Goal: Information Seeking & Learning: Learn about a topic

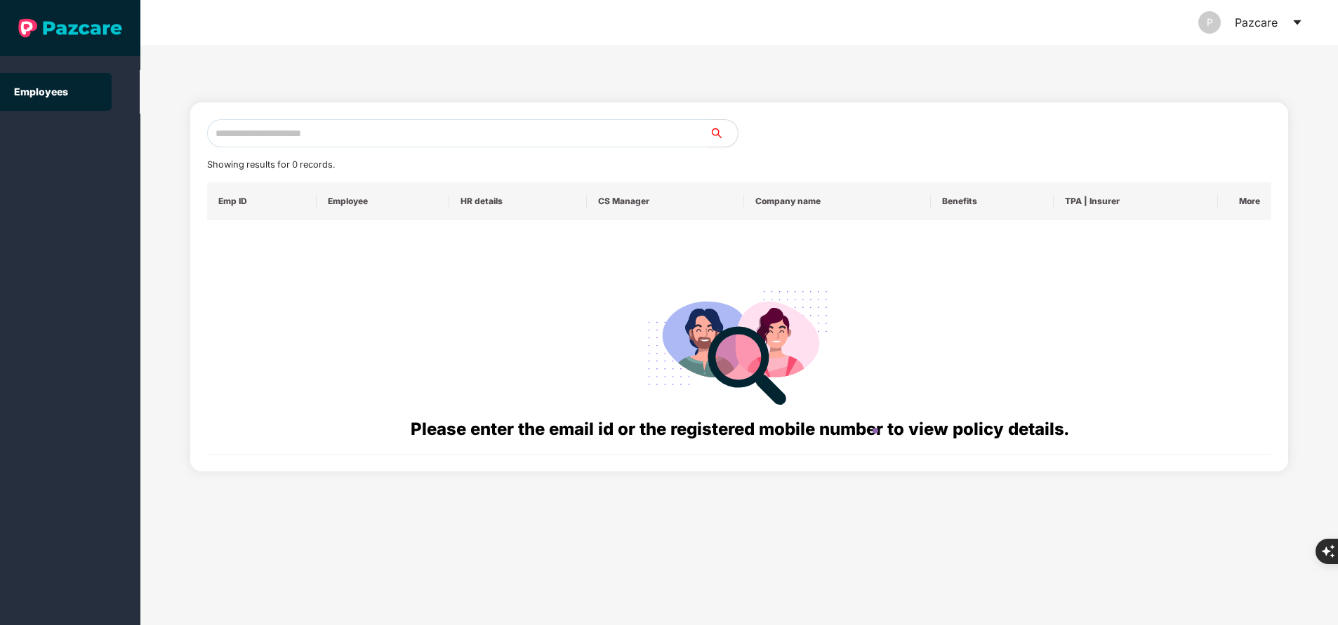
click at [437, 124] on input "text" at bounding box center [458, 133] width 502 height 28
paste input "**********"
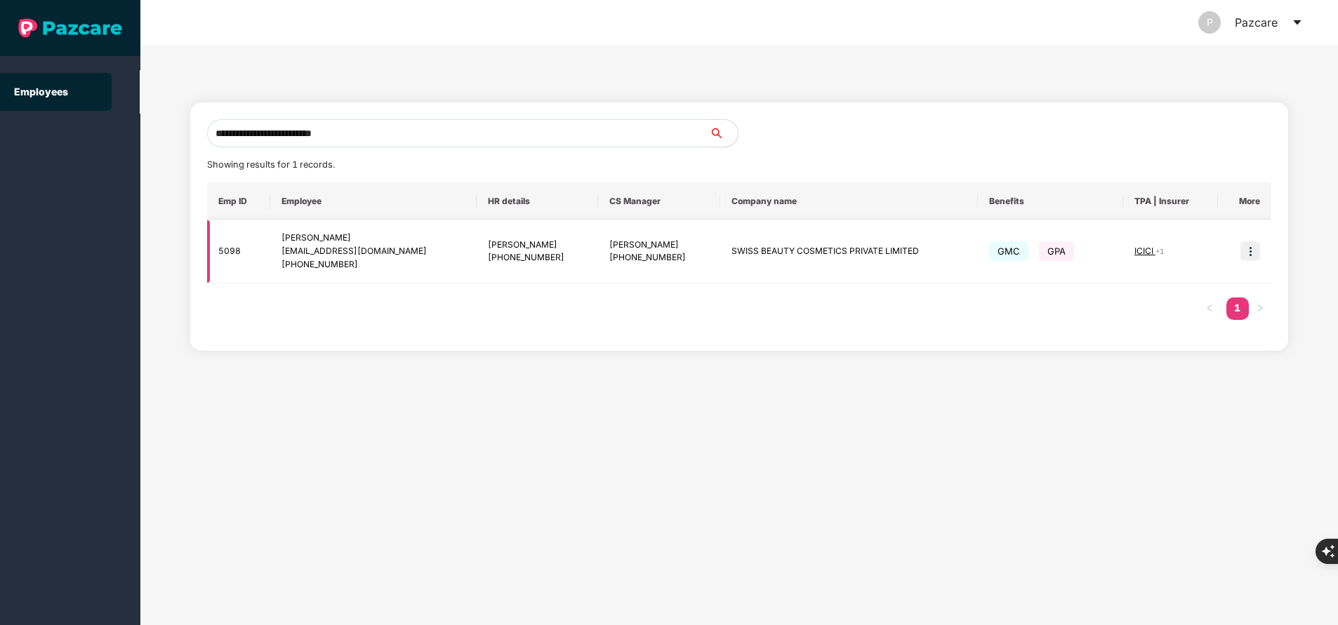
type input "**********"
click at [1246, 251] on img at bounding box center [1250, 251] width 20 height 20
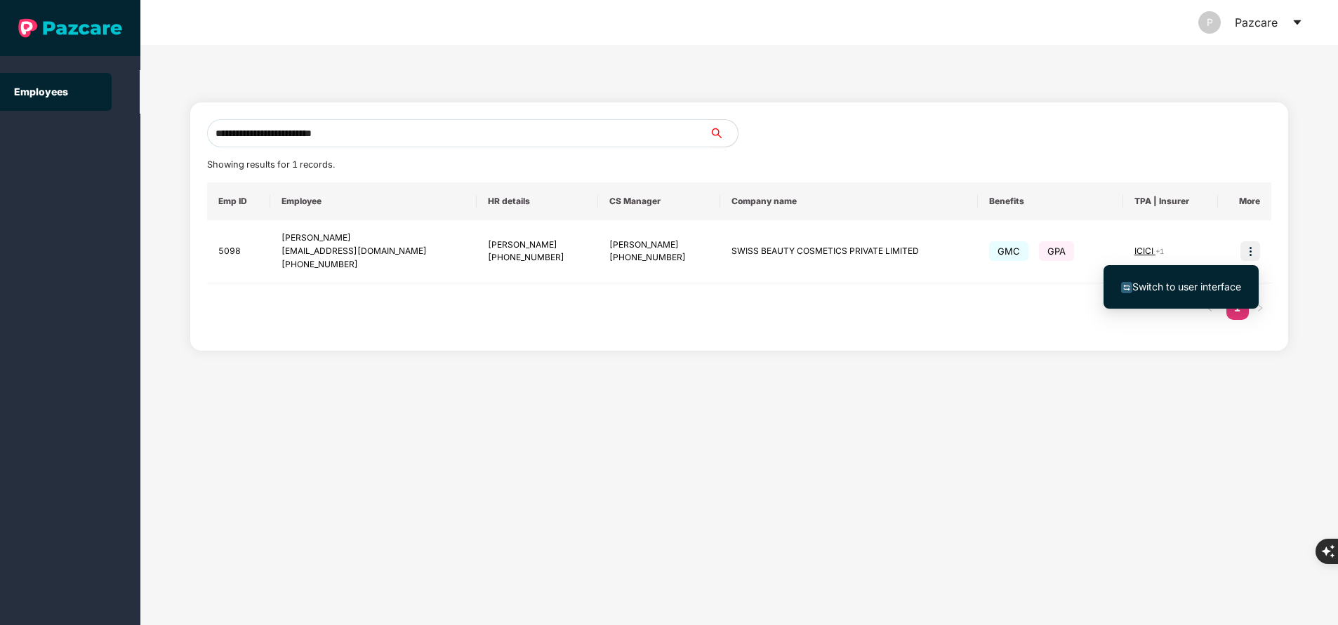
click at [1158, 289] on span "Switch to user interface" at bounding box center [1186, 287] width 109 height 12
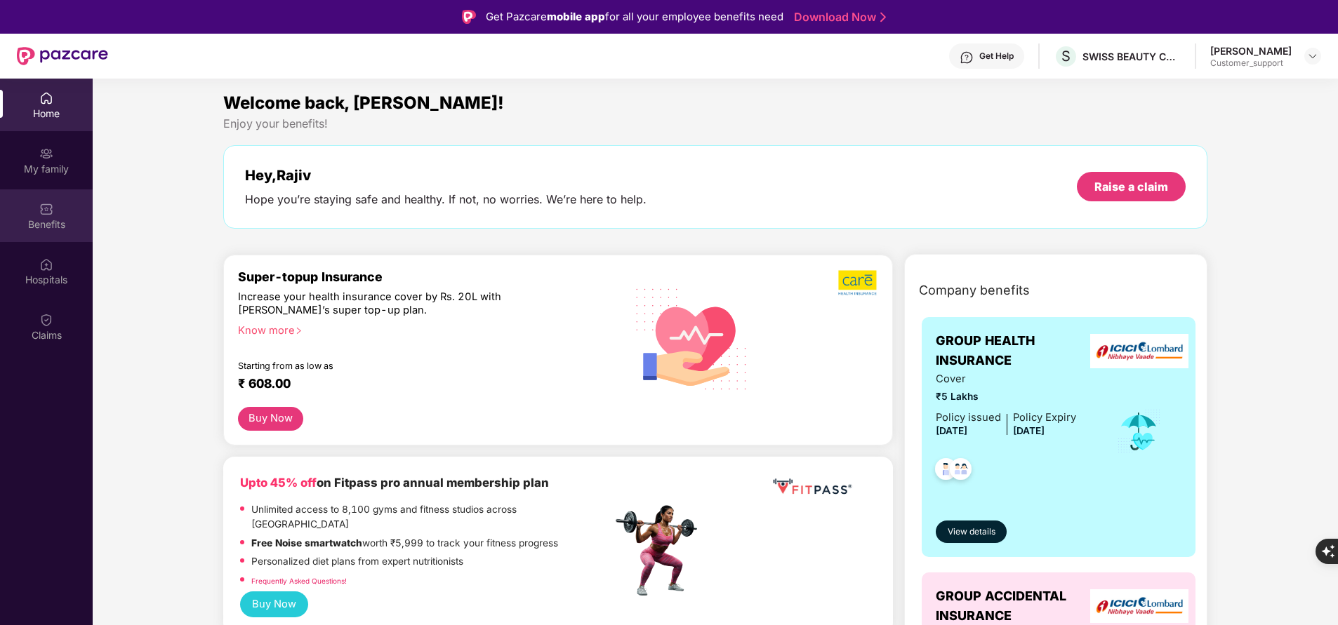
click at [29, 223] on div "Benefits" at bounding box center [46, 225] width 93 height 14
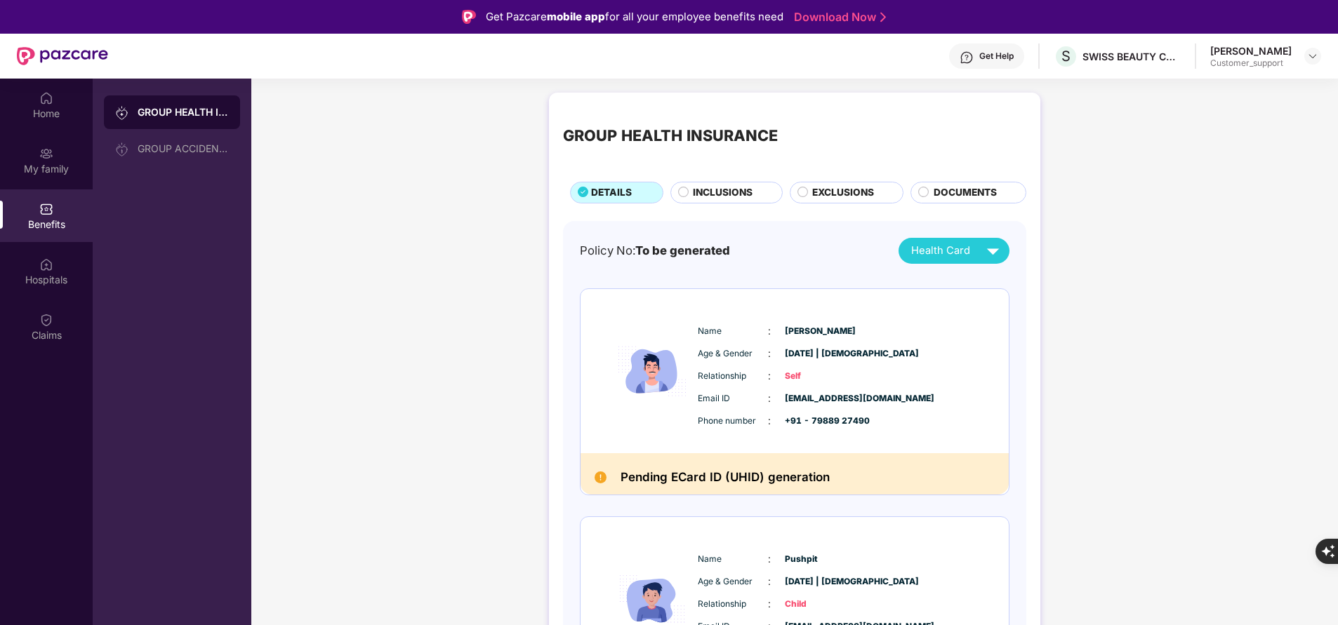
scroll to position [335, 0]
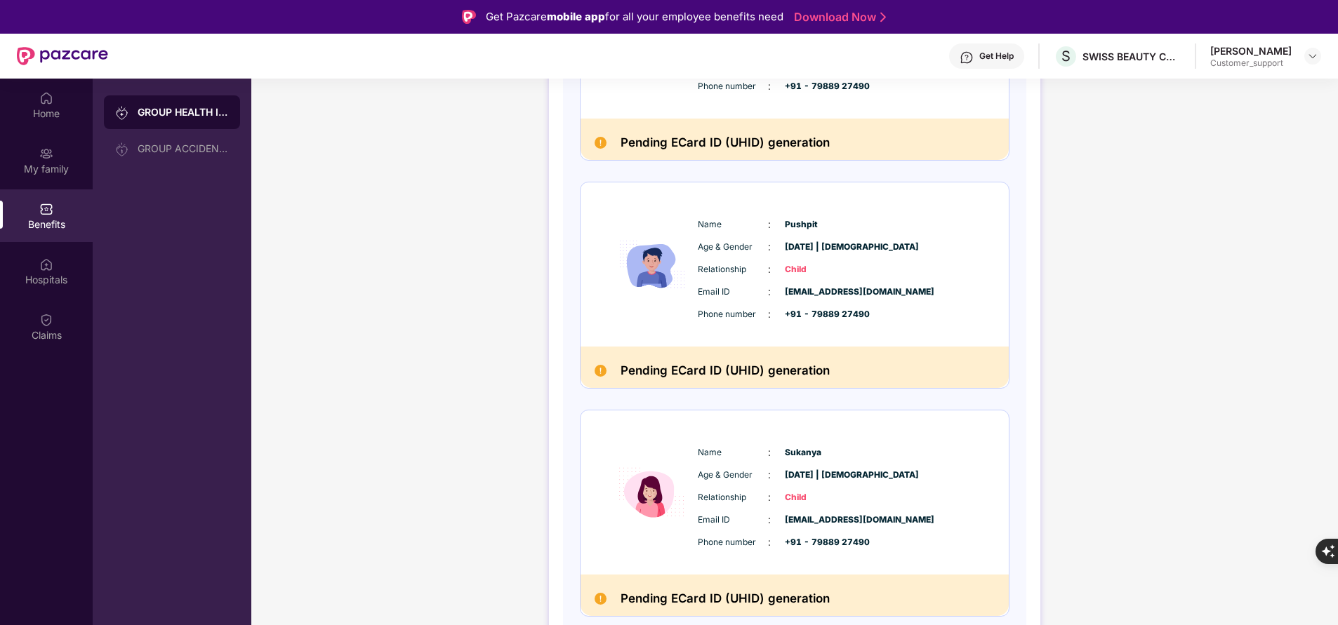
click at [660, 509] on img at bounding box center [652, 493] width 84 height 136
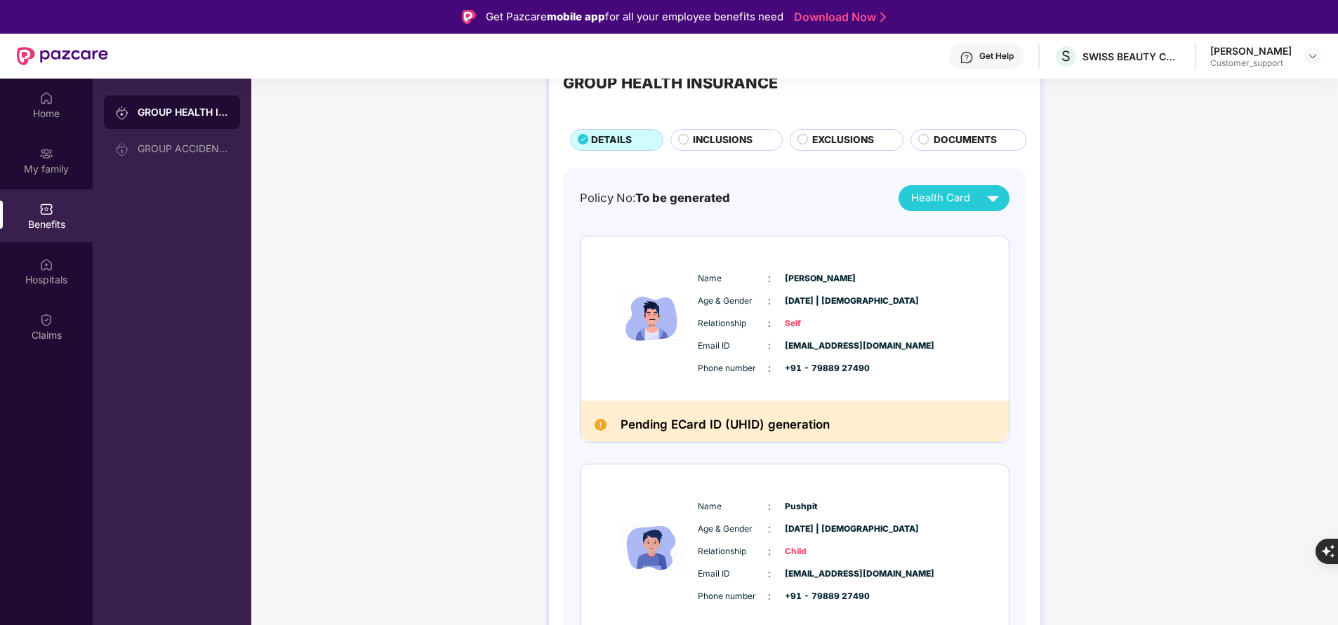
scroll to position [0, 0]
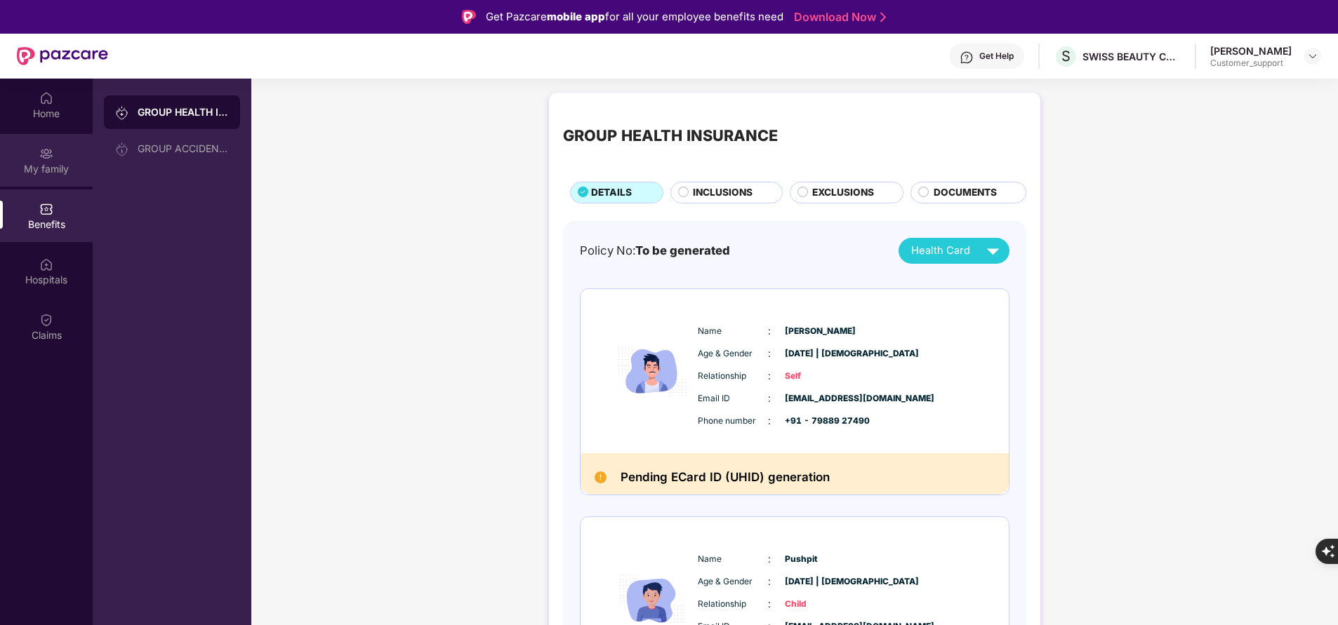
click at [51, 180] on div "My family" at bounding box center [46, 160] width 93 height 53
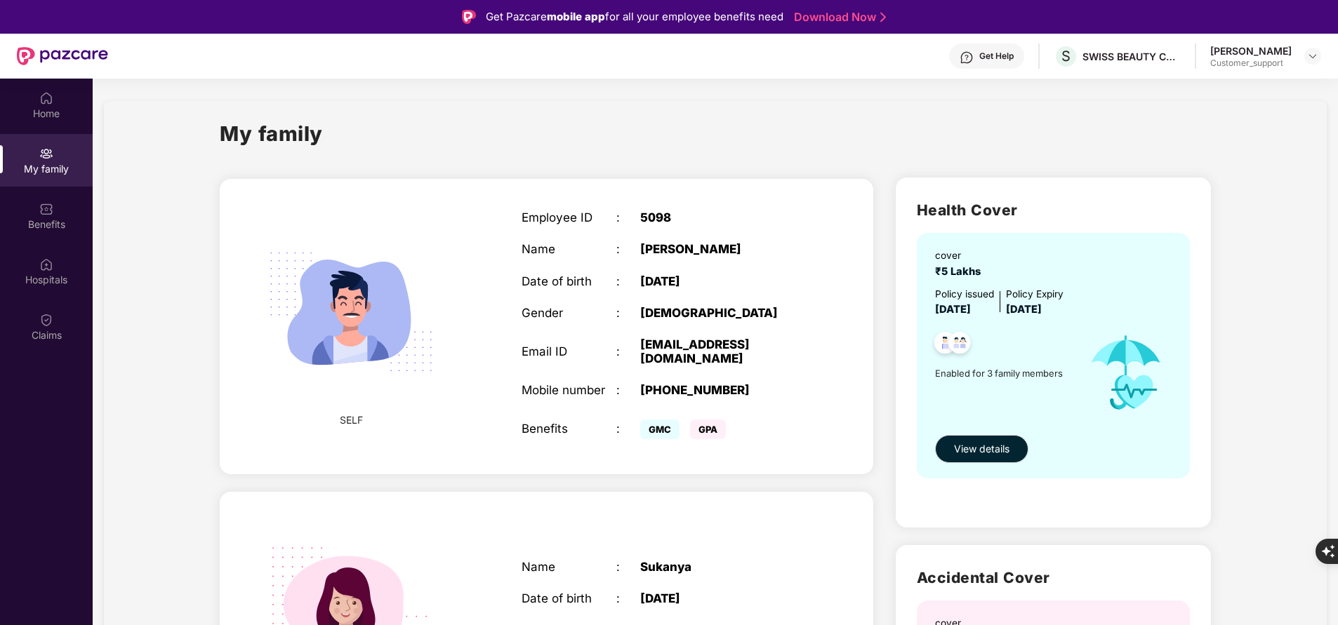
click at [1008, 54] on div "Get Help" at bounding box center [996, 56] width 34 height 11
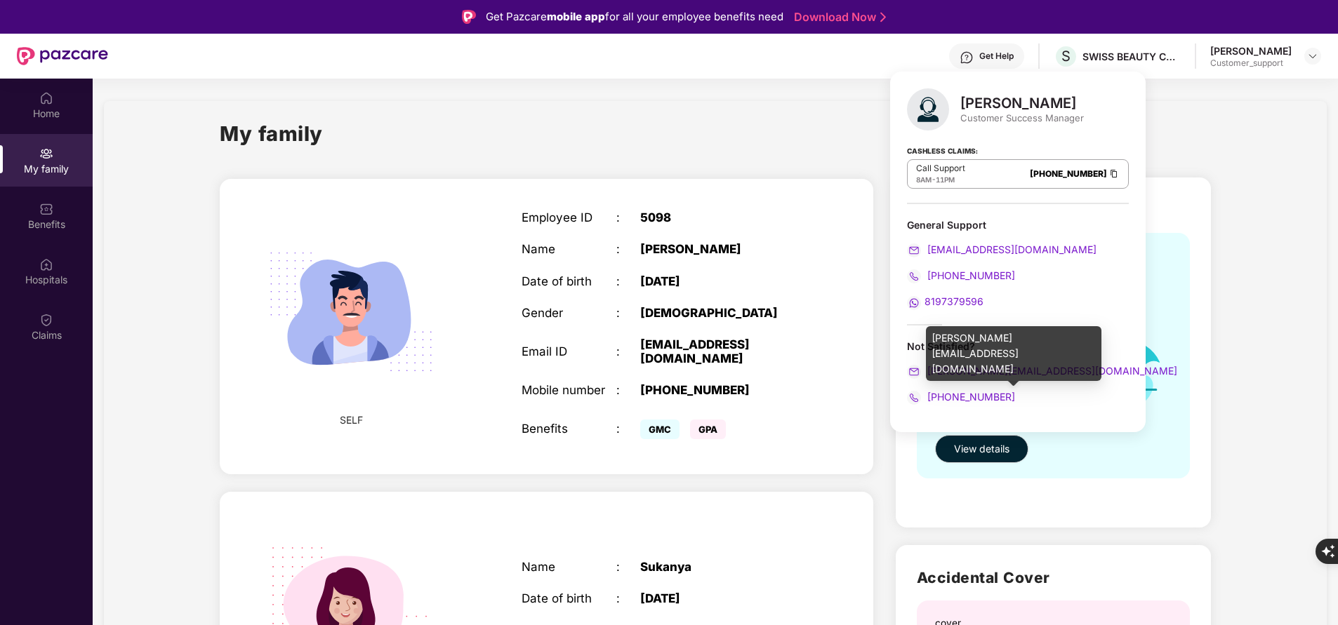
click at [984, 335] on div "[PERSON_NAME][EMAIL_ADDRESS][DOMAIN_NAME]" at bounding box center [1013, 353] width 175 height 55
copy div "[PERSON_NAME][EMAIL_ADDRESS][DOMAIN_NAME]"
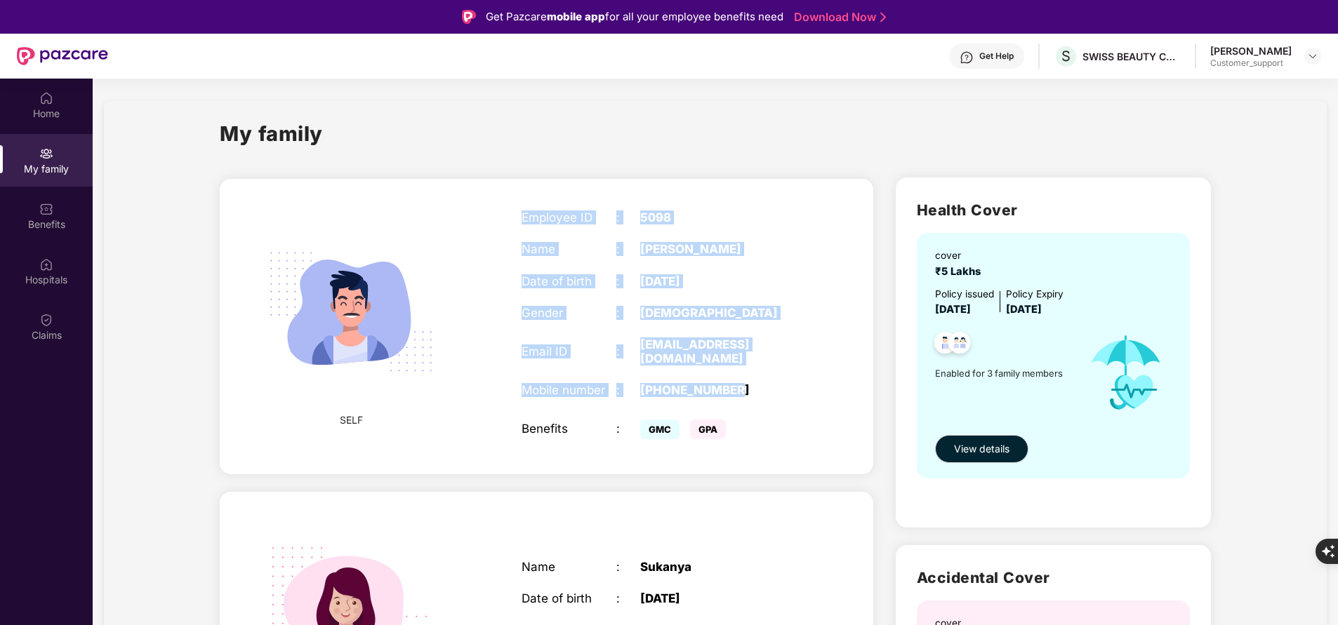
drag, startPoint x: 503, startPoint y: 210, endPoint x: 763, endPoint y: 392, distance: 316.9
click at [763, 392] on div "SELF Employee ID : 5098 Name : [PERSON_NAME] Date of birth : [DEMOGRAPHIC_DATA]…" at bounding box center [546, 326] width 653 height 295
copy div "Employee ID : 5098 Name : [PERSON_NAME] Date of birth : [DEMOGRAPHIC_DATA] Gend…"
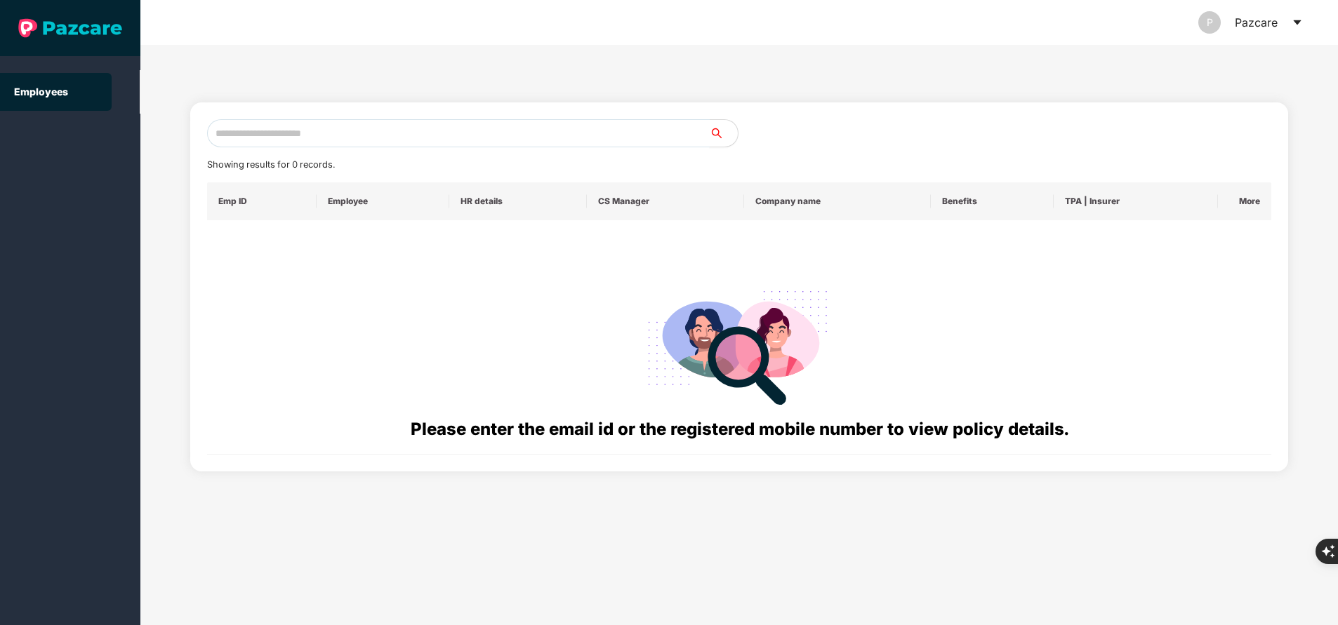
click at [397, 139] on input "text" at bounding box center [458, 133] width 502 height 28
paste input "**********"
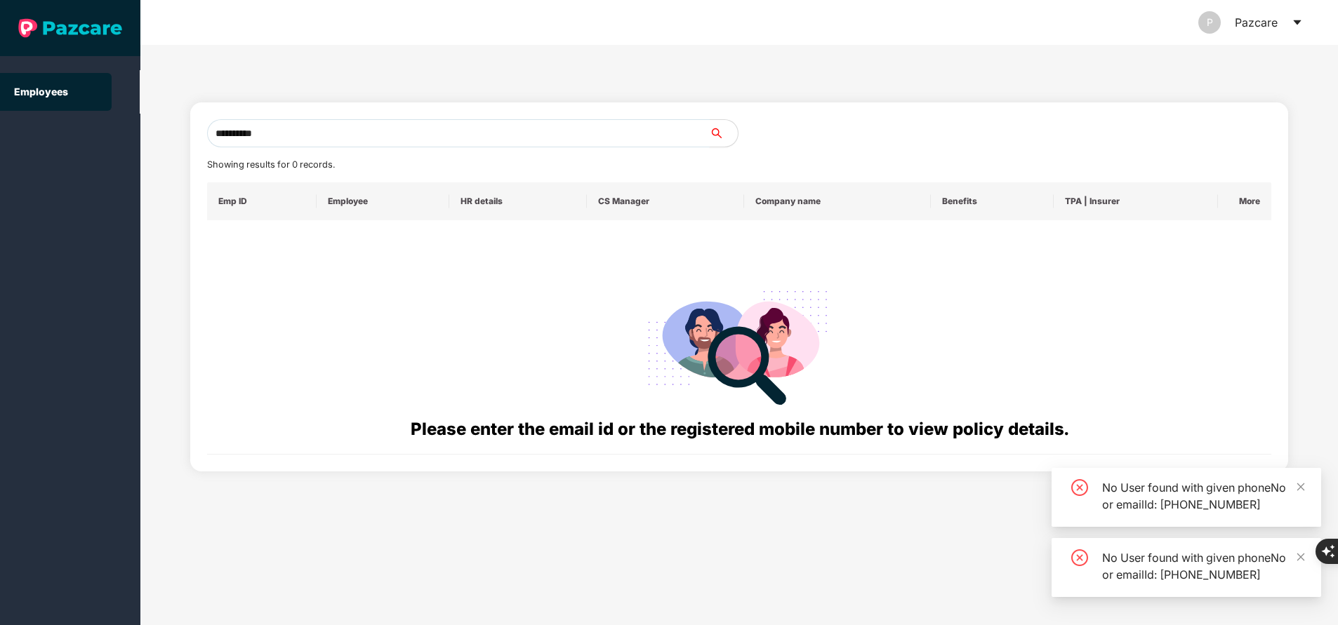
click at [410, 132] on input "**********" at bounding box center [458, 133] width 502 height 28
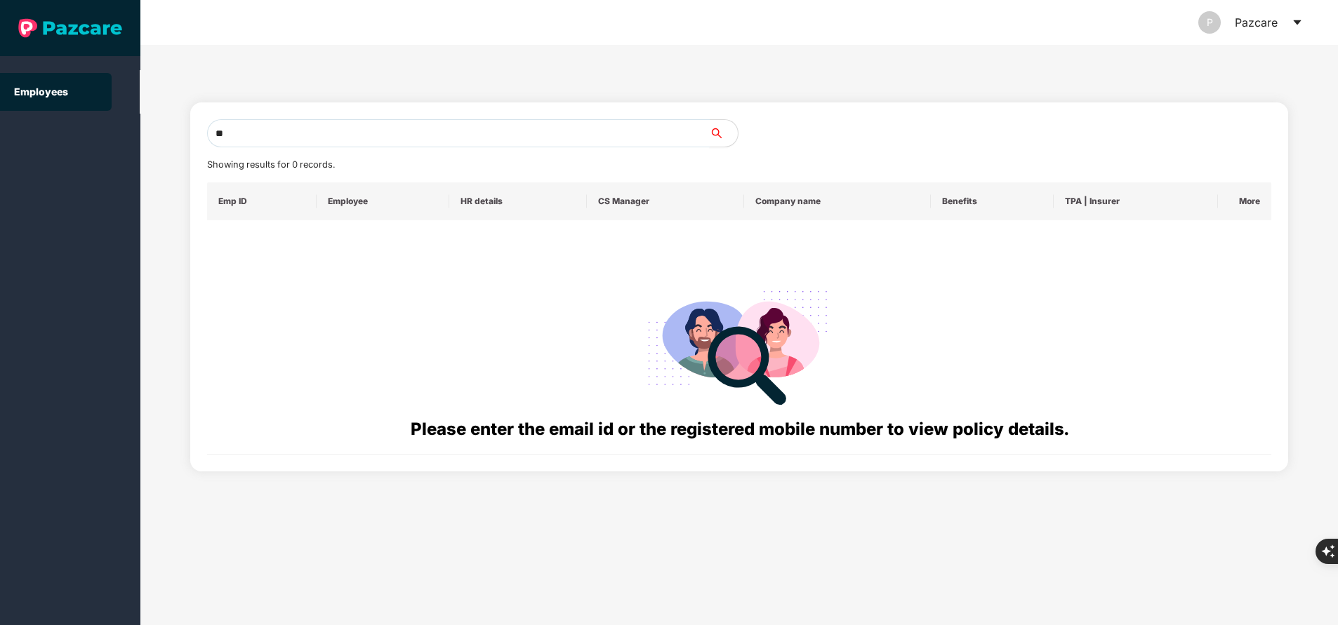
type input "*"
paste input "**********"
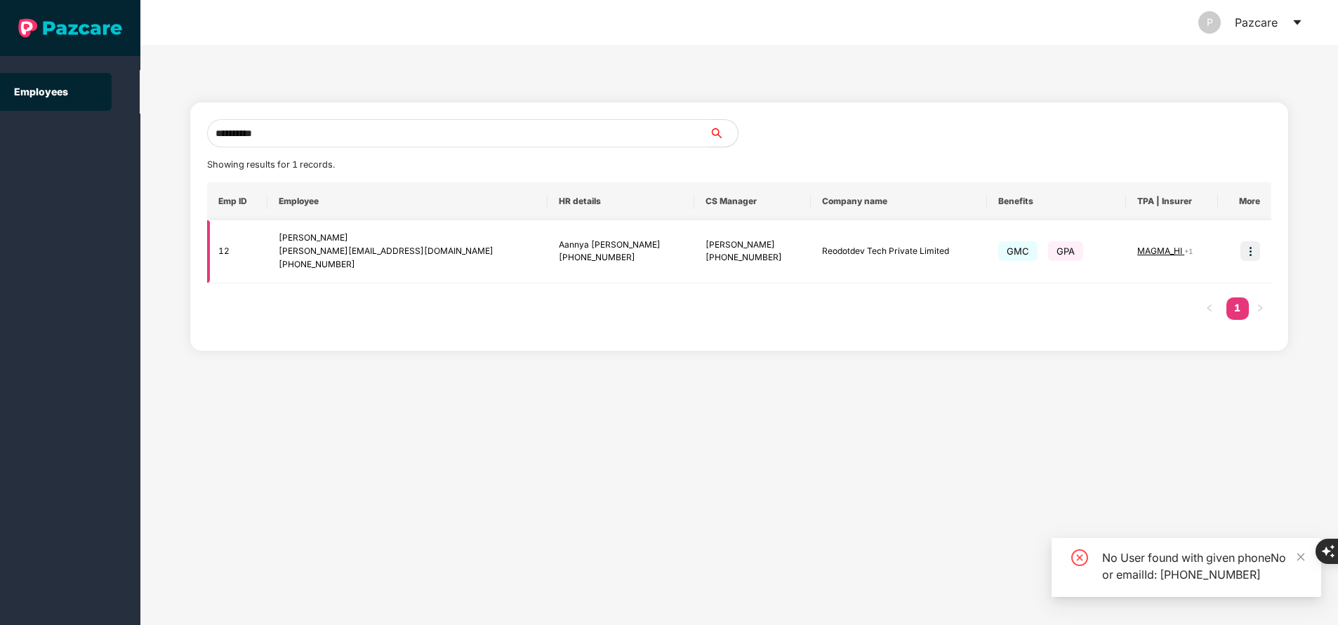
type input "**********"
click at [1251, 251] on img at bounding box center [1250, 251] width 20 height 20
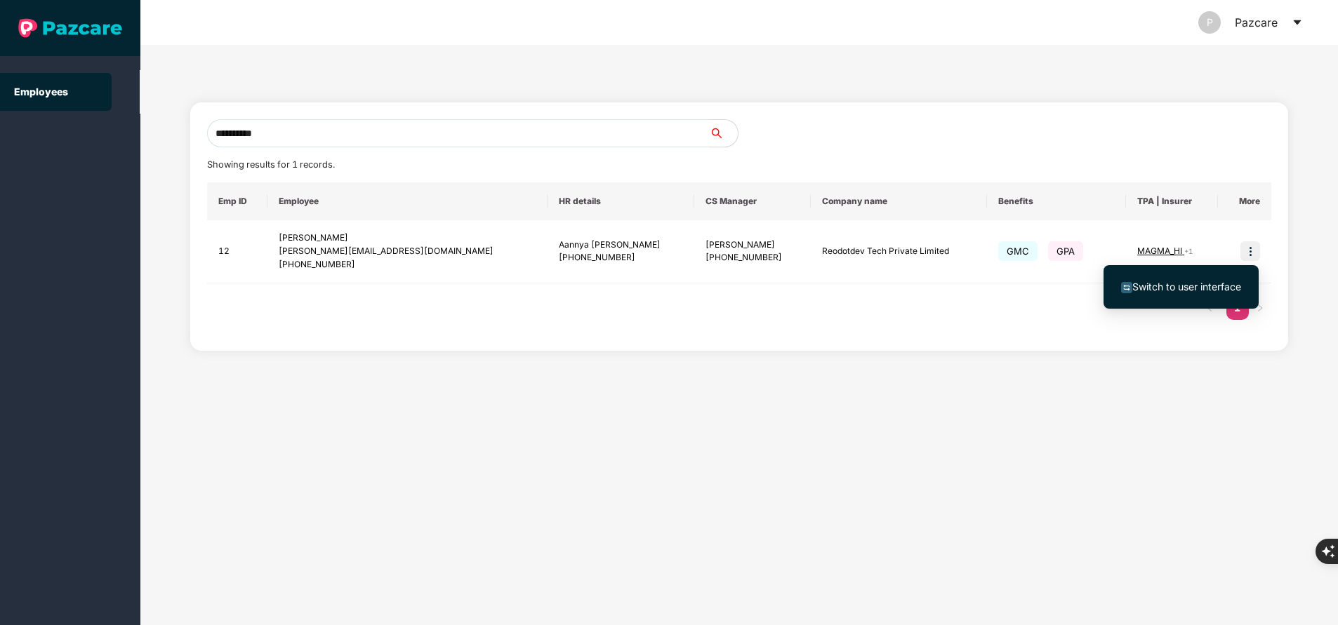
click at [1200, 287] on span "Switch to user interface" at bounding box center [1186, 287] width 109 height 12
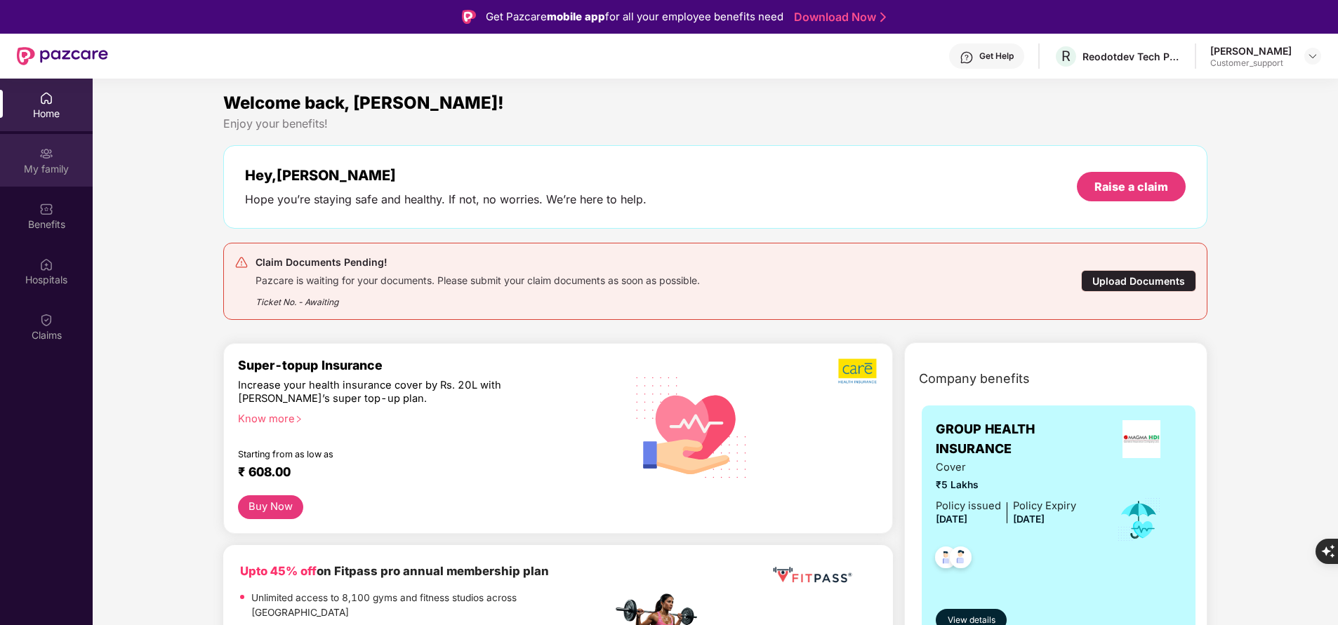
click at [58, 165] on div "My family" at bounding box center [46, 169] width 93 height 14
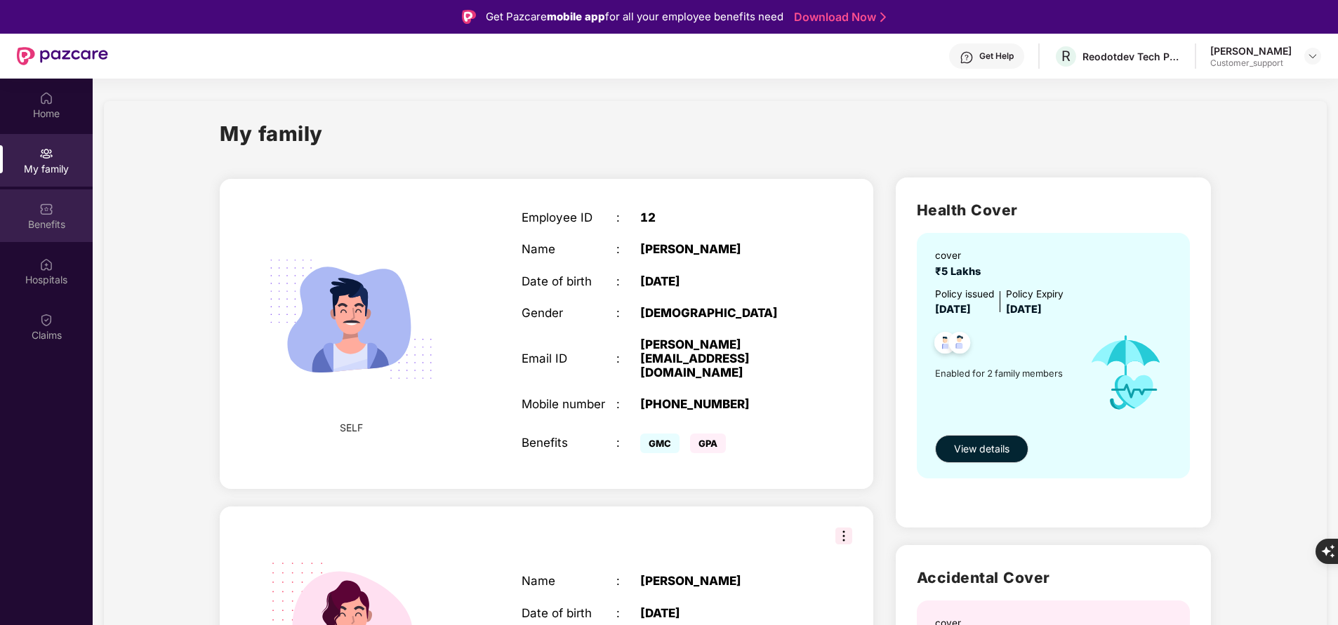
click at [47, 211] on img at bounding box center [46, 209] width 14 height 14
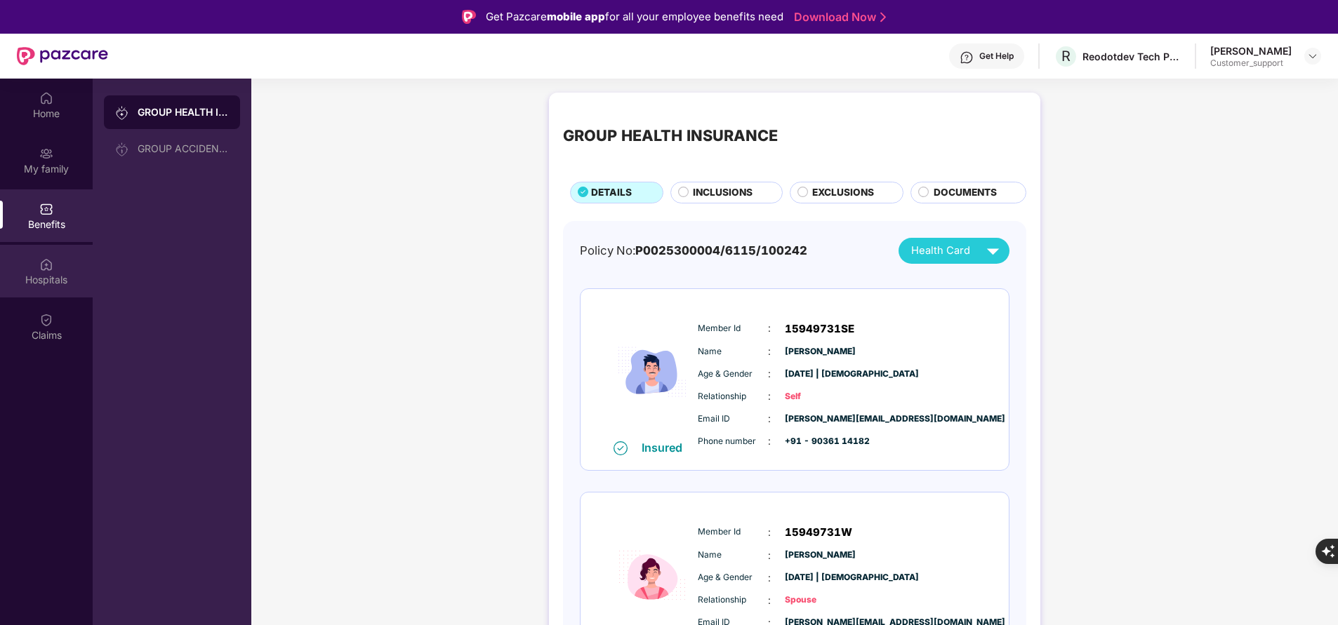
click at [36, 273] on div "Hospitals" at bounding box center [46, 280] width 93 height 14
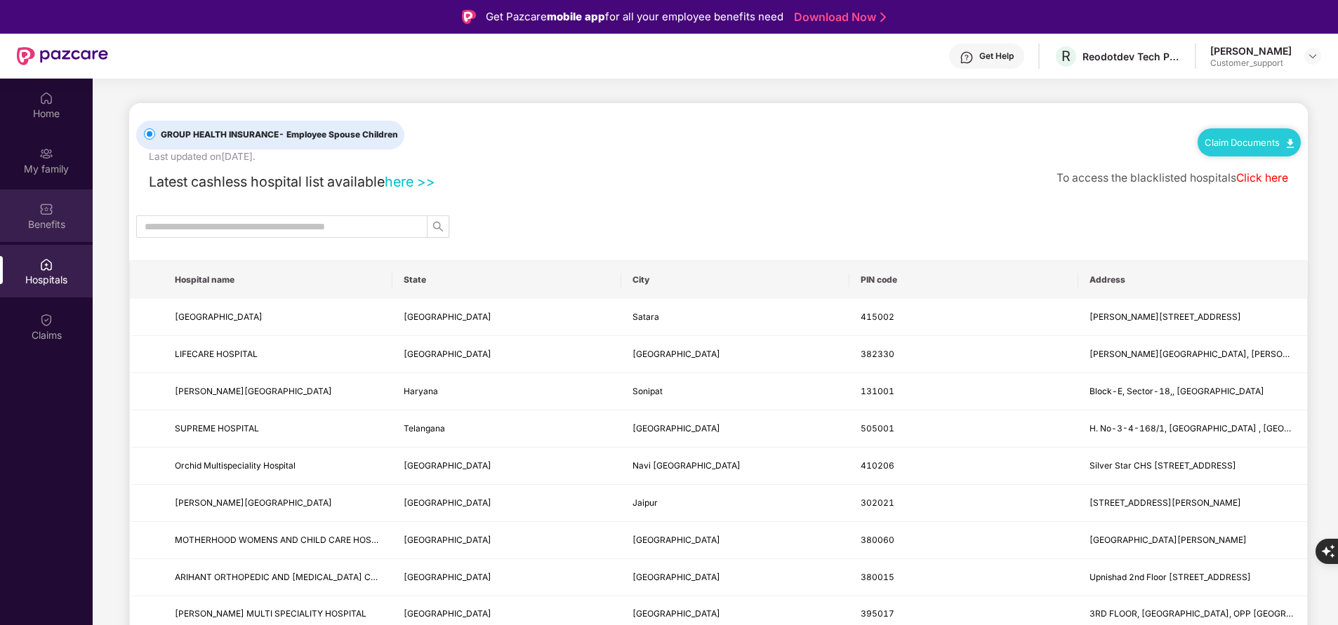
click at [58, 219] on div "Benefits" at bounding box center [46, 225] width 93 height 14
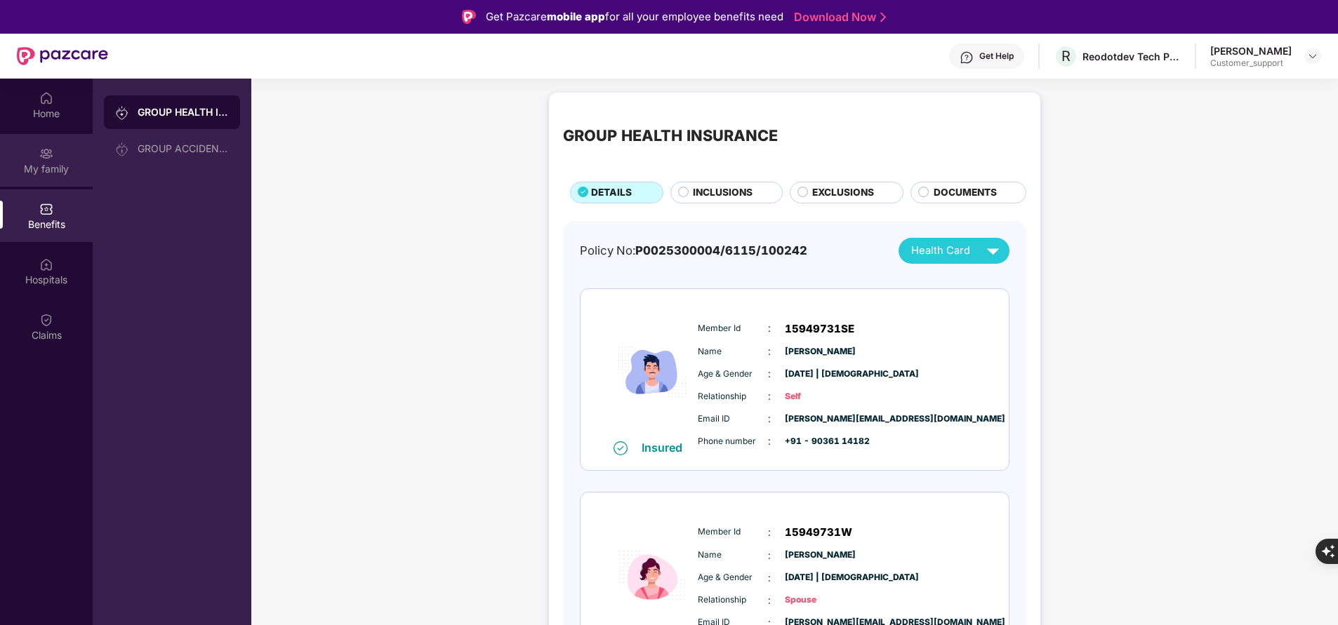
click at [62, 166] on div "My family" at bounding box center [46, 169] width 93 height 14
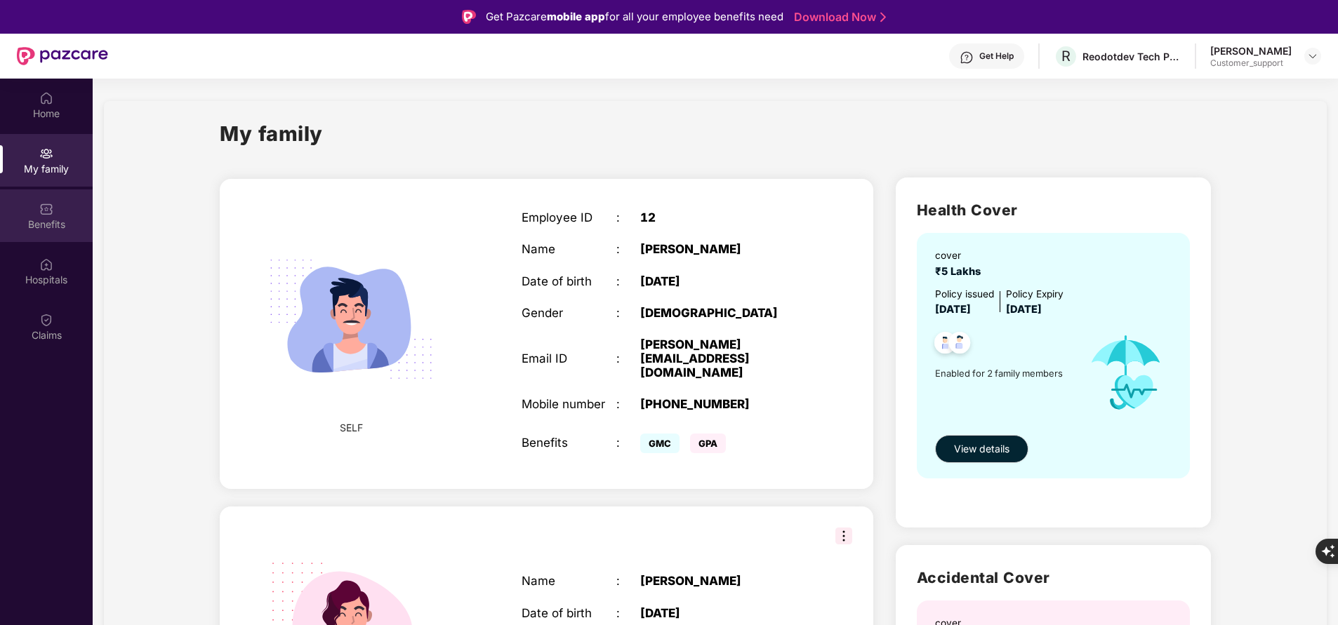
click at [48, 227] on div "Benefits" at bounding box center [46, 225] width 93 height 14
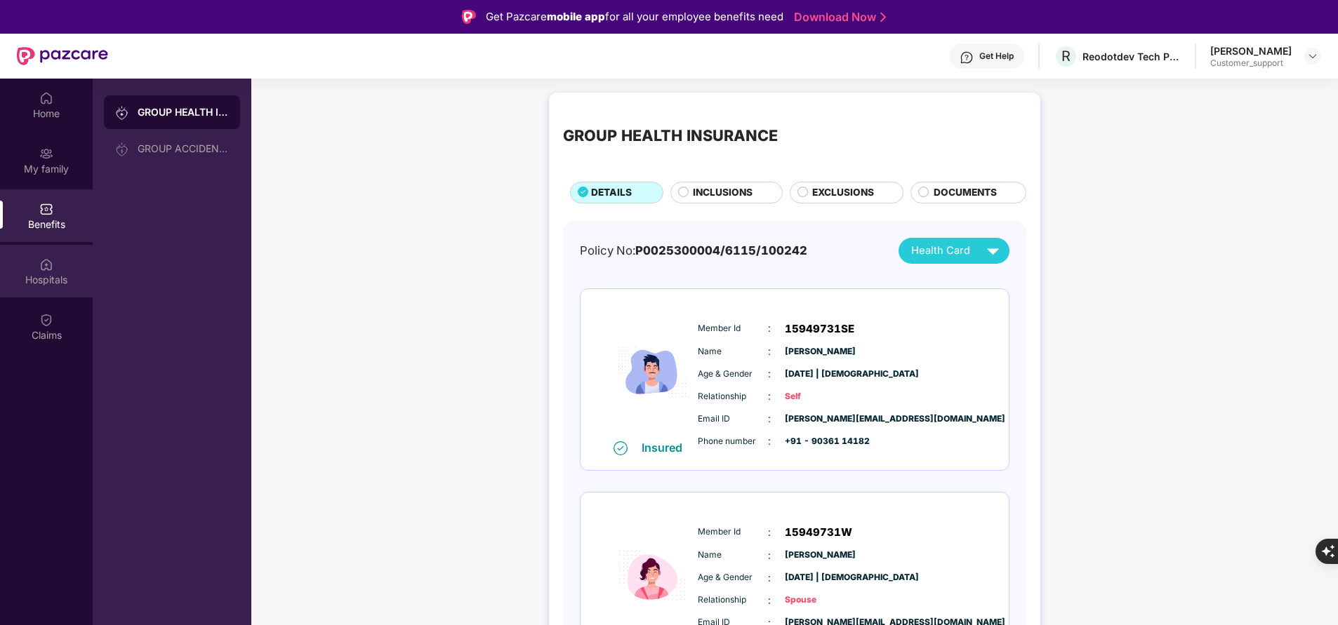
click at [45, 284] on div "Hospitals" at bounding box center [46, 280] width 93 height 14
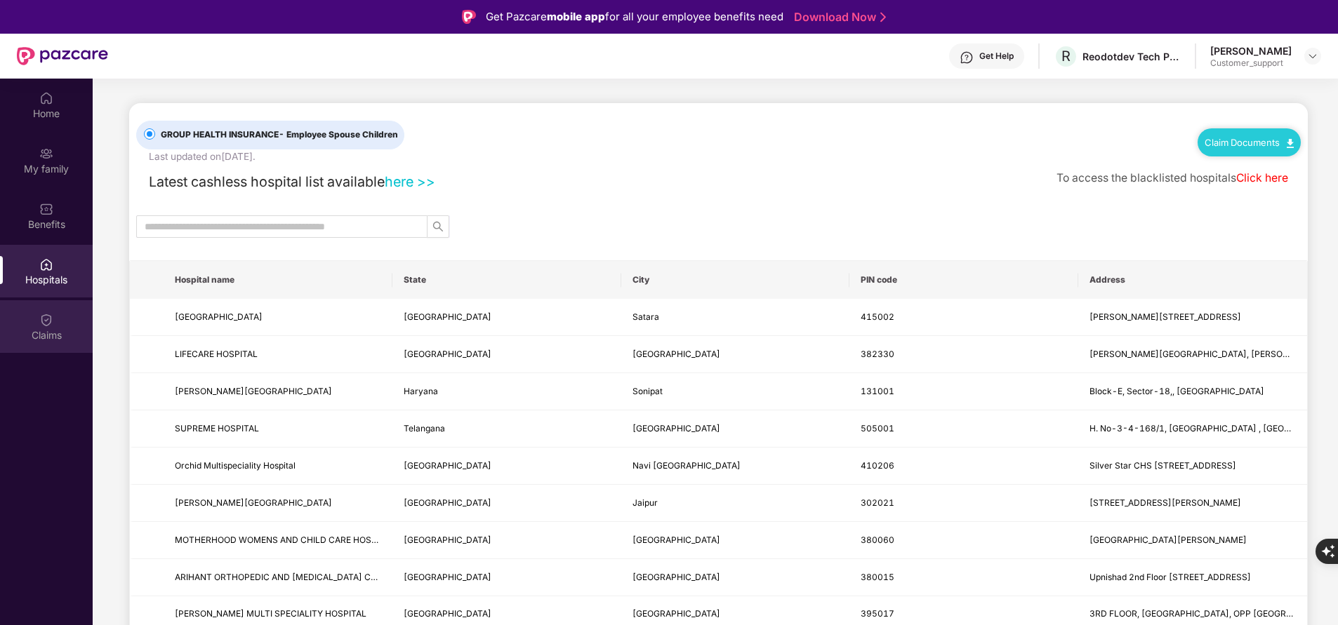
click at [48, 337] on div "Claims" at bounding box center [46, 335] width 93 height 14
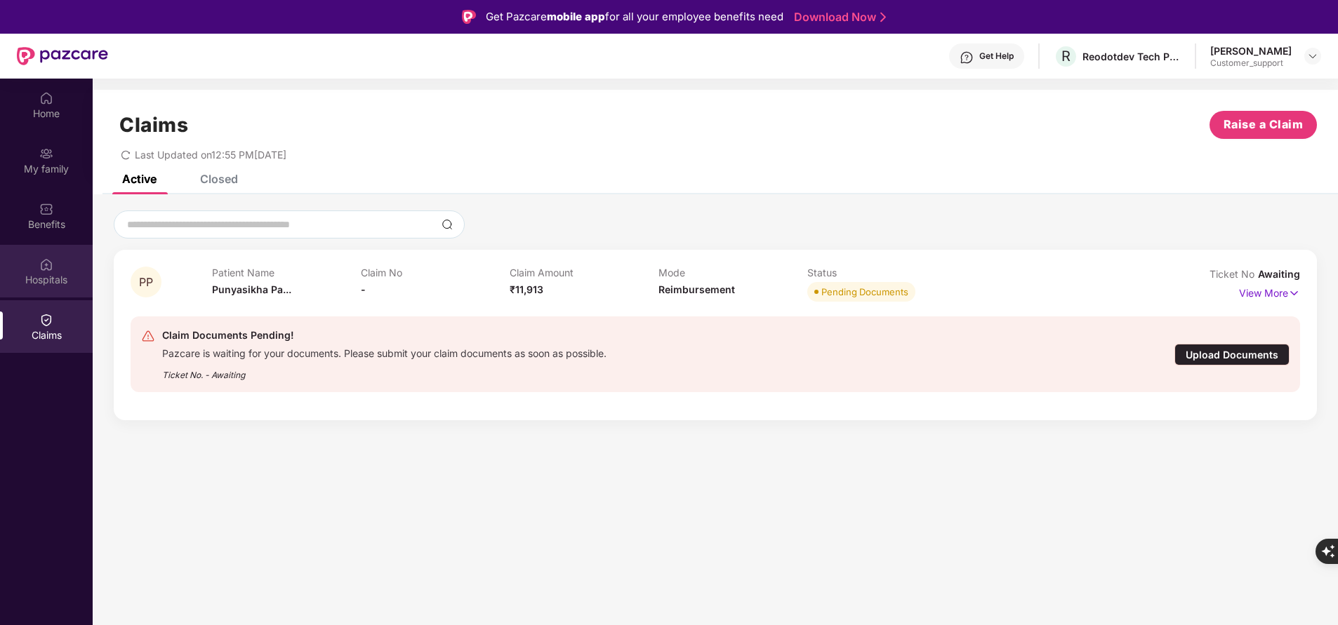
click at [60, 273] on div "Hospitals" at bounding box center [46, 280] width 93 height 14
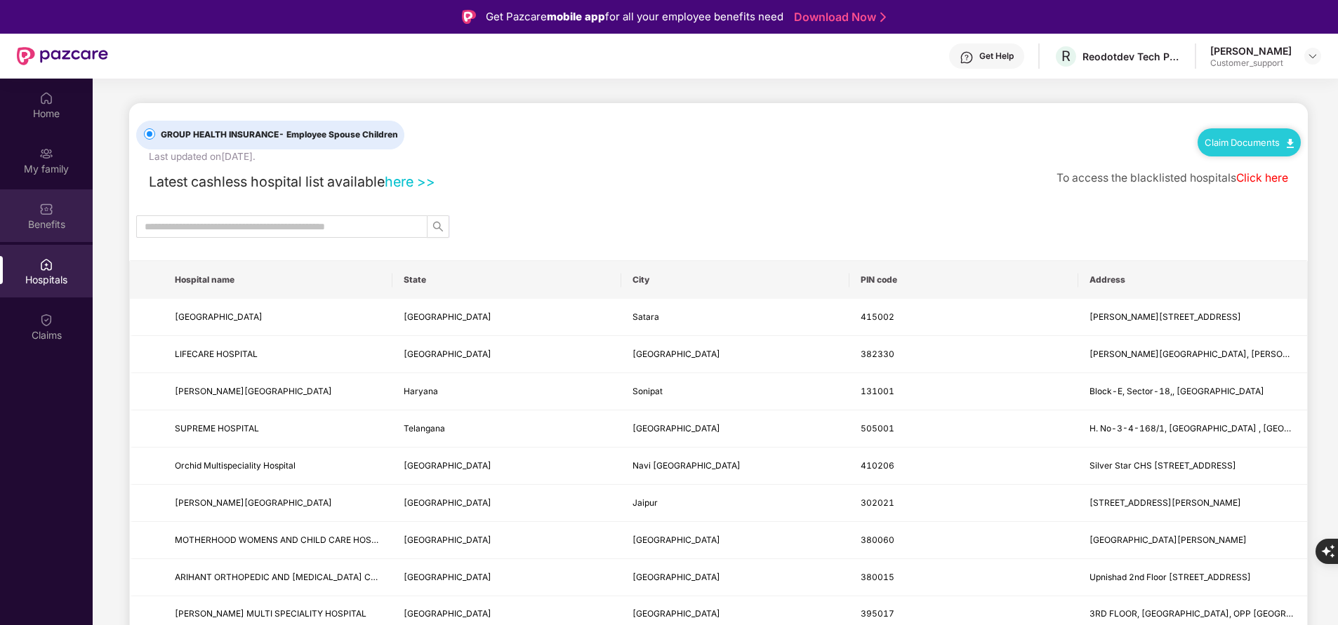
click at [55, 218] on div "Benefits" at bounding box center [46, 225] width 93 height 14
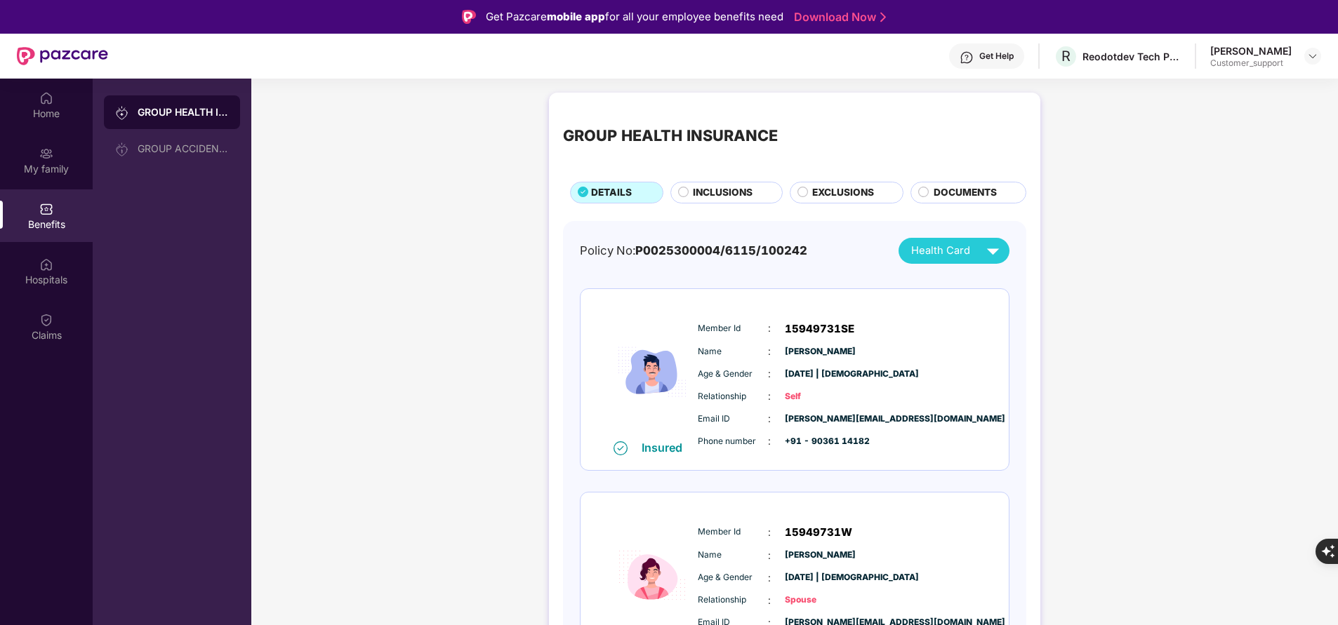
click at [726, 188] on span "INCLUSIONS" at bounding box center [723, 192] width 60 height 15
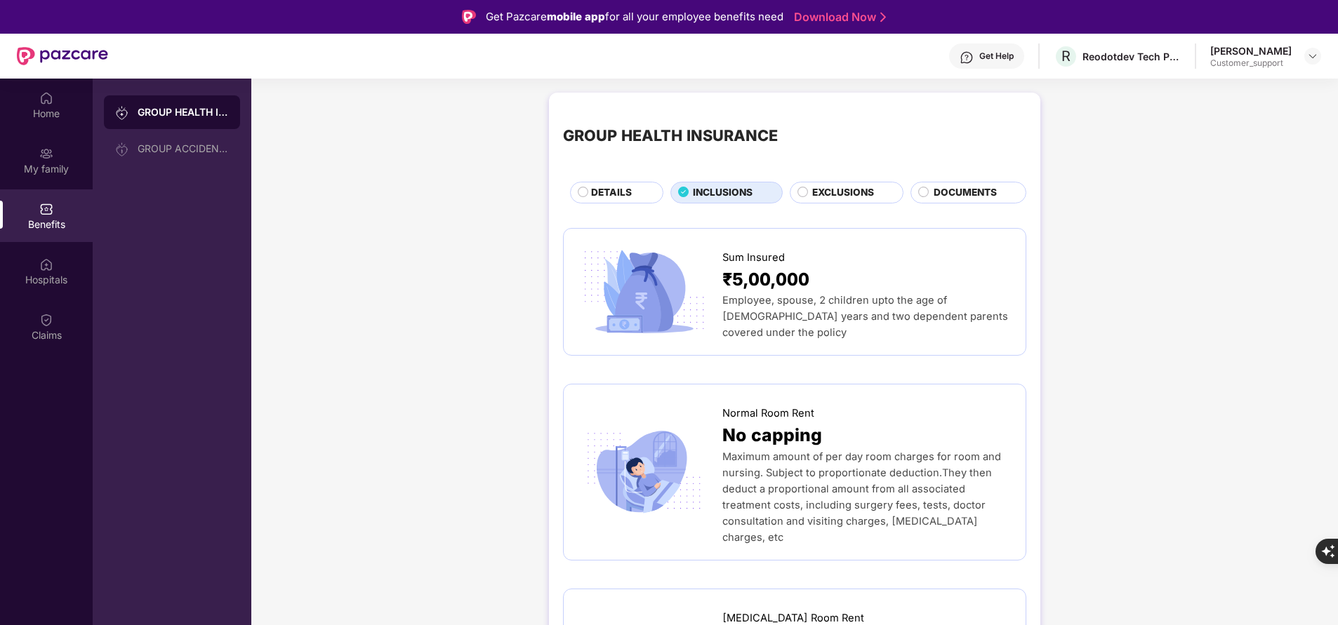
click at [594, 192] on span "DETAILS" at bounding box center [611, 192] width 41 height 15
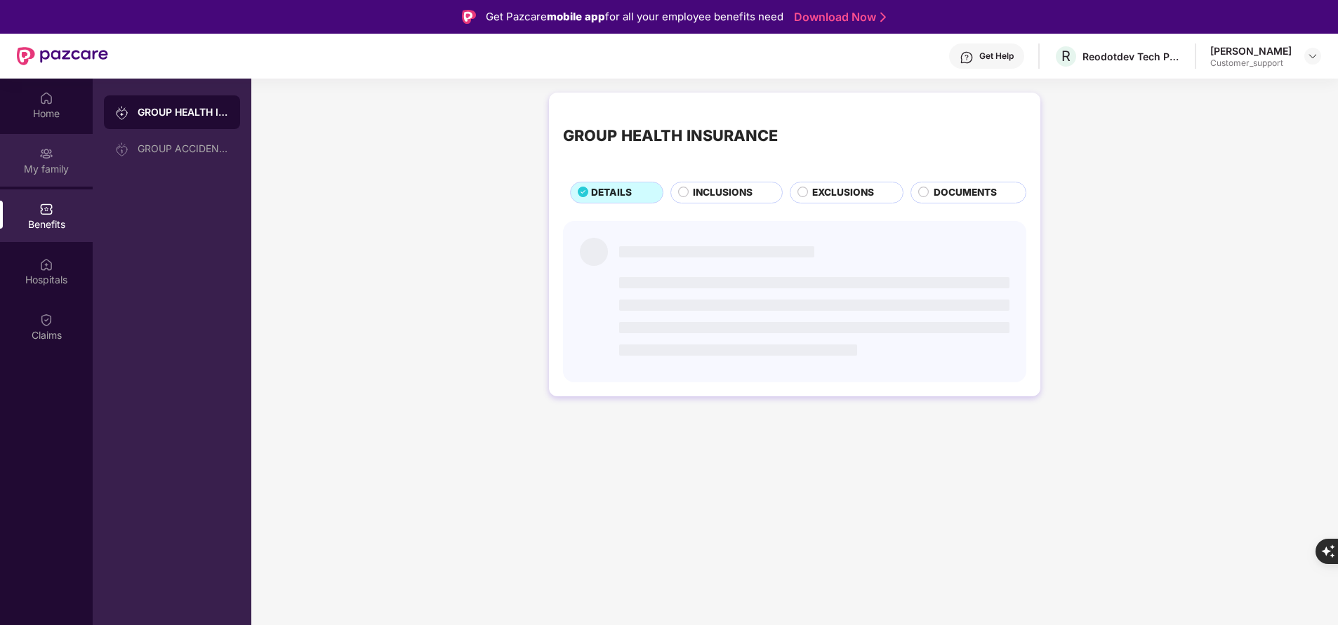
click at [58, 172] on div "My family" at bounding box center [46, 169] width 93 height 14
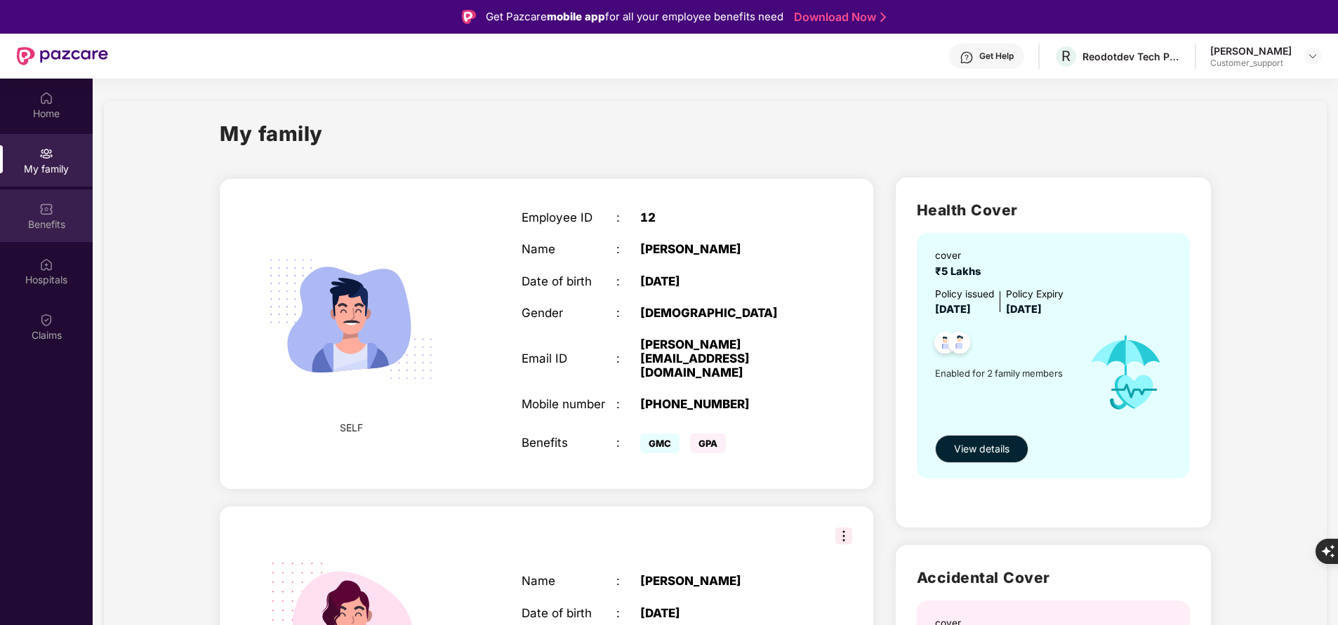
click at [36, 220] on div "Benefits" at bounding box center [46, 225] width 93 height 14
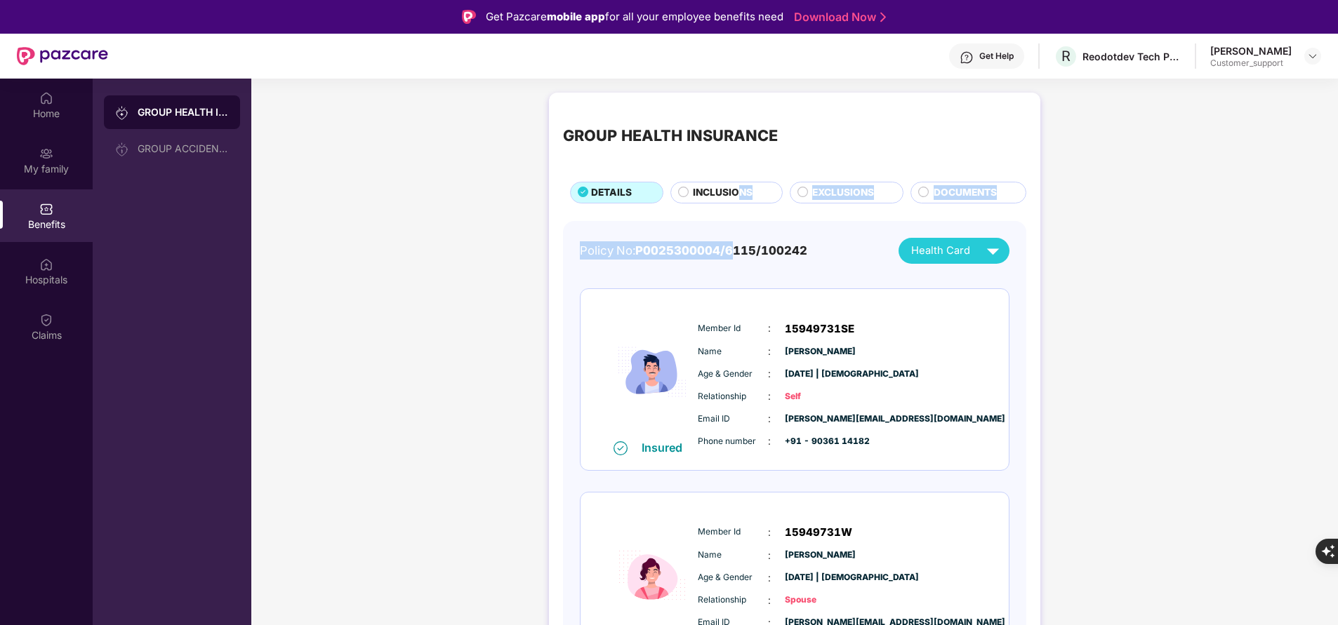
drag, startPoint x: 736, startPoint y: 210, endPoint x: 738, endPoint y: 198, distance: 12.0
click at [738, 198] on div "GROUP HEALTH INSURANCE DETAILS INCLUSIONS EXCLUSIONS DOCUMENTS Policy No: P0025…" at bounding box center [794, 417] width 491 height 648
click at [738, 198] on span "INCLUSIONS" at bounding box center [723, 192] width 60 height 15
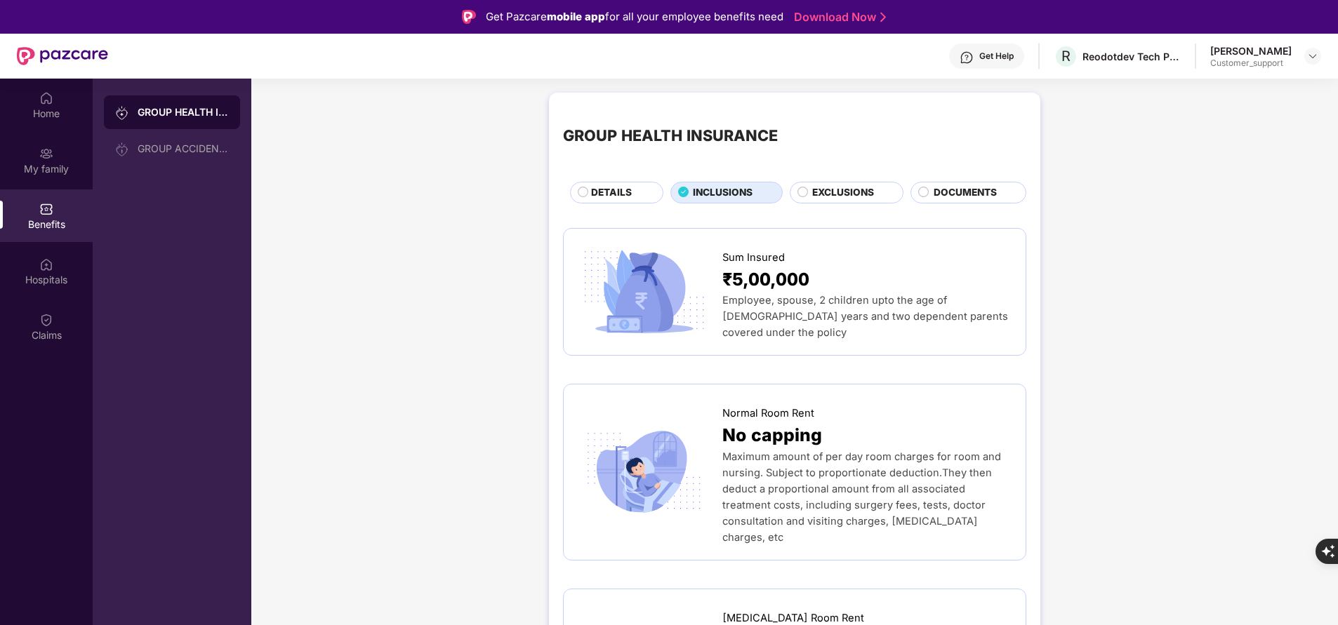
click at [613, 192] on span "DETAILS" at bounding box center [611, 192] width 41 height 15
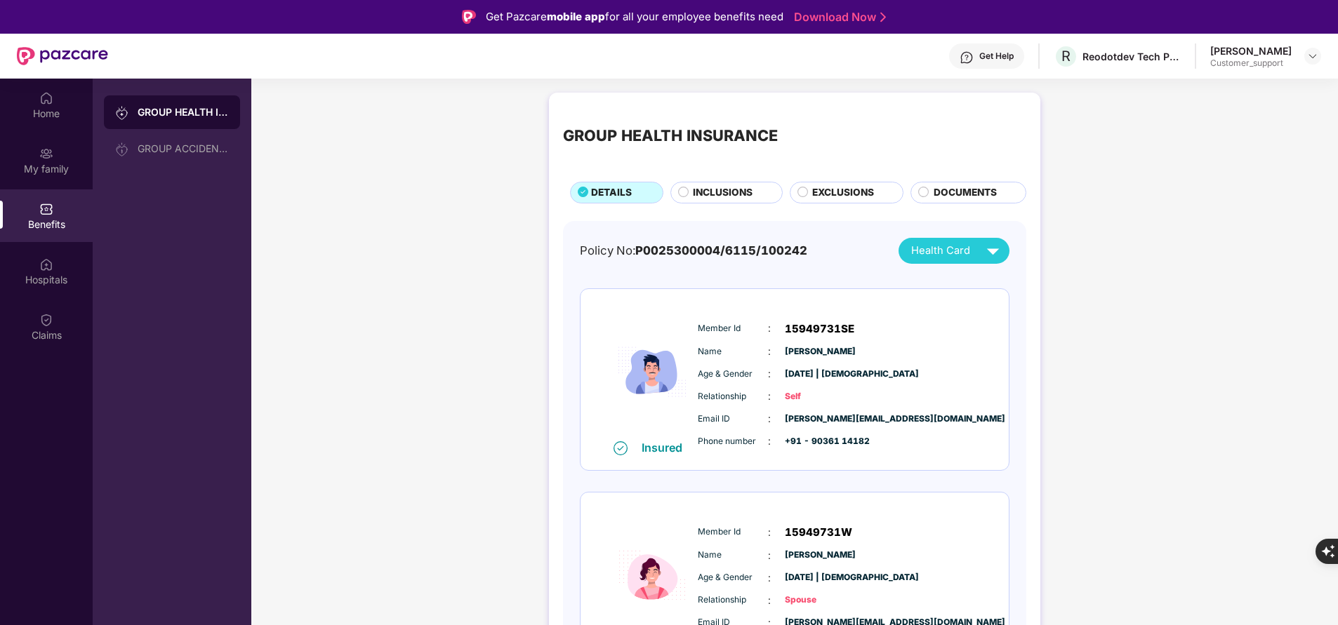
scroll to position [58, 0]
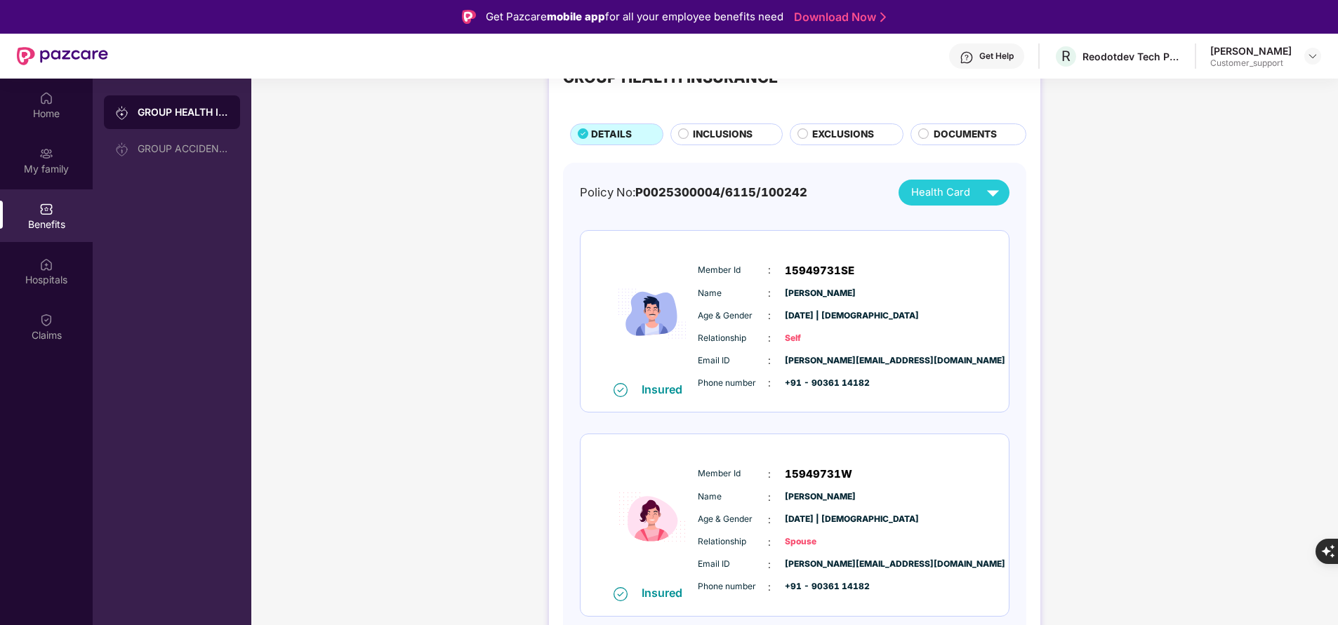
click at [721, 126] on div "INCLUSIONS" at bounding box center [726, 134] width 112 height 21
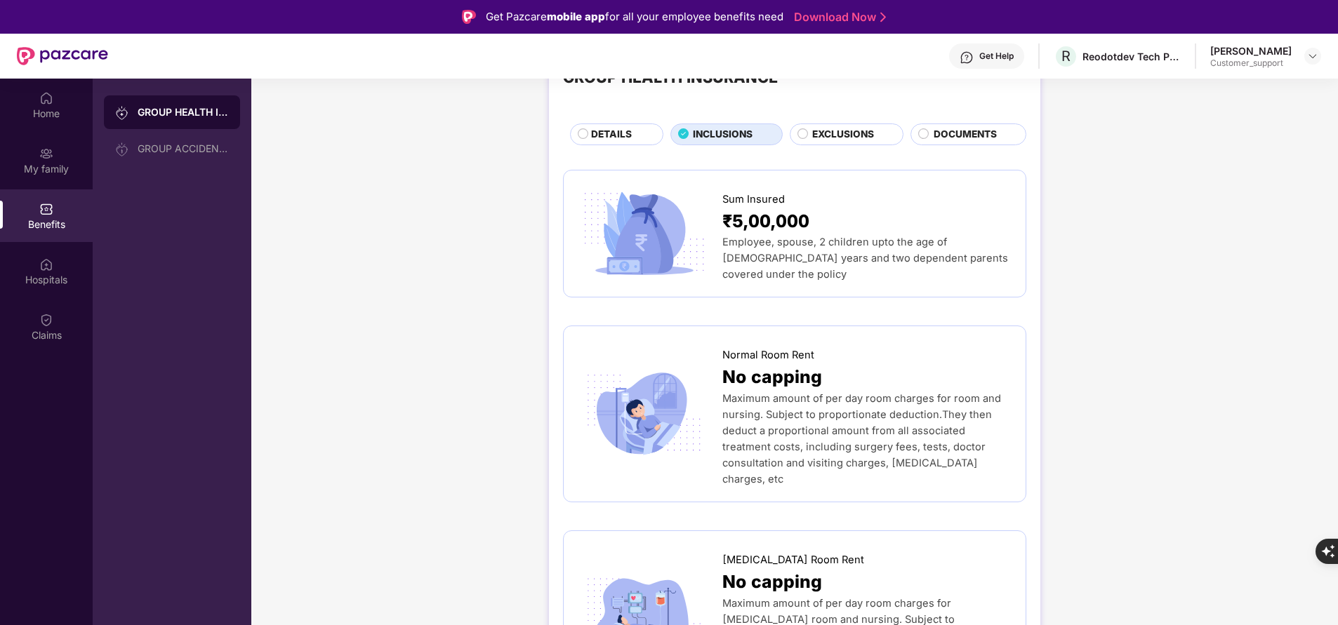
scroll to position [0, 0]
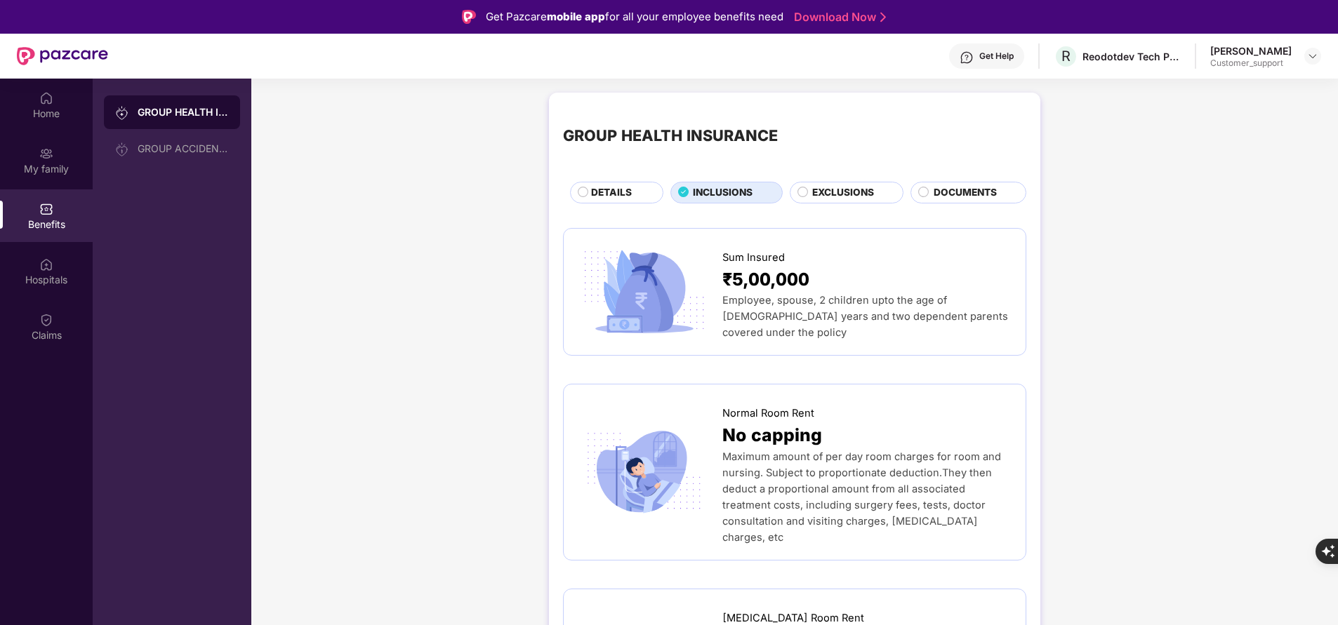
click at [999, 57] on div "Get Help" at bounding box center [996, 56] width 34 height 11
click at [604, 189] on span "DETAILS" at bounding box center [611, 192] width 41 height 15
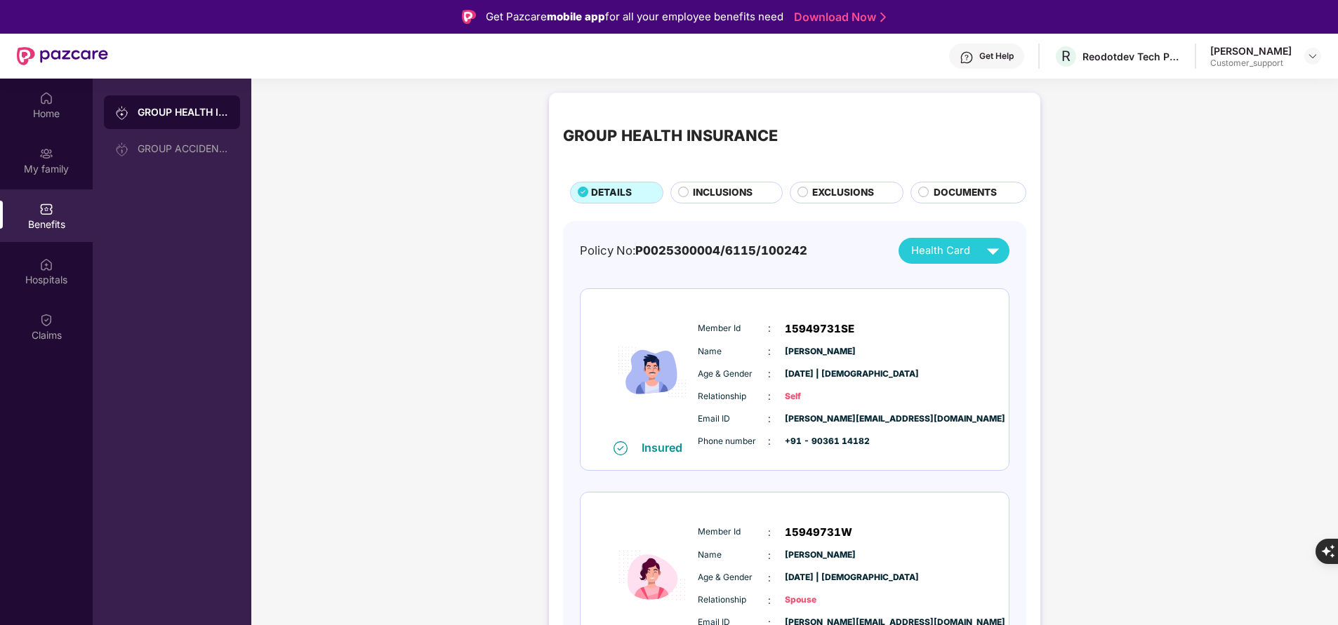
scroll to position [58, 0]
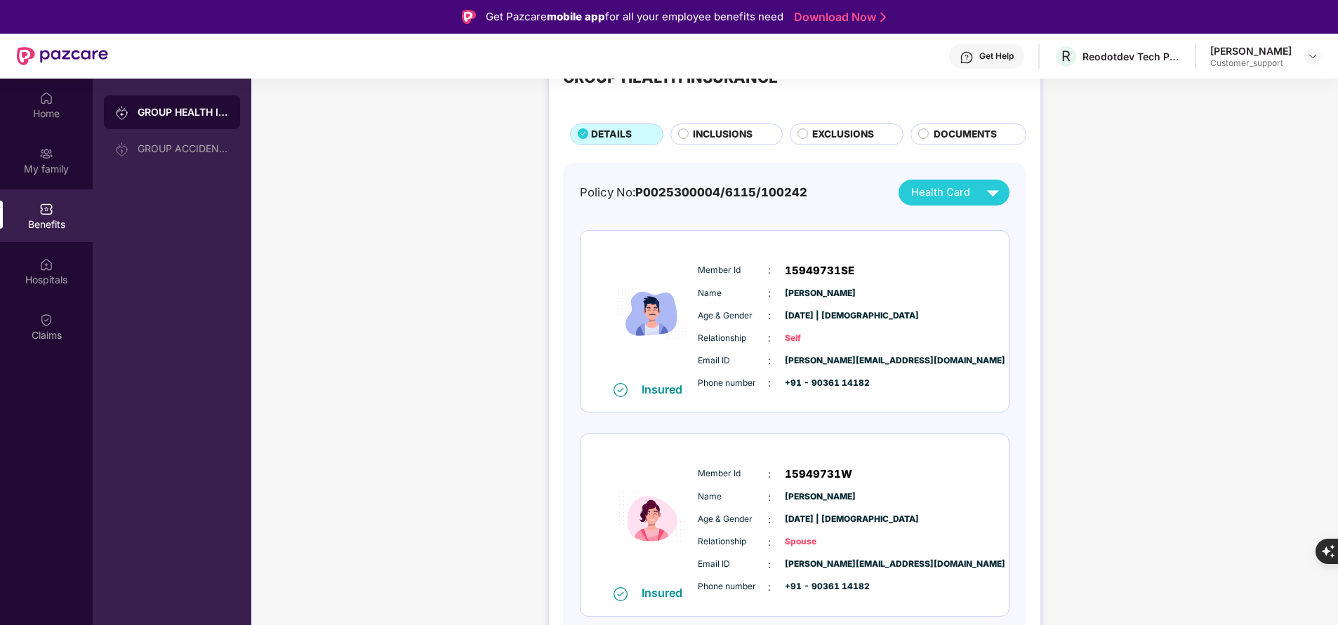
click at [717, 139] on span "INCLUSIONS" at bounding box center [723, 134] width 60 height 15
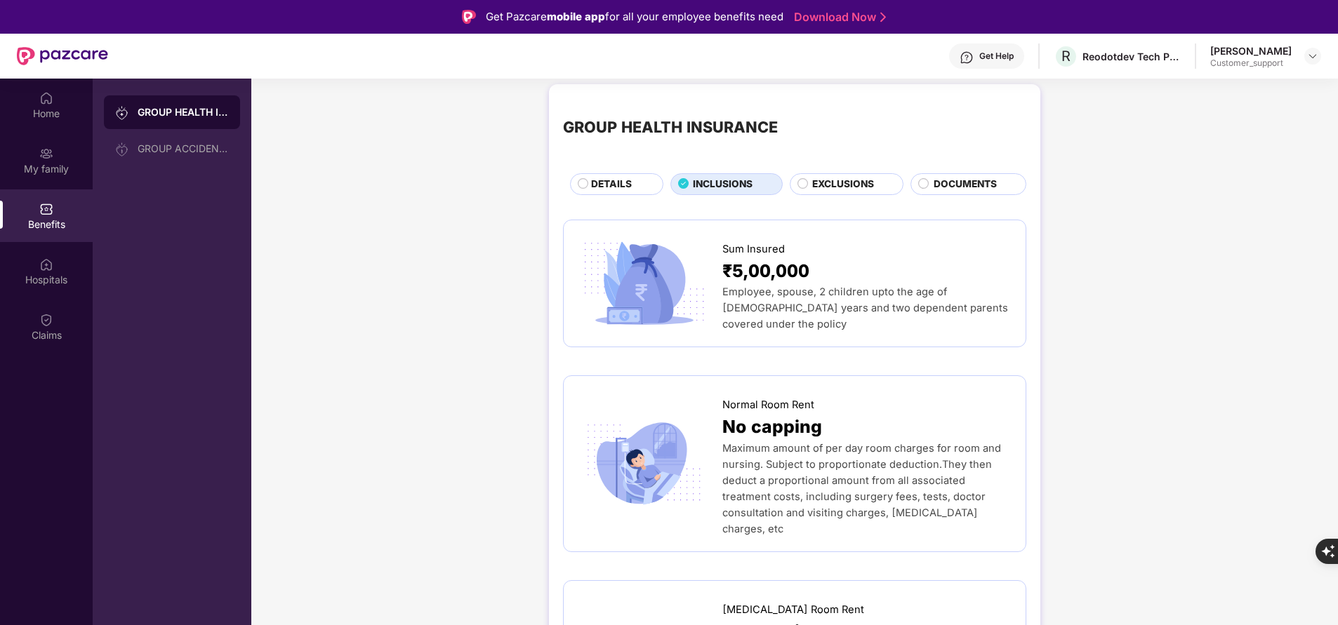
scroll to position [0, 0]
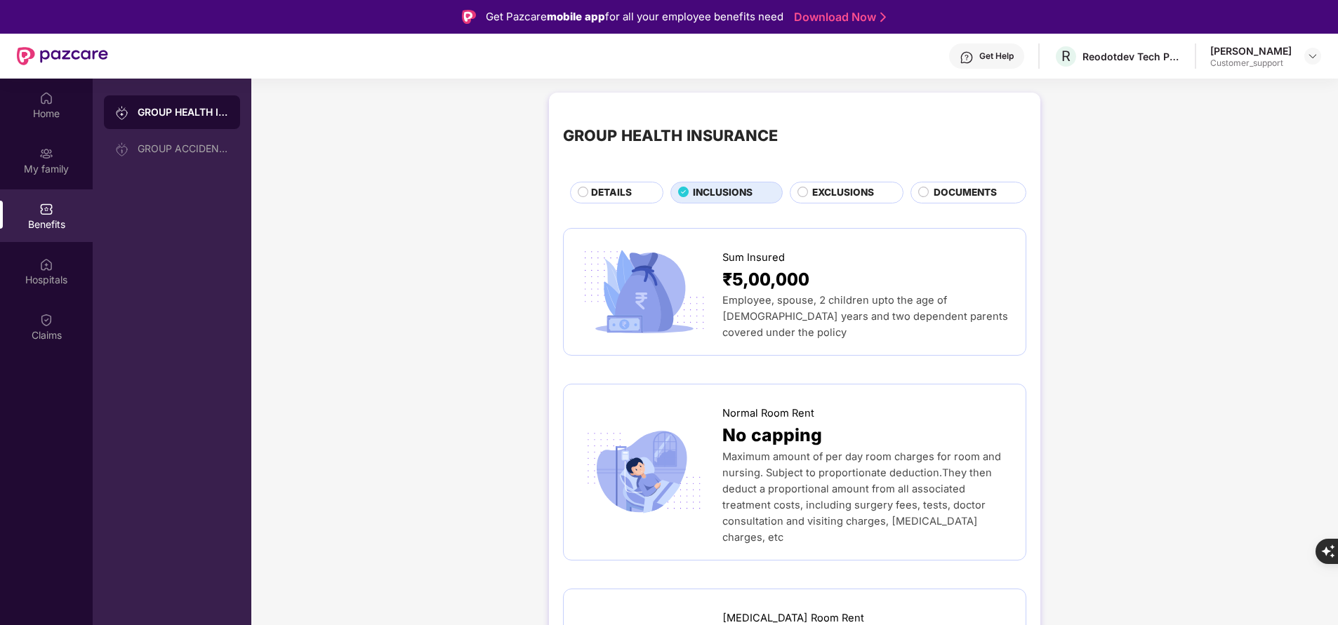
click at [614, 192] on span "DETAILS" at bounding box center [611, 192] width 41 height 15
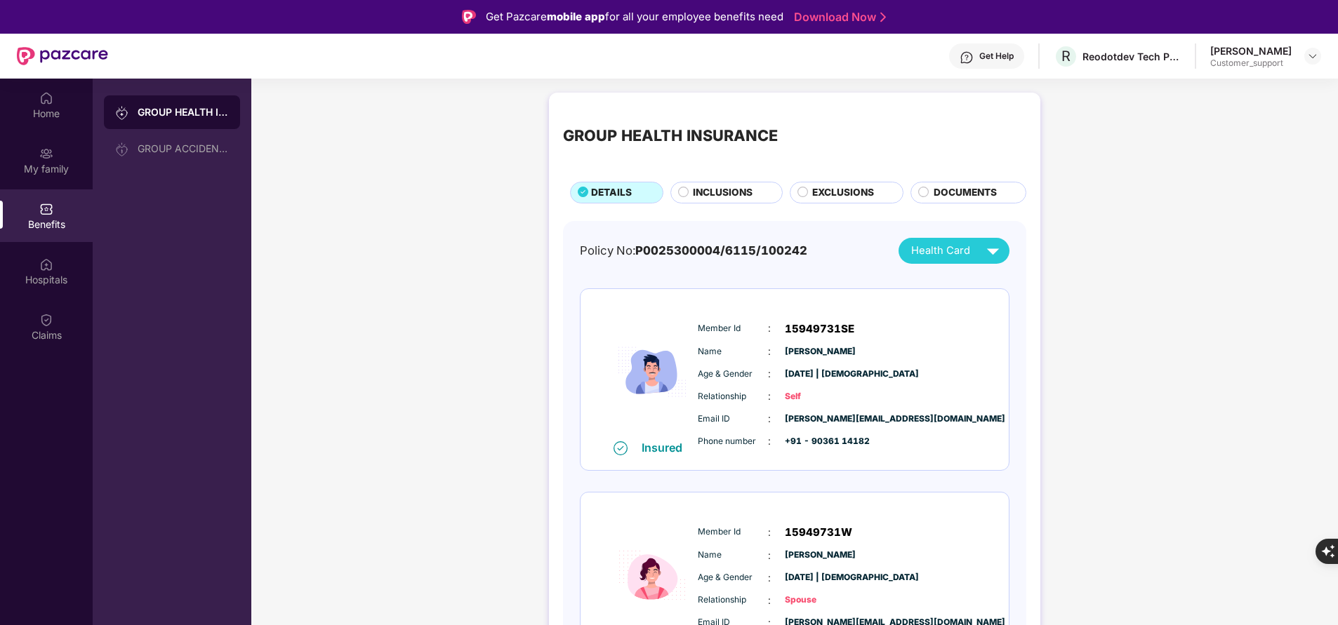
scroll to position [58, 0]
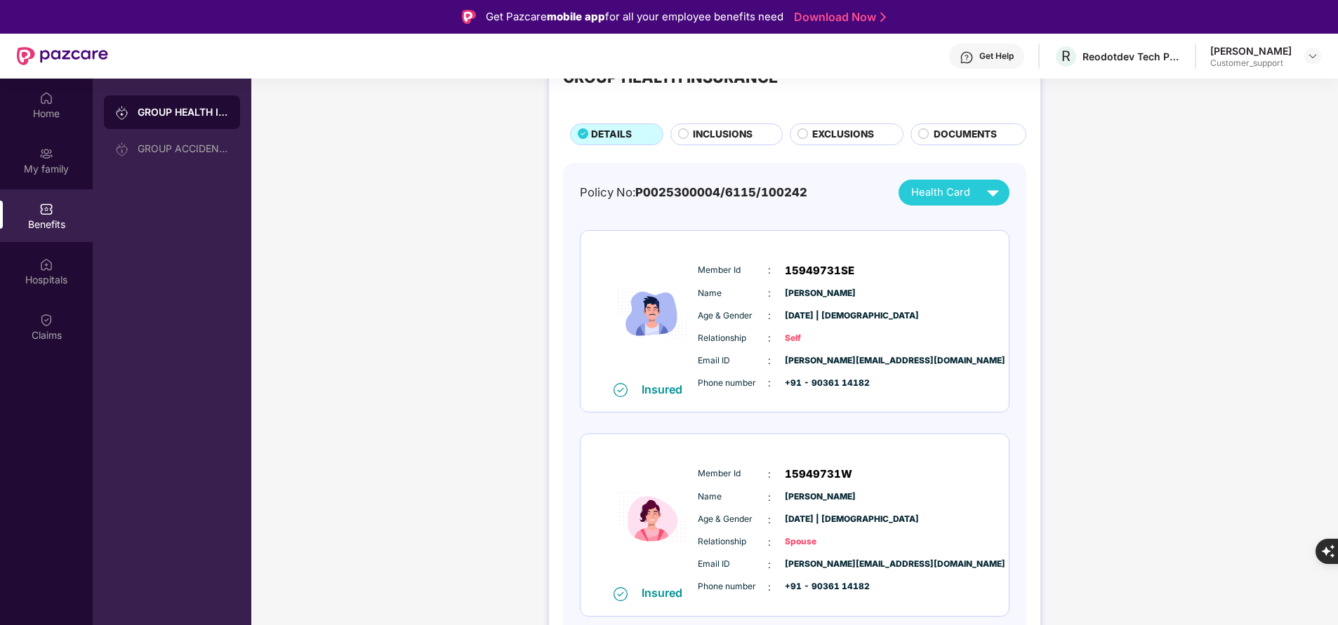
click at [703, 129] on span "INCLUSIONS" at bounding box center [723, 134] width 60 height 15
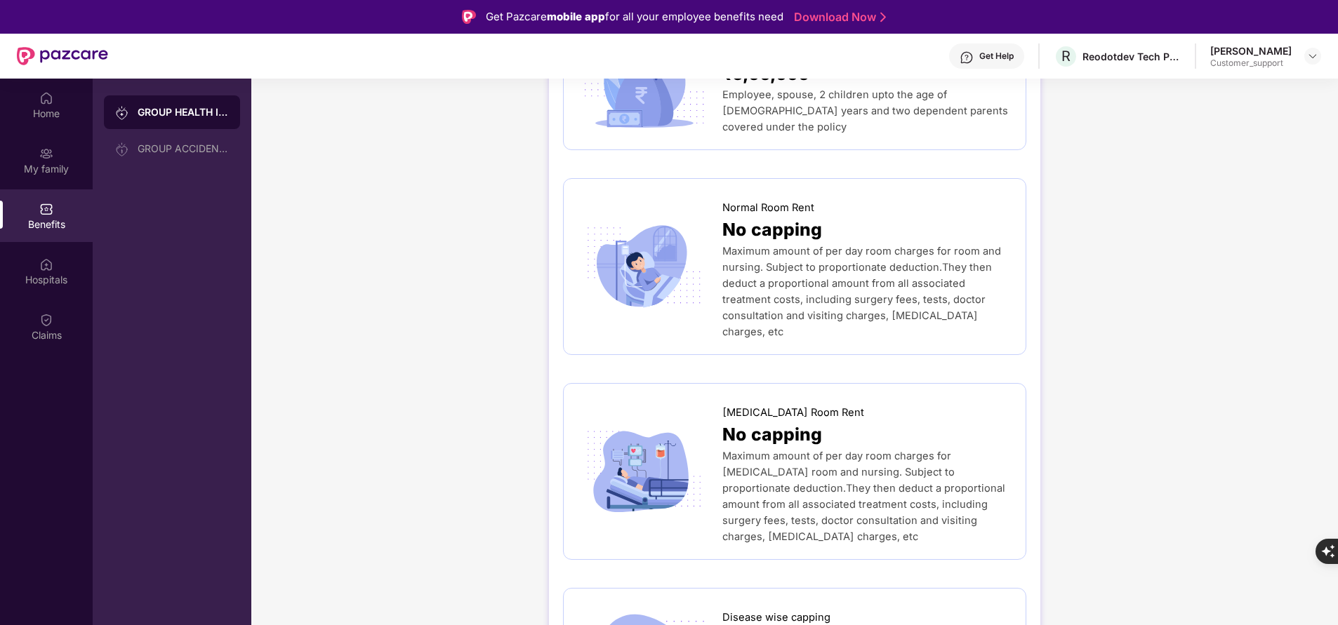
scroll to position [0, 0]
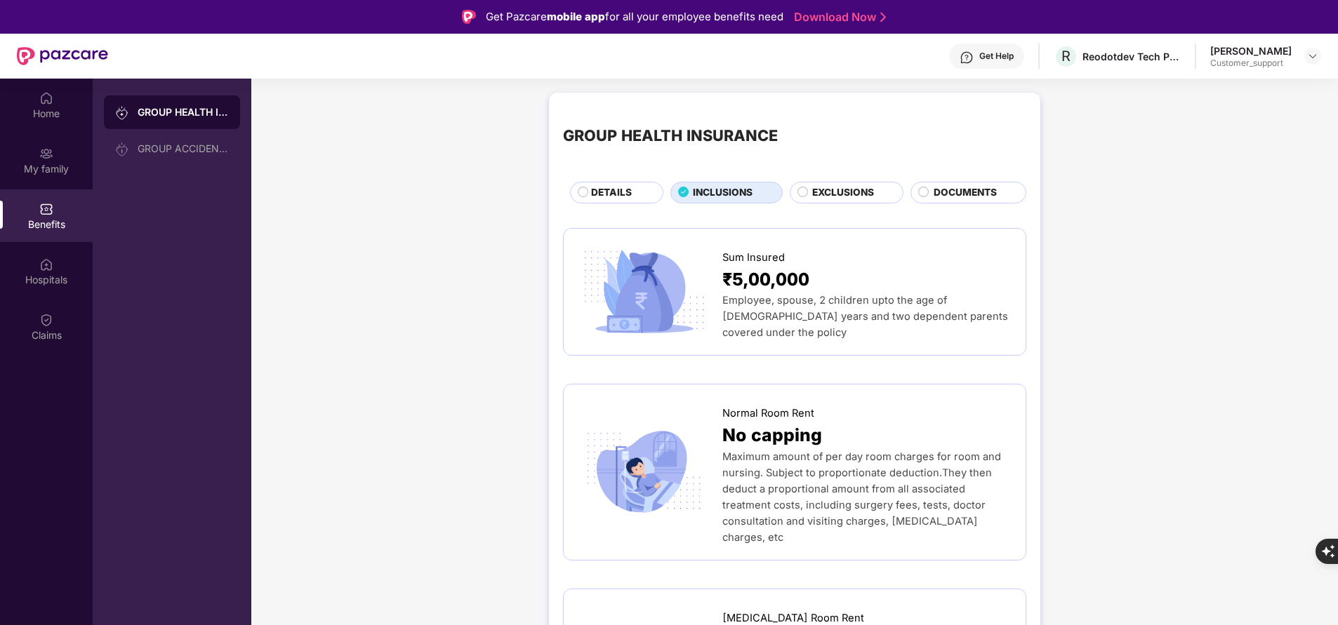
click at [840, 189] on span "EXCLUSIONS" at bounding box center [843, 192] width 62 height 15
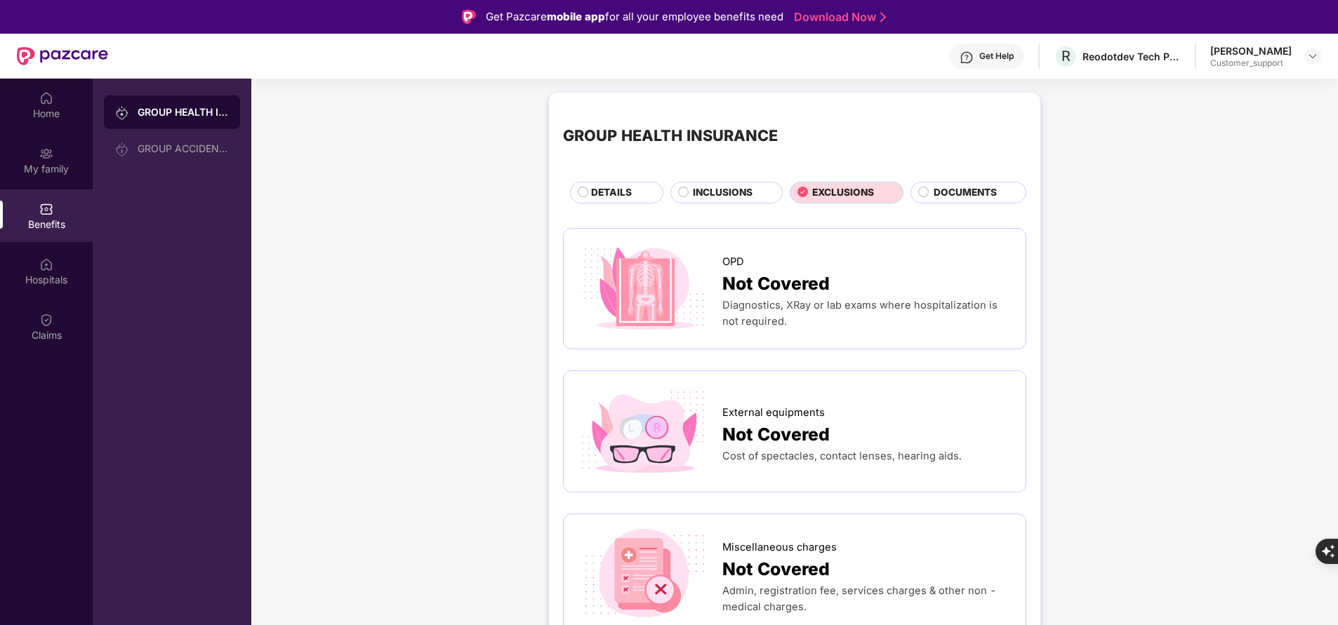
click at [718, 189] on span "INCLUSIONS" at bounding box center [723, 192] width 60 height 15
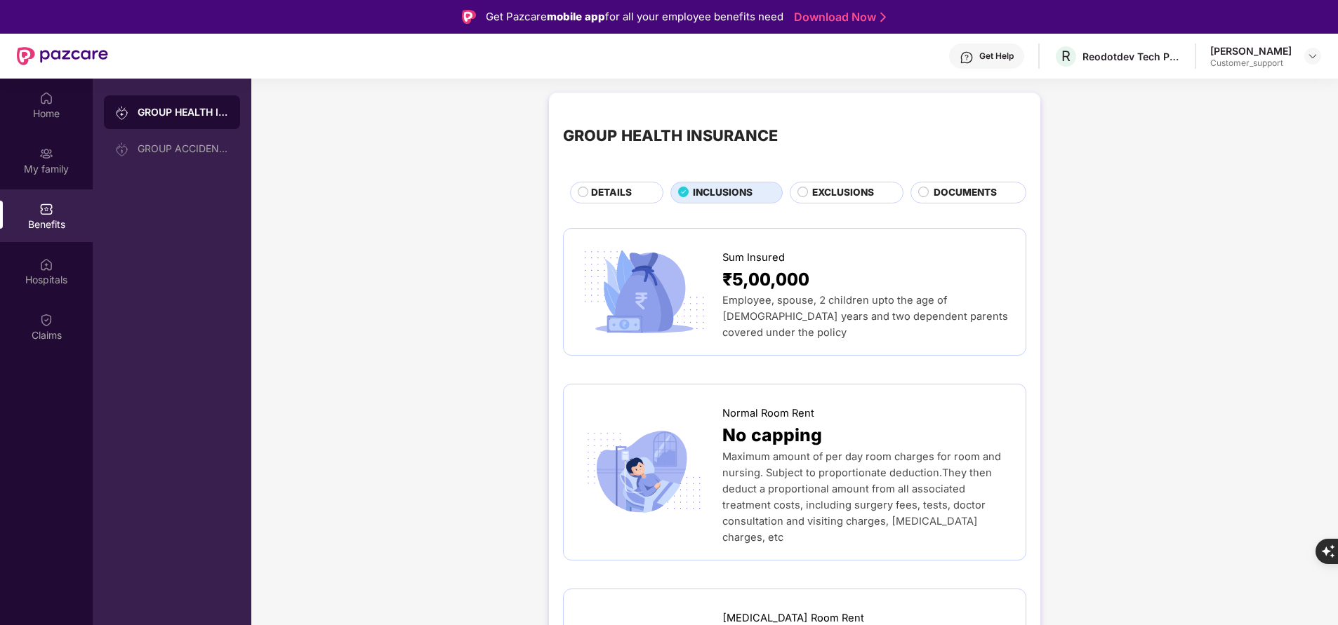
click at [956, 191] on span "DOCUMENTS" at bounding box center [964, 192] width 63 height 15
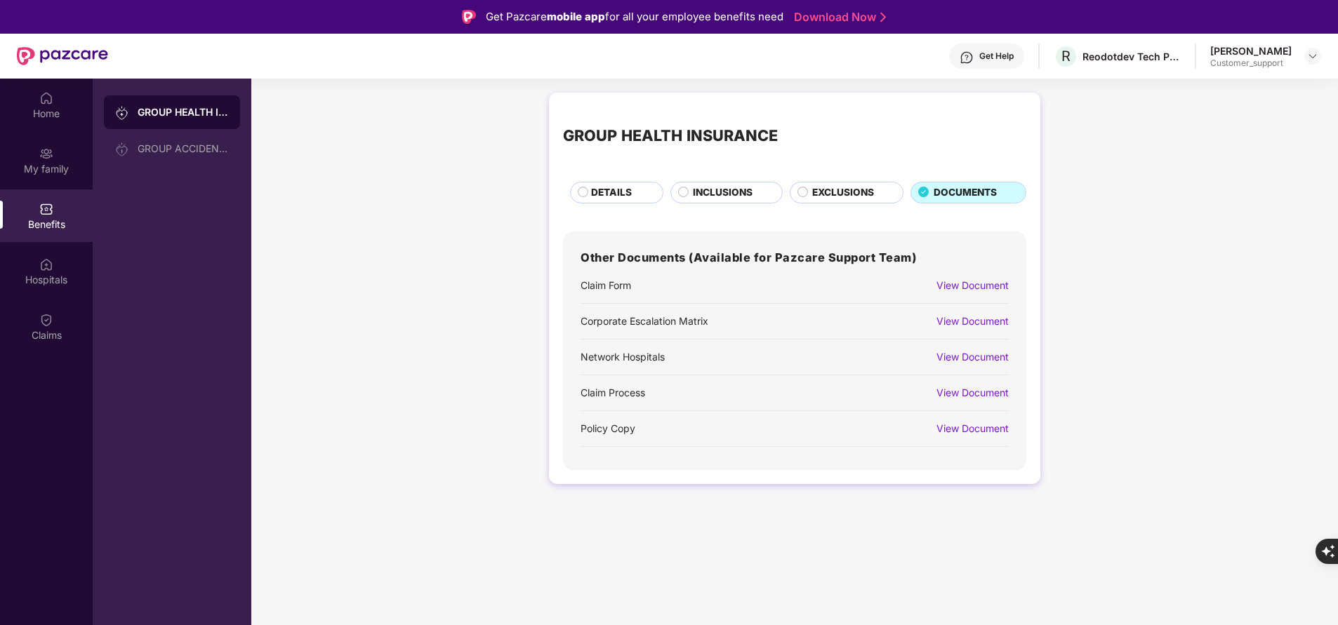
click at [627, 187] on span "DETAILS" at bounding box center [611, 192] width 41 height 15
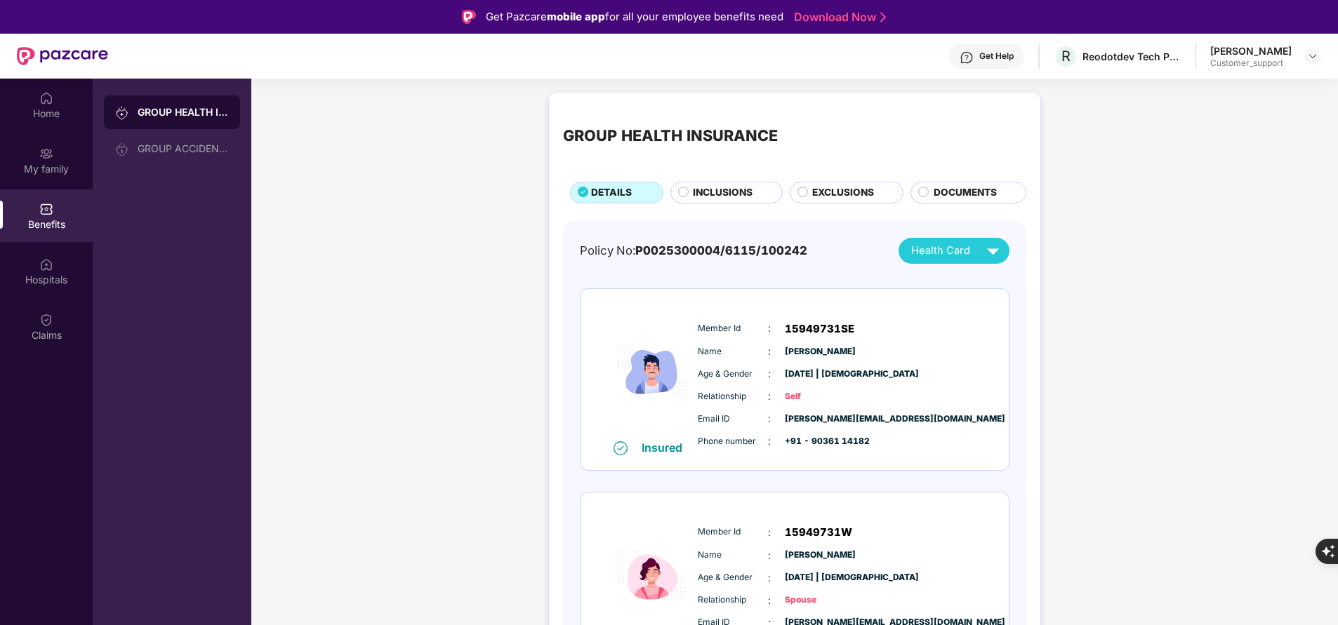
click at [693, 189] on span "INCLUSIONS" at bounding box center [723, 192] width 60 height 15
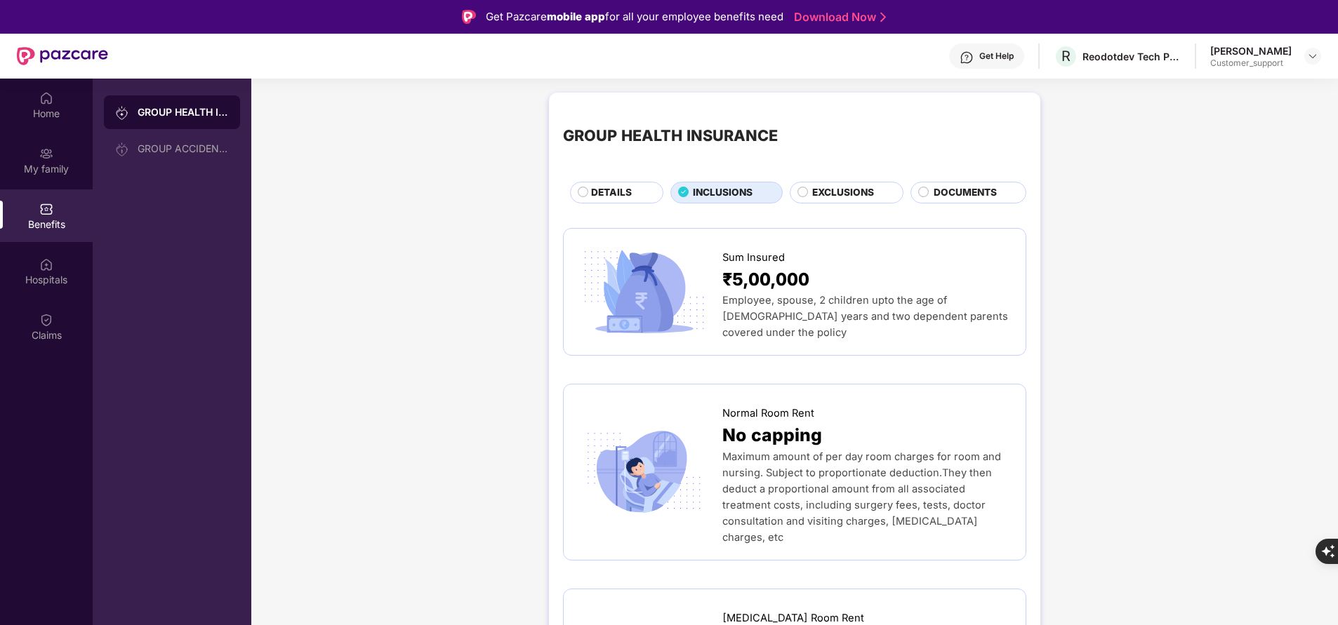
click at [621, 193] on span "DETAILS" at bounding box center [611, 192] width 41 height 15
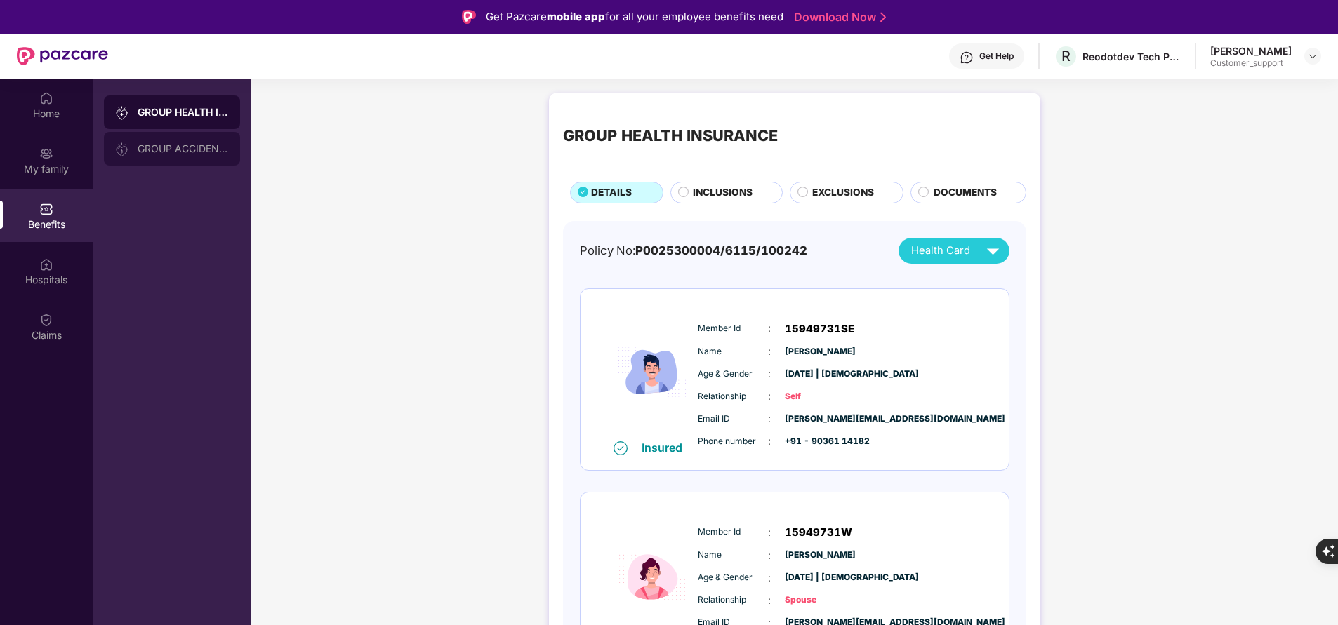
click at [150, 149] on div "GROUP ACCIDENTAL INSURANCE" at bounding box center [183, 148] width 91 height 11
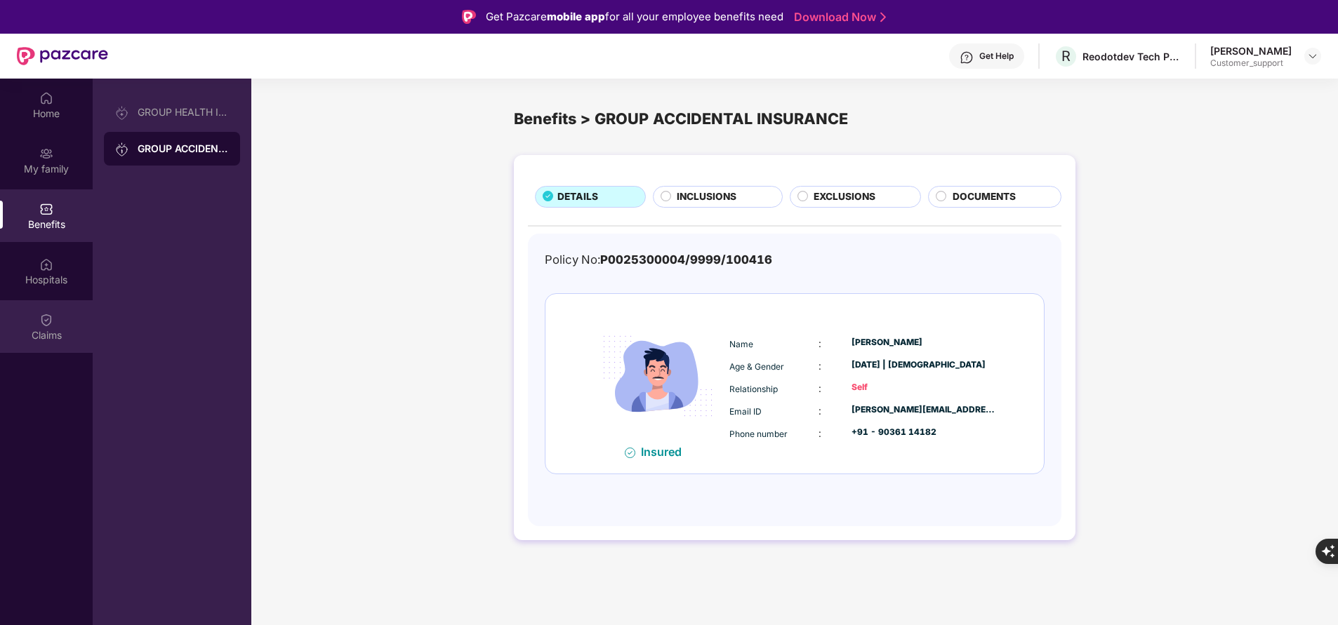
click at [46, 324] on img at bounding box center [46, 320] width 14 height 14
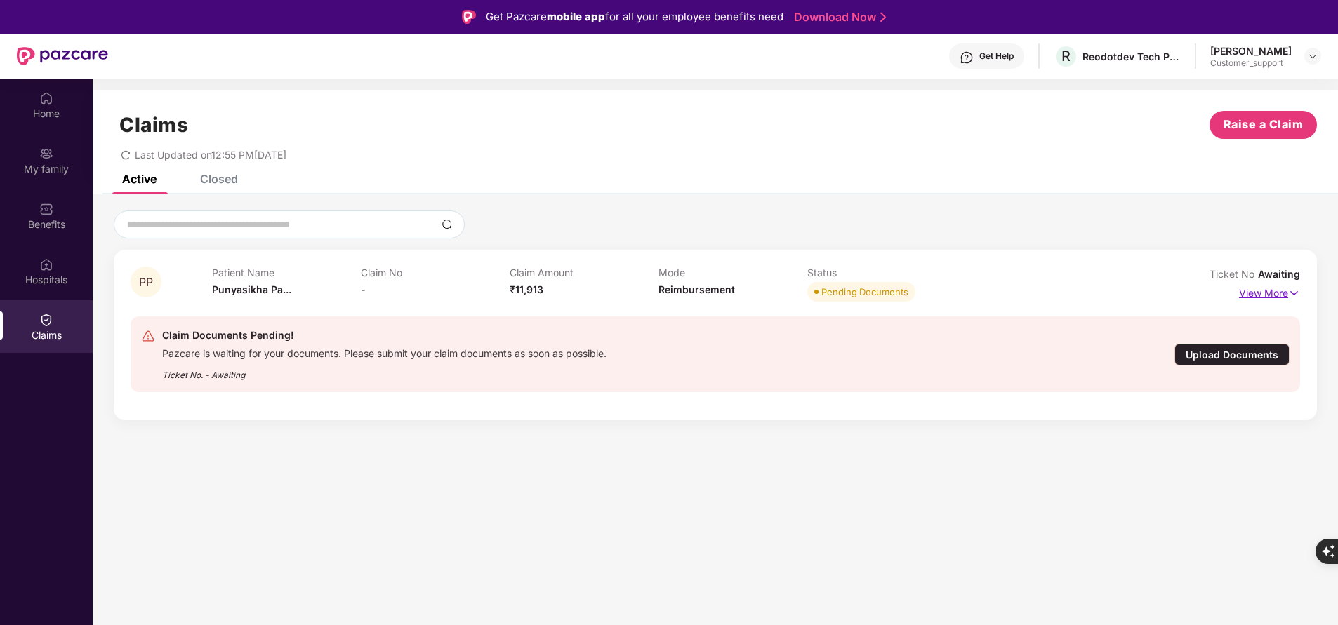
click at [1288, 286] on img at bounding box center [1294, 293] width 12 height 15
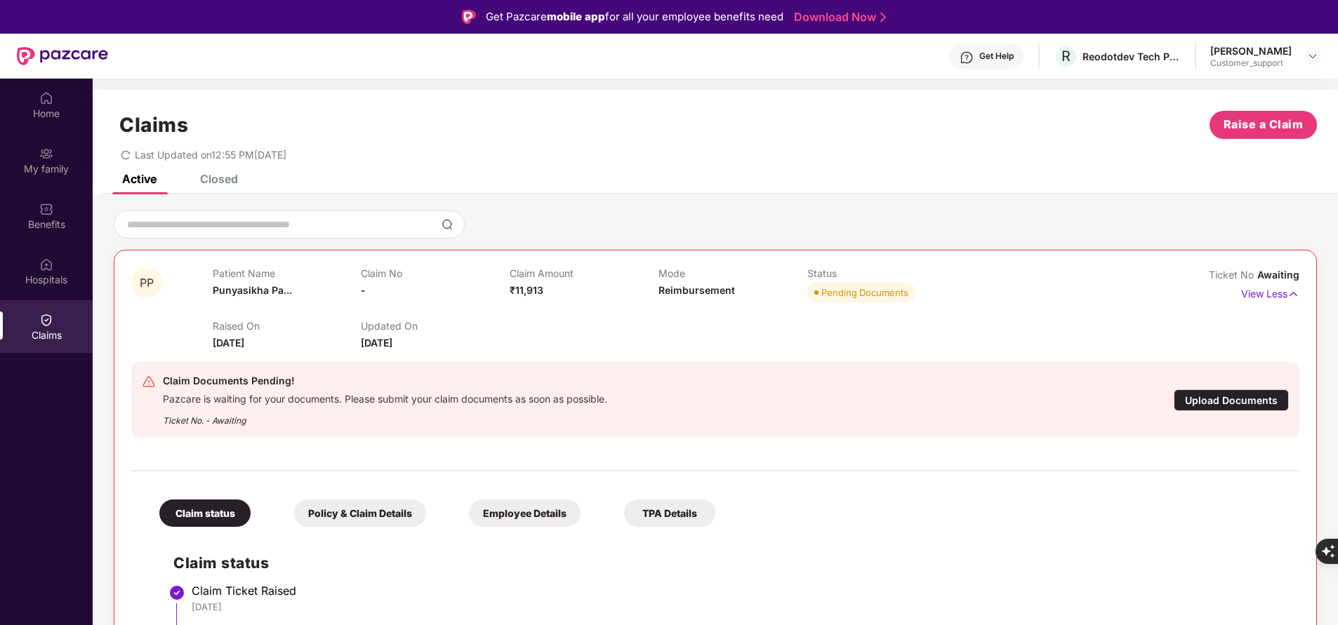
scroll to position [15, 0]
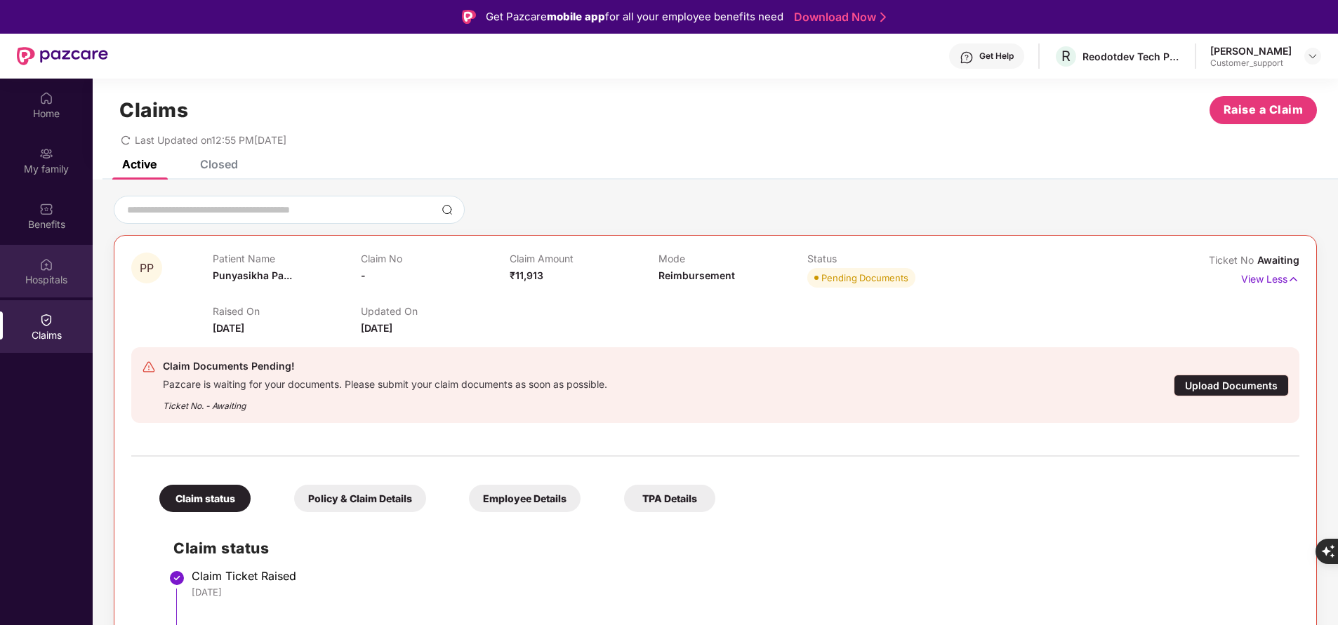
click at [42, 283] on div "Hospitals" at bounding box center [46, 280] width 93 height 14
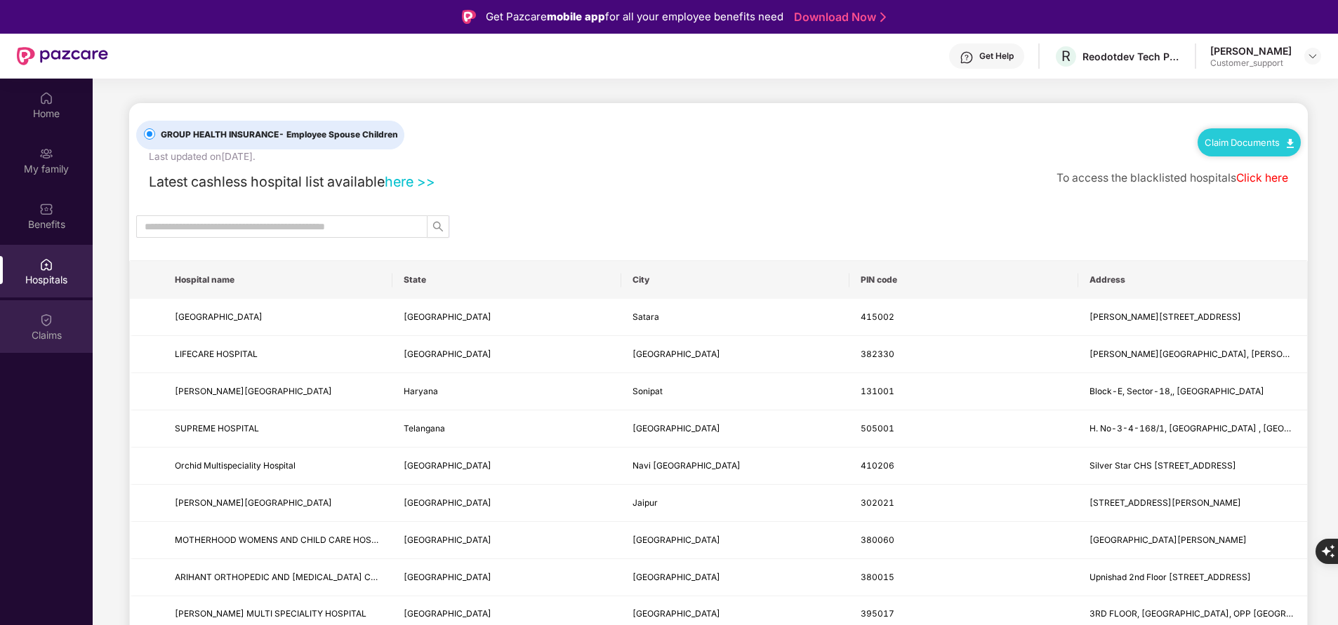
click at [55, 332] on div "Claims" at bounding box center [46, 335] width 93 height 14
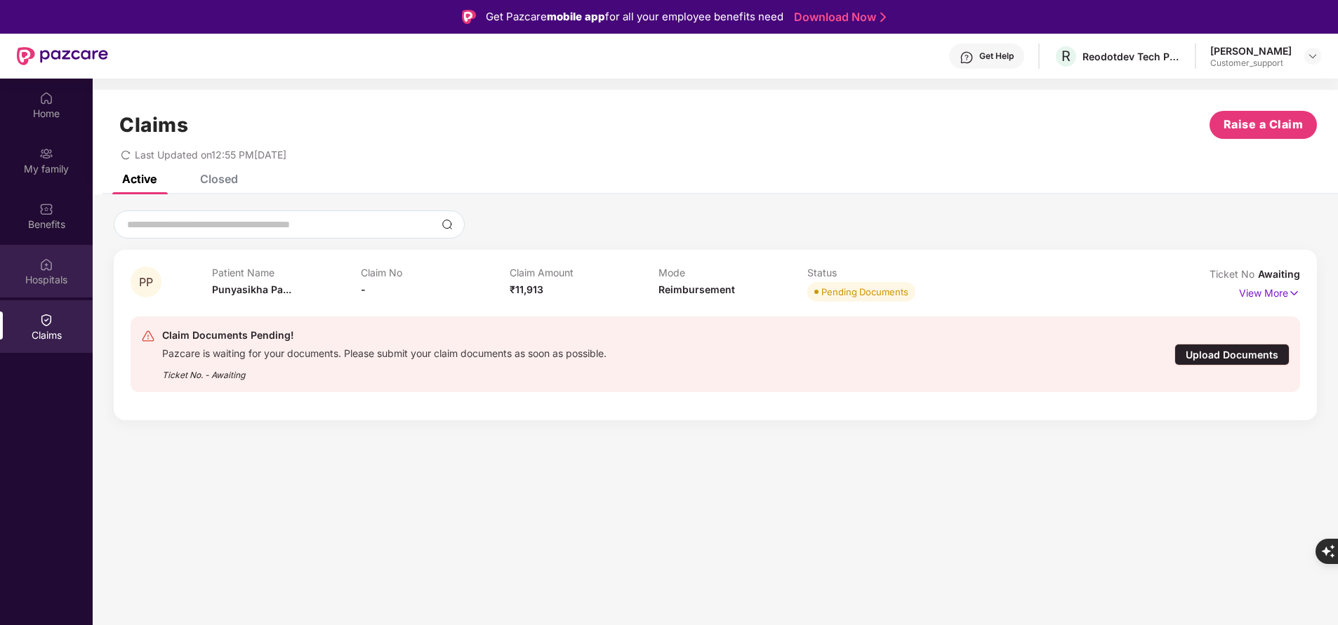
click at [46, 274] on div "Hospitals" at bounding box center [46, 280] width 93 height 14
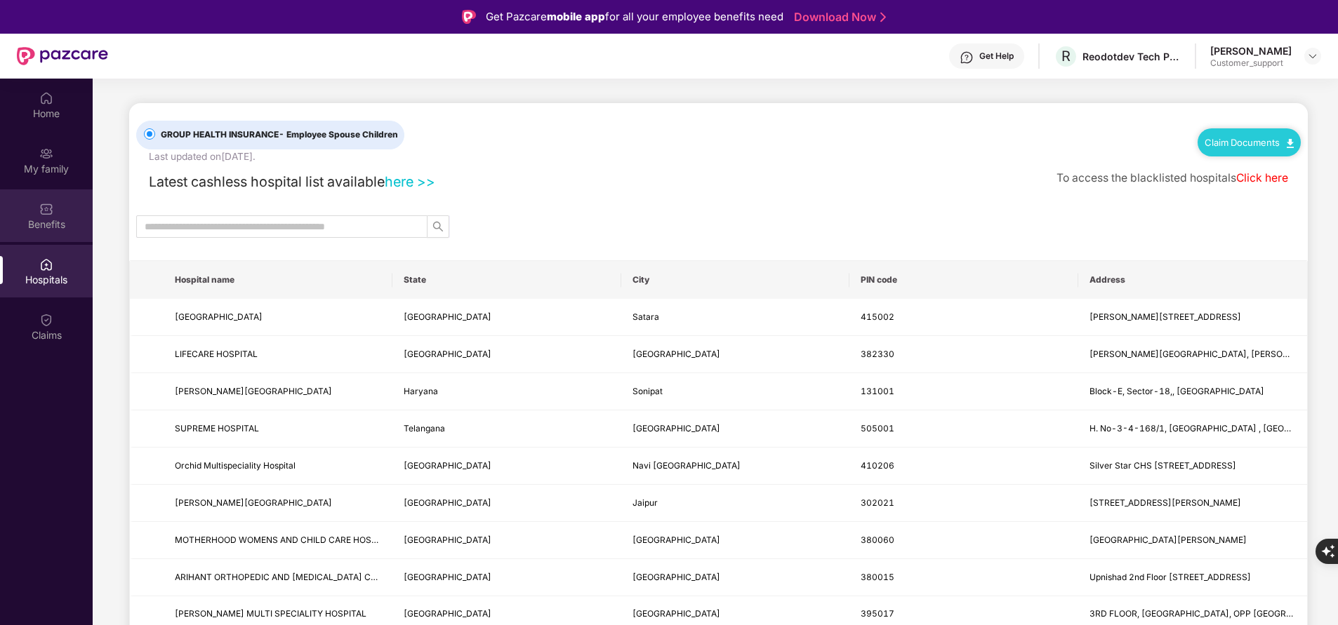
click at [36, 221] on div "Benefits" at bounding box center [46, 225] width 93 height 14
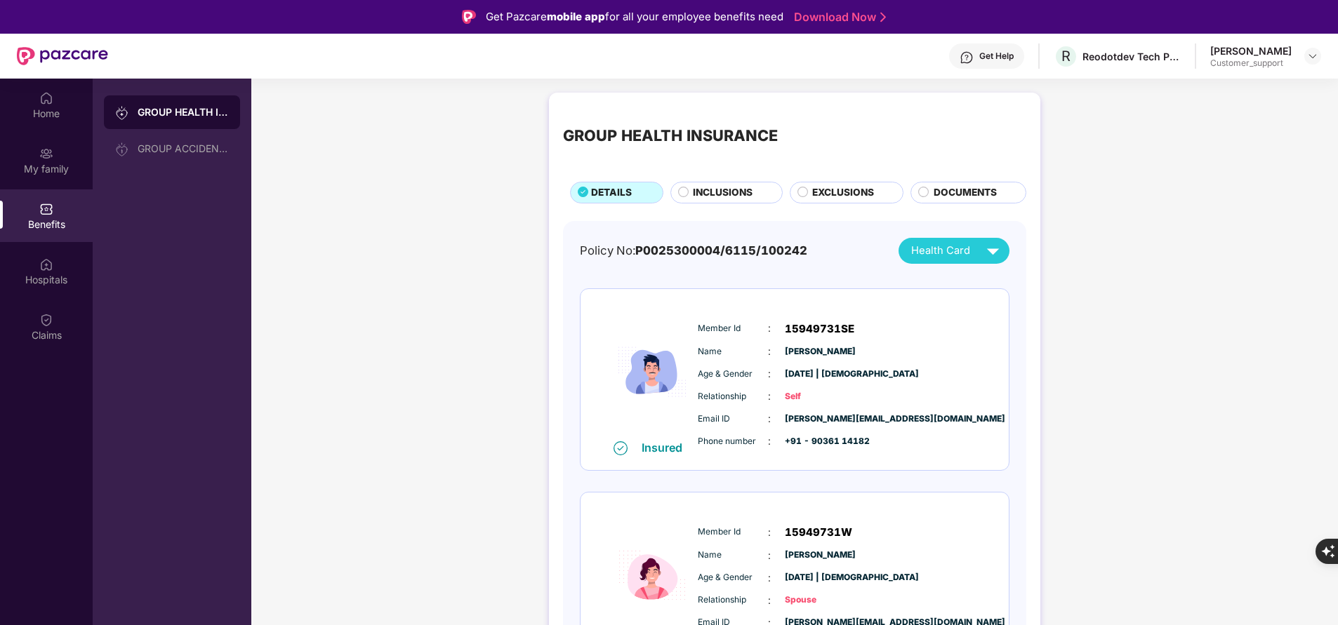
scroll to position [58, 0]
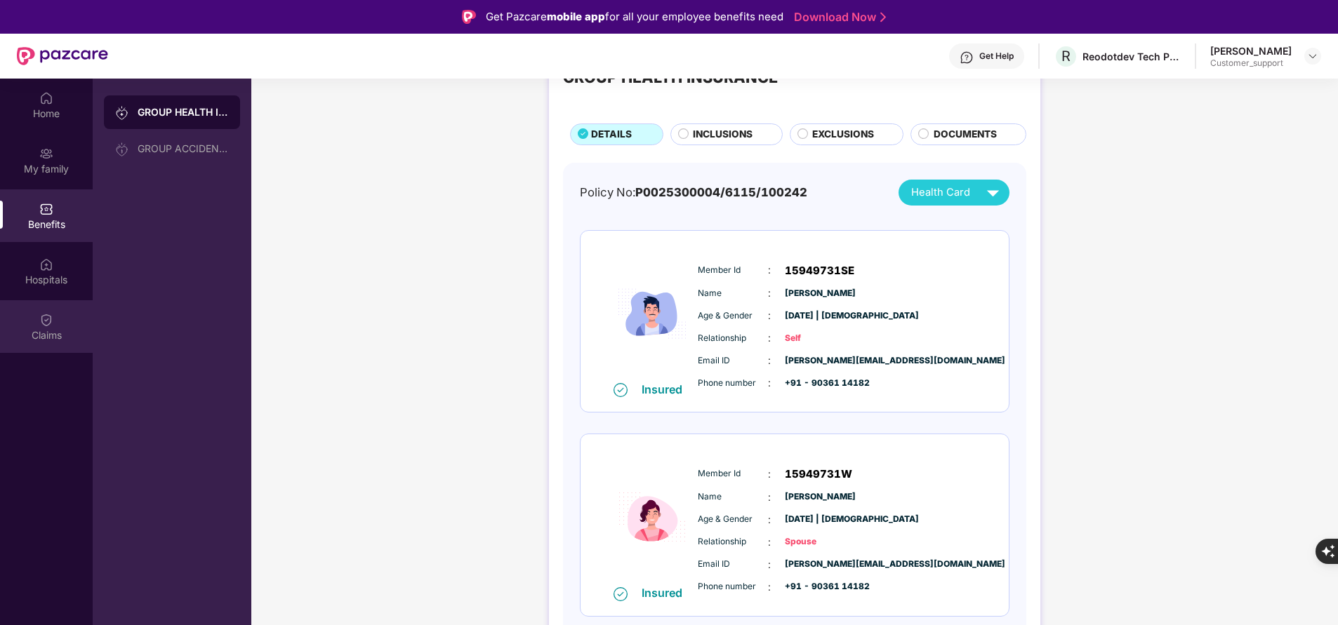
click at [32, 333] on div "Claims" at bounding box center [46, 335] width 93 height 14
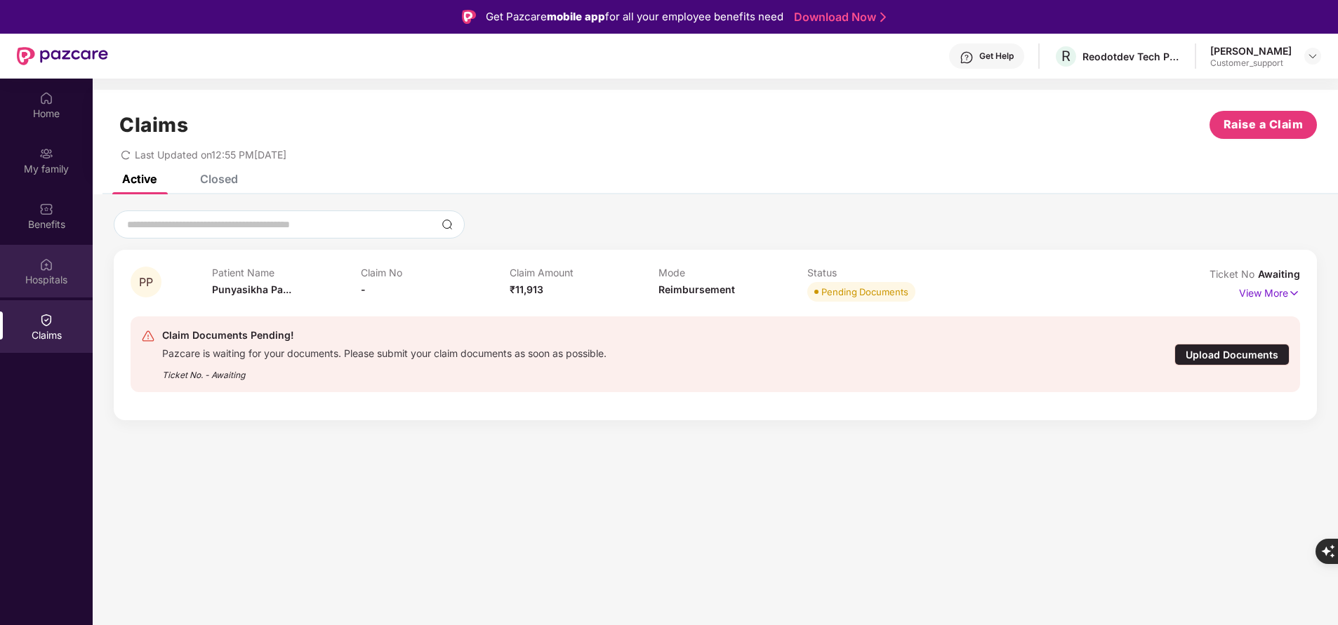
click at [41, 267] on img at bounding box center [46, 265] width 14 height 14
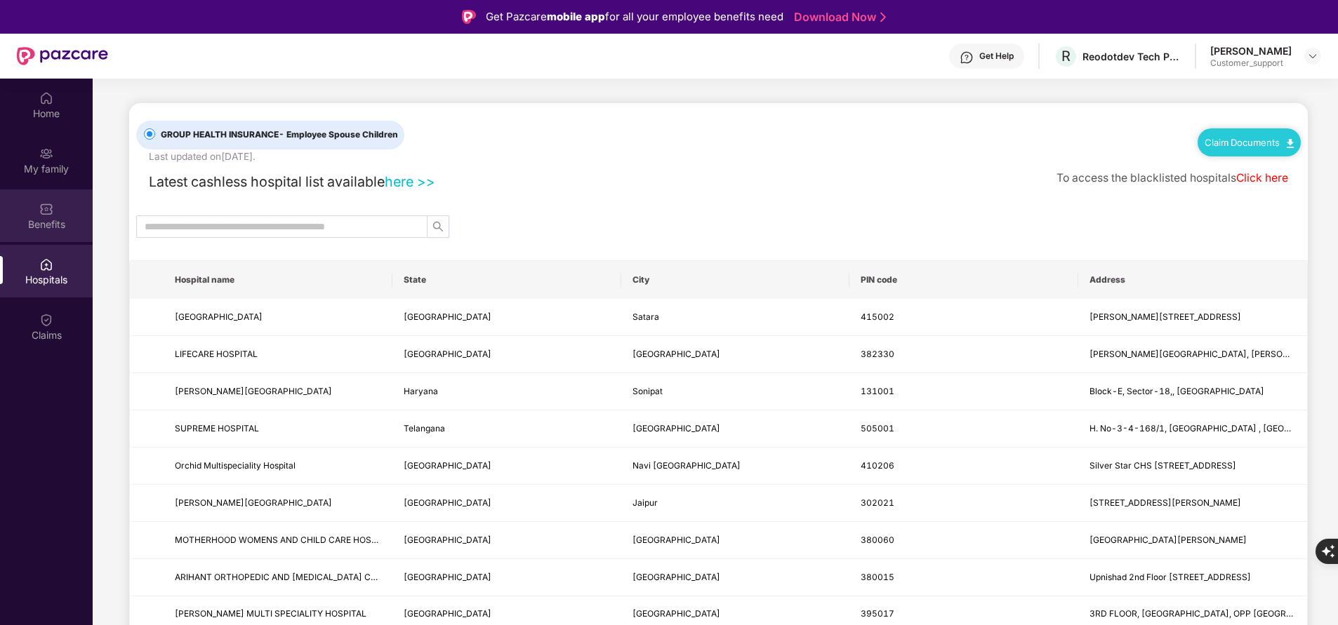
click at [65, 214] on div "Benefits" at bounding box center [46, 215] width 93 height 53
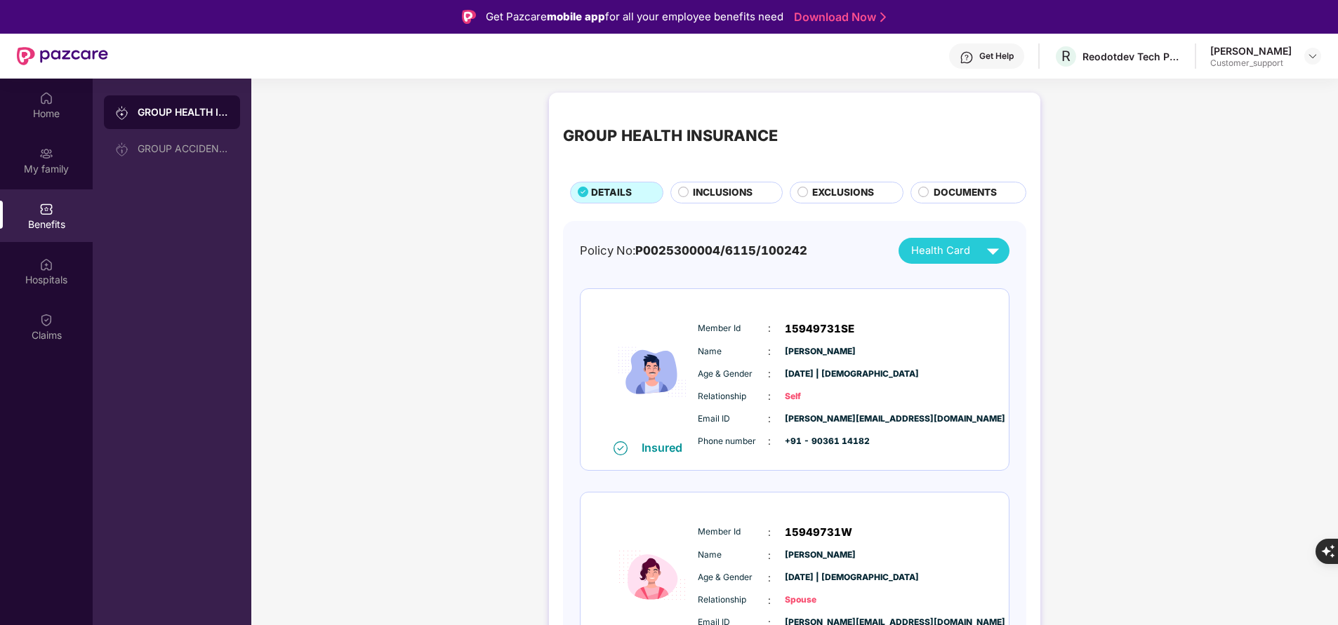
click at [728, 191] on span "INCLUSIONS" at bounding box center [723, 192] width 60 height 15
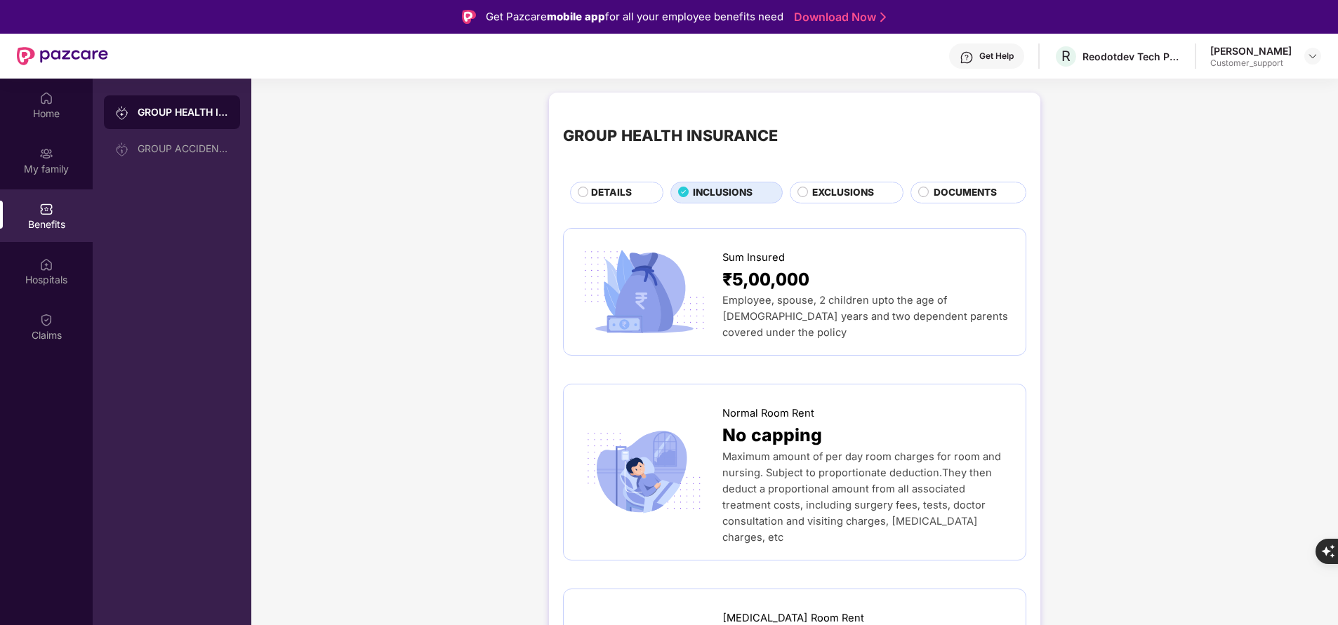
click at [600, 196] on span "DETAILS" at bounding box center [611, 192] width 41 height 15
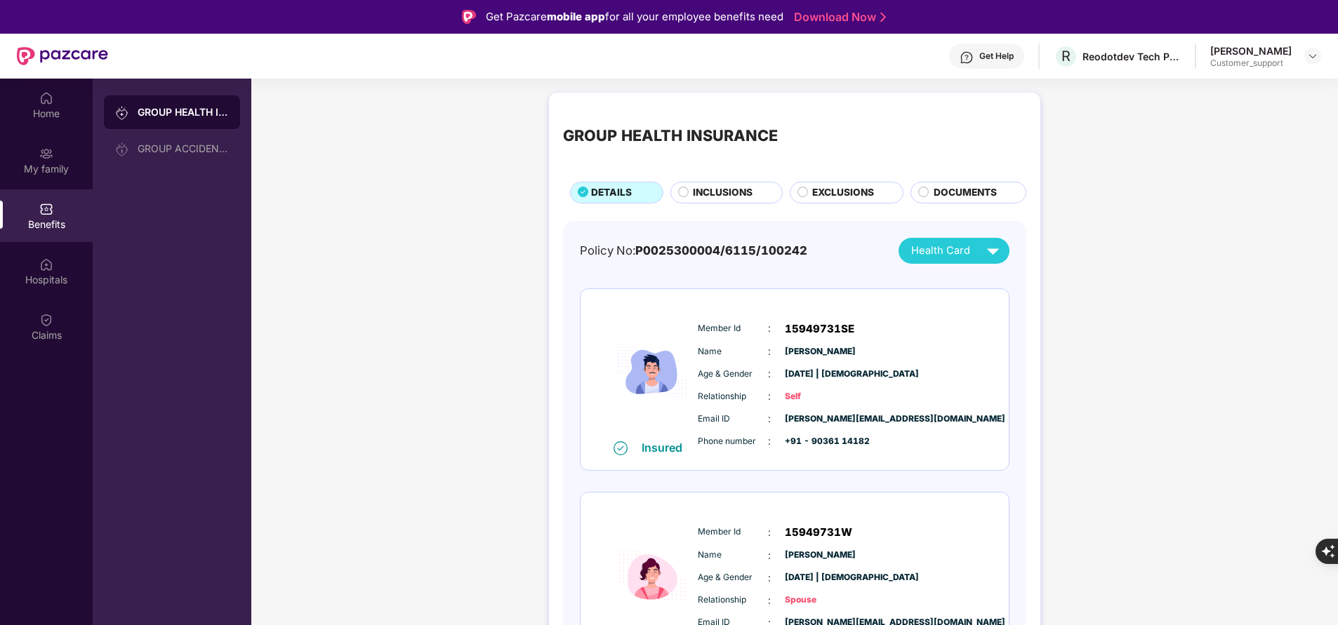
click at [739, 190] on span "INCLUSIONS" at bounding box center [723, 192] width 60 height 15
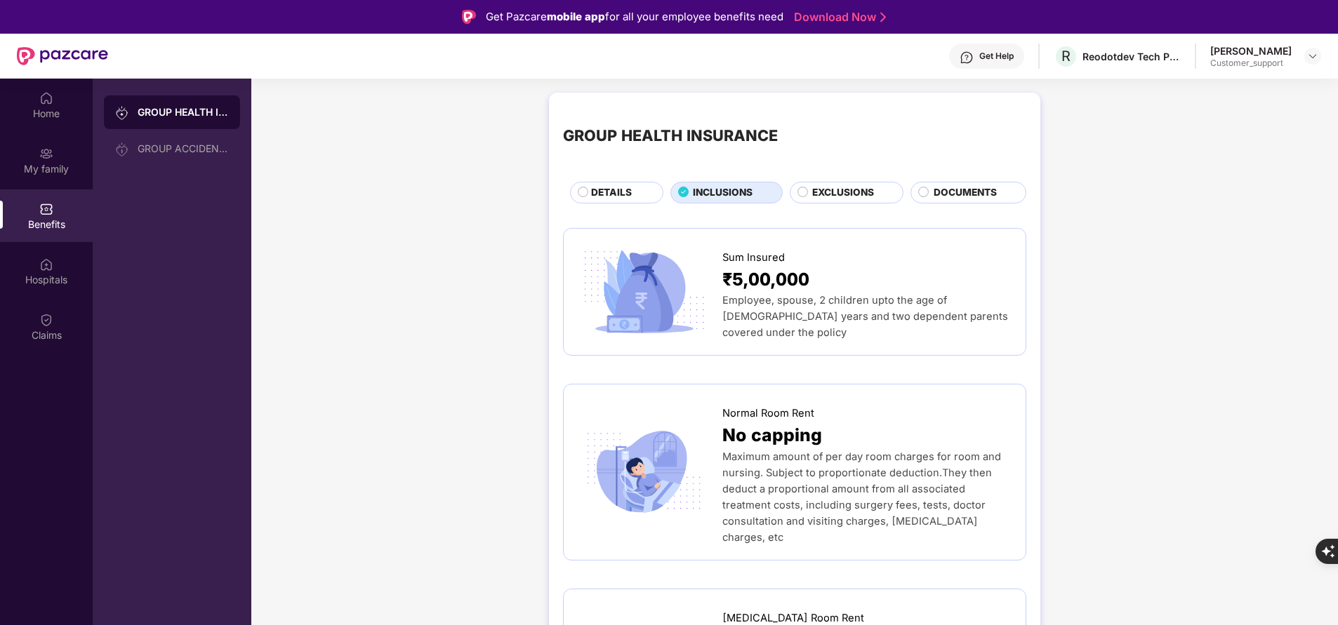
click at [624, 198] on span "DETAILS" at bounding box center [611, 192] width 41 height 15
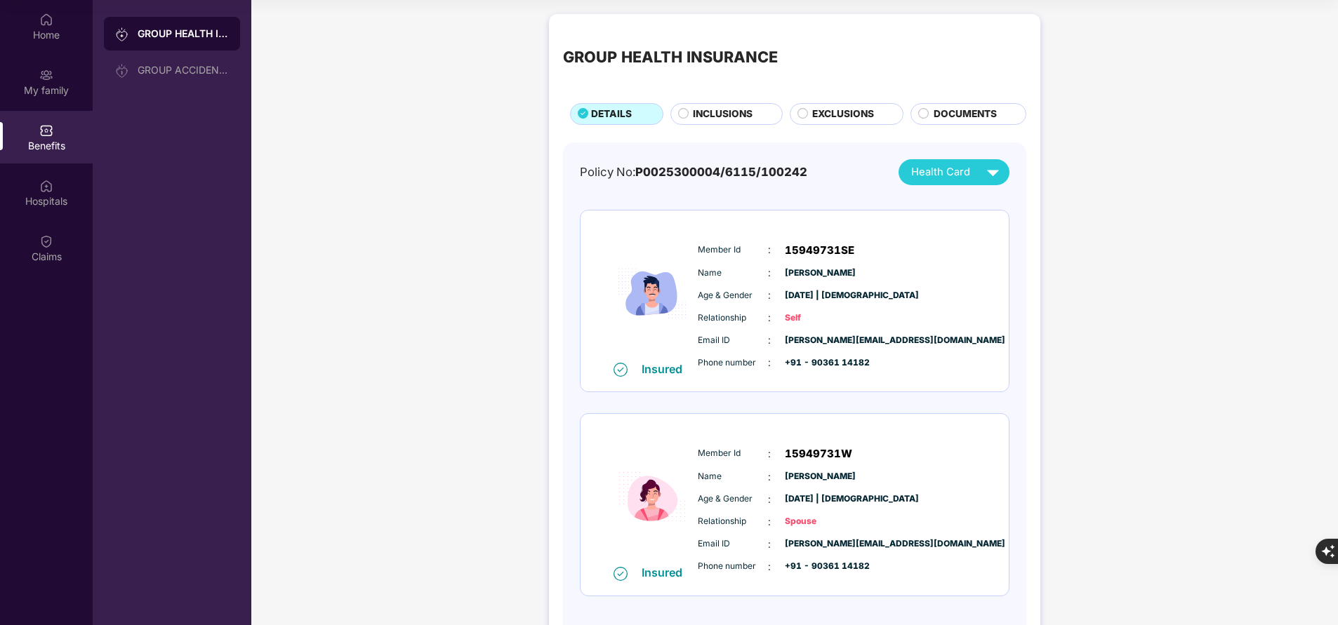
click at [711, 110] on span "INCLUSIONS" at bounding box center [723, 114] width 60 height 15
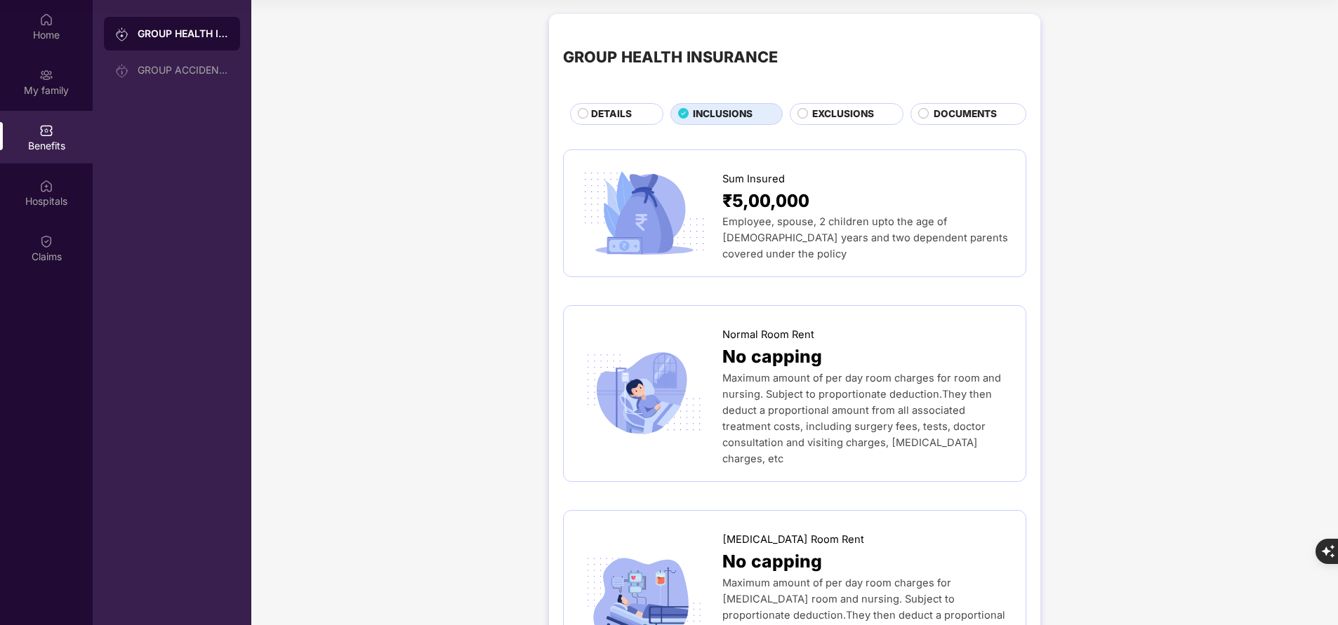
click at [613, 113] on span "DETAILS" at bounding box center [611, 114] width 41 height 15
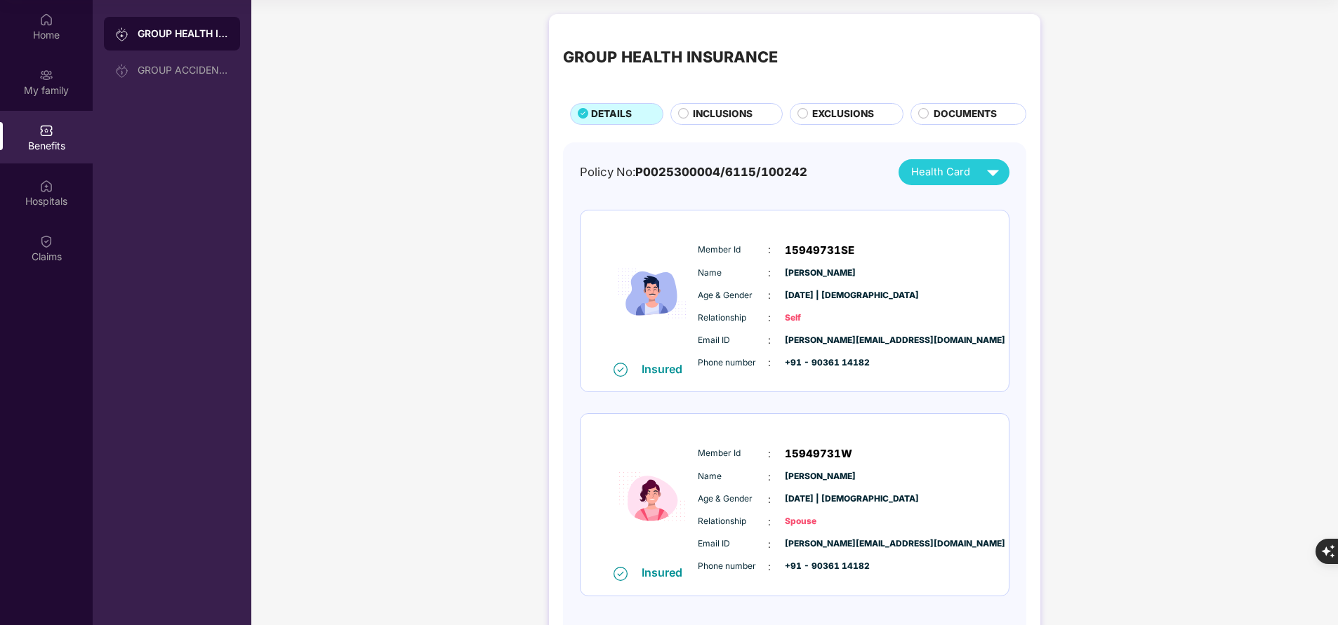
click at [728, 112] on span "INCLUSIONS" at bounding box center [723, 114] width 60 height 15
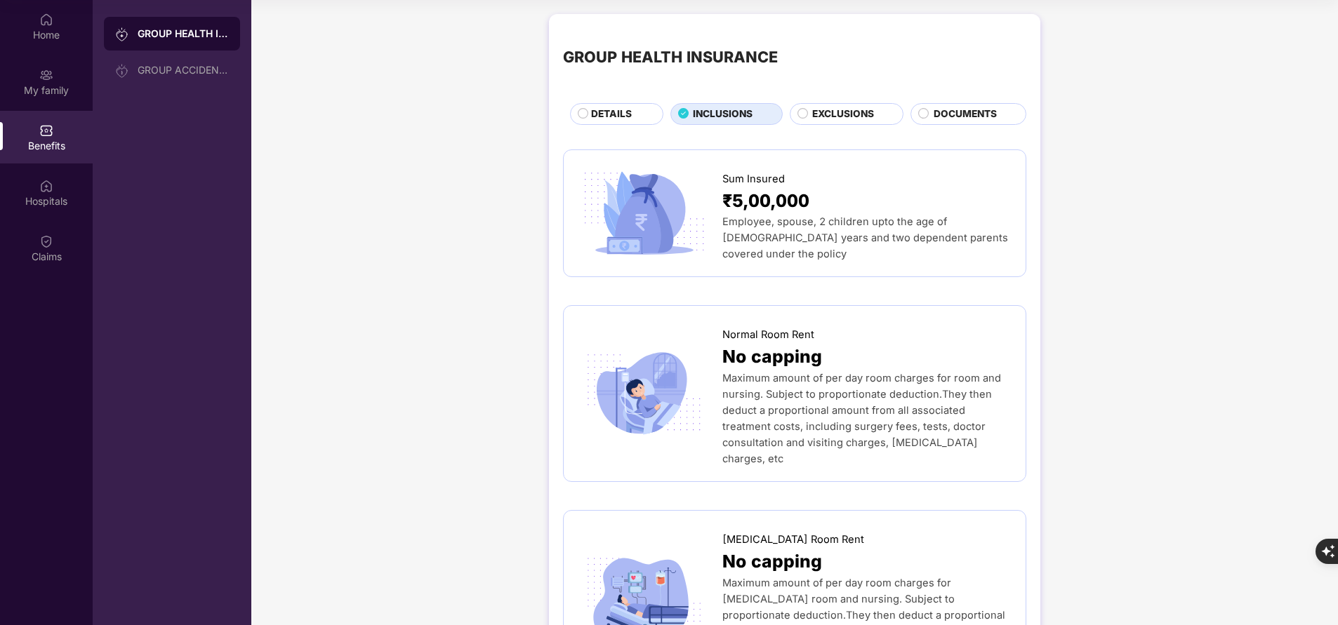
click at [632, 116] on div "DETAILS" at bounding box center [620, 115] width 72 height 17
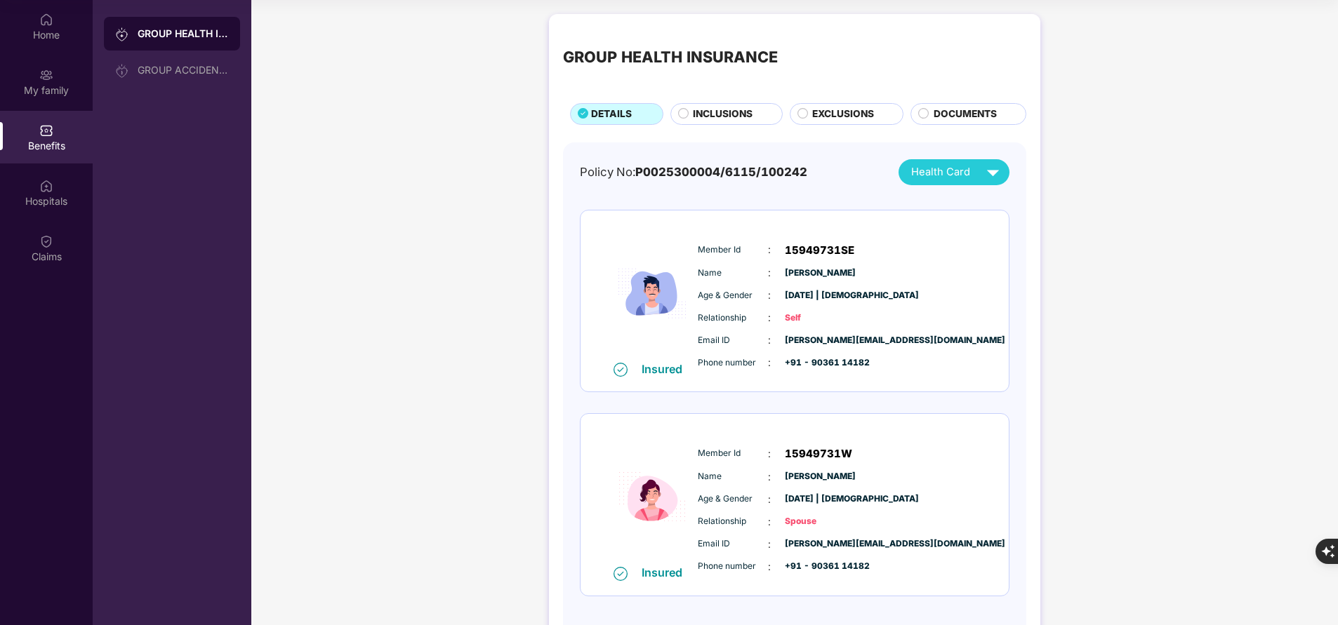
click at [715, 114] on span "INCLUSIONS" at bounding box center [723, 114] width 60 height 15
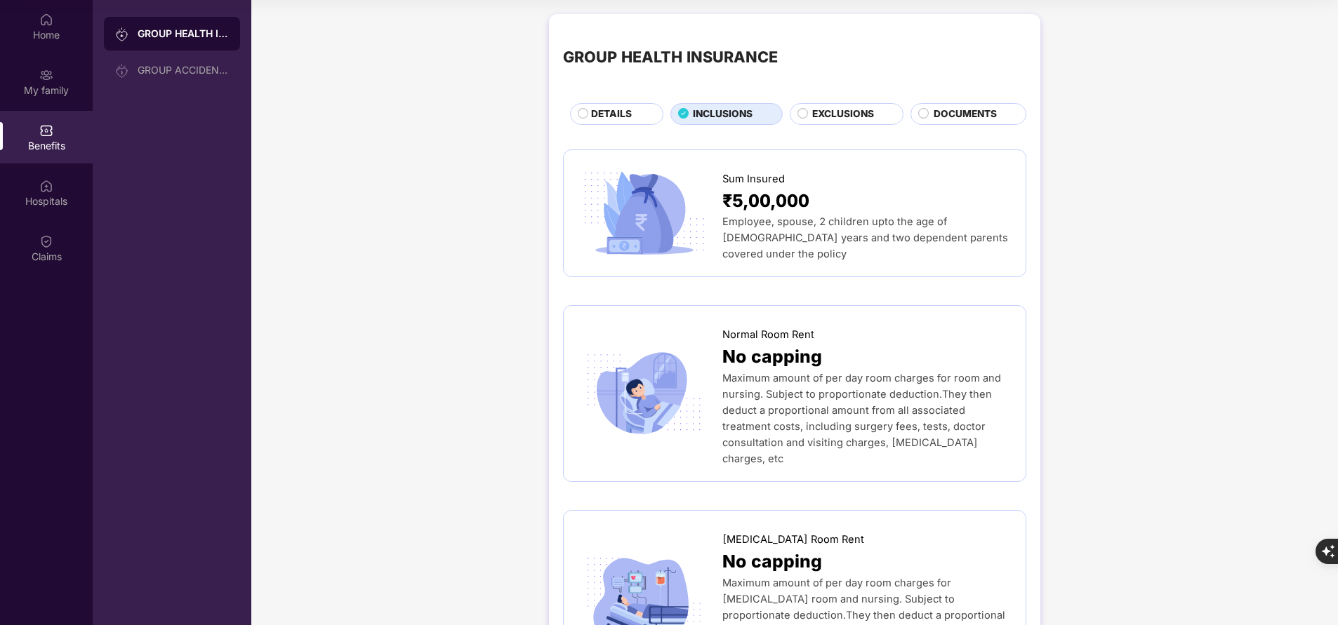
click at [606, 120] on span "DETAILS" at bounding box center [611, 114] width 41 height 15
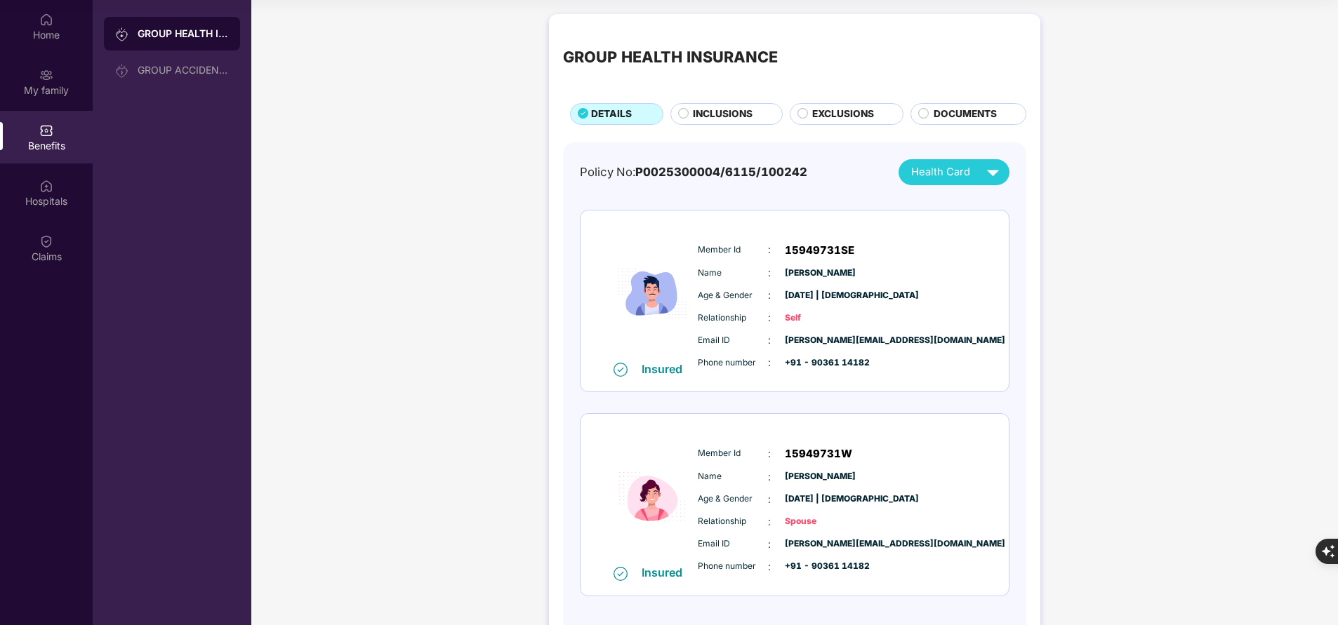
click at [720, 106] on div "INCLUSIONS" at bounding box center [726, 113] width 112 height 21
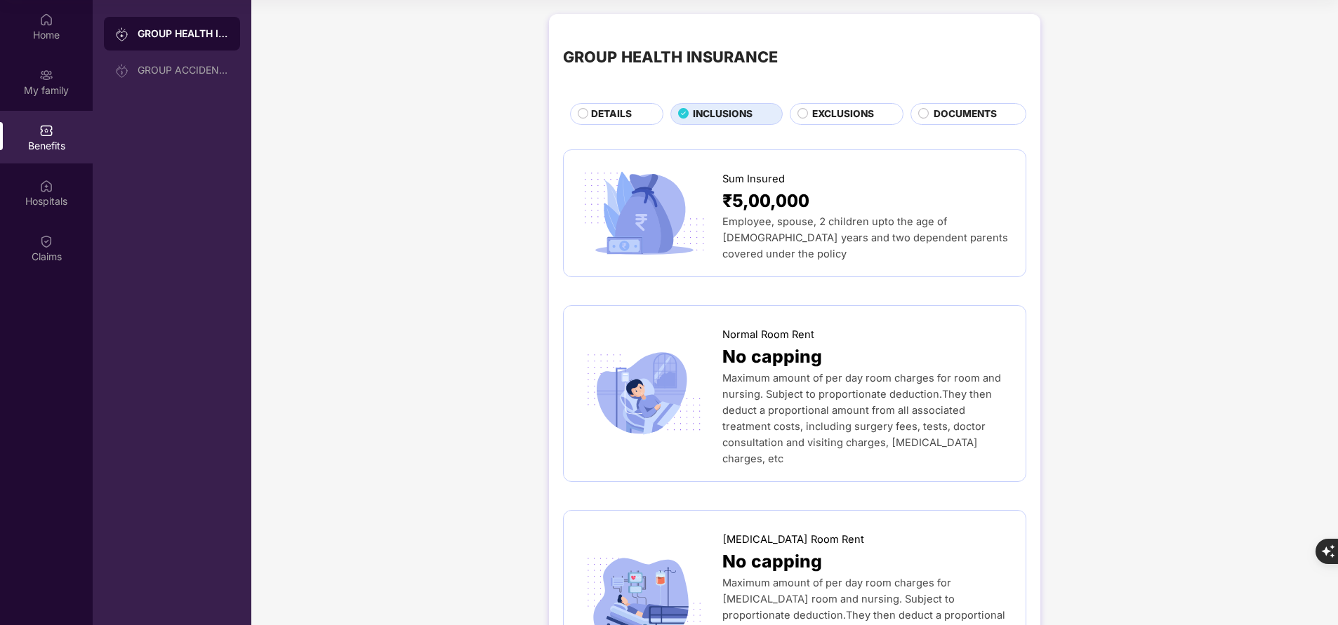
click at [832, 112] on span "EXCLUSIONS" at bounding box center [843, 114] width 62 height 15
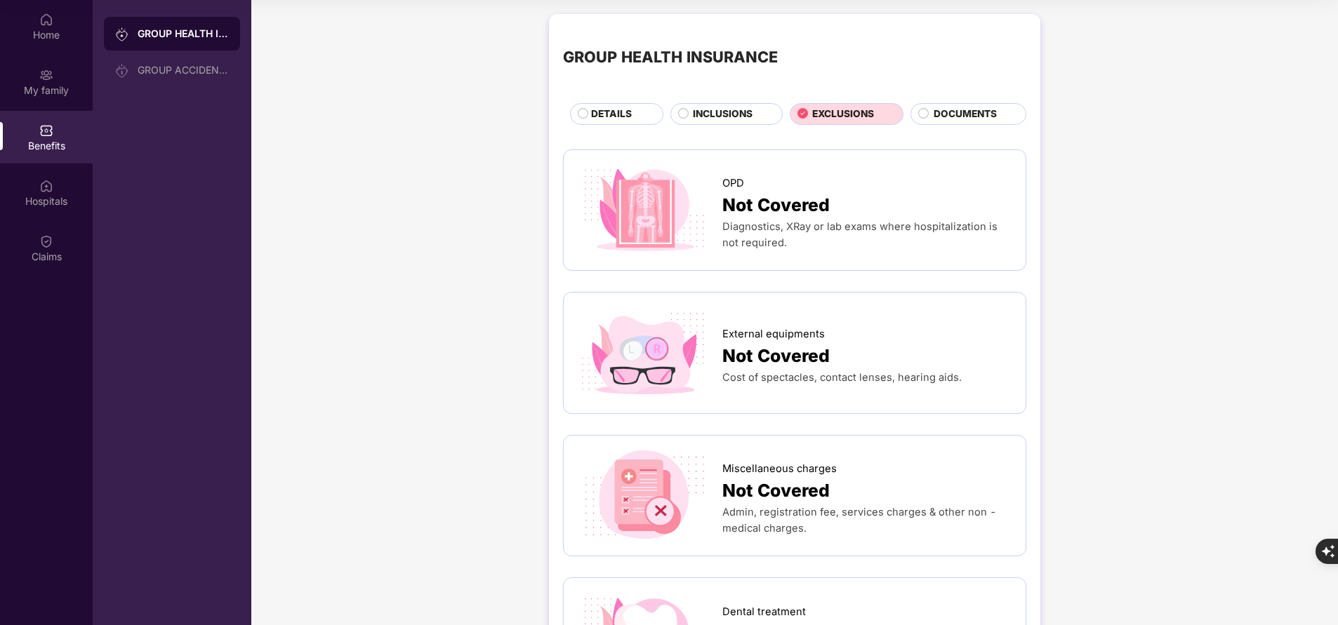
click at [700, 116] on span "INCLUSIONS" at bounding box center [723, 114] width 60 height 15
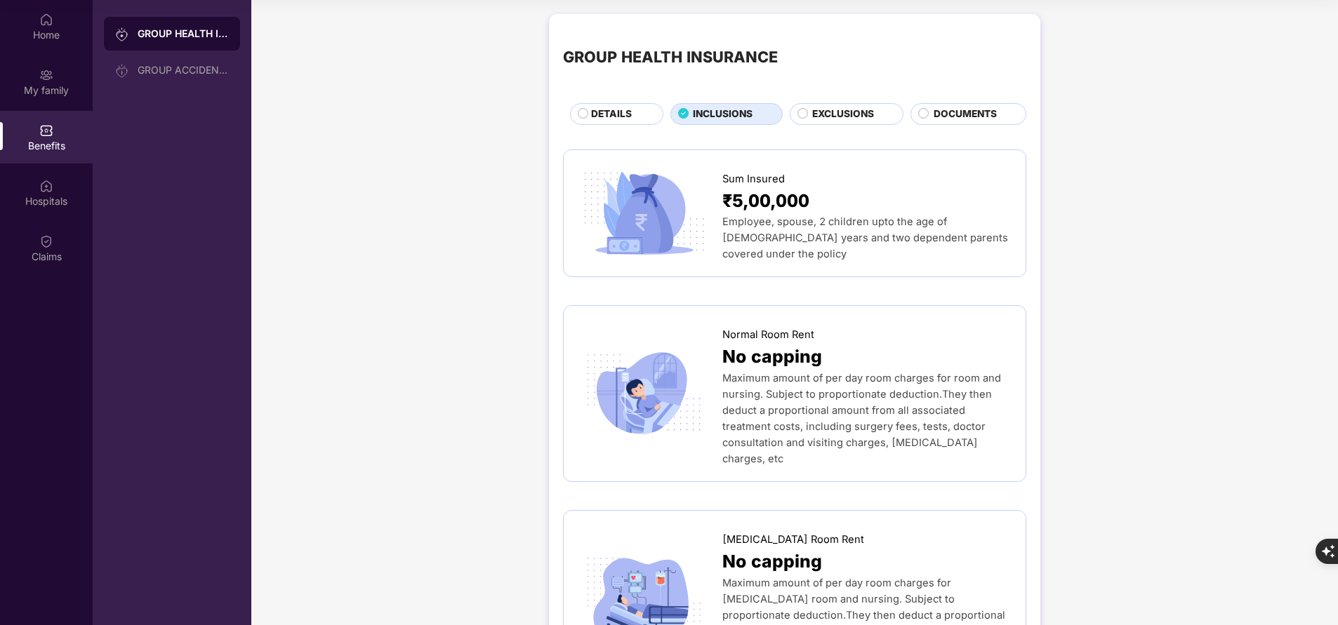
click at [631, 113] on div "DETAILS" at bounding box center [620, 115] width 72 height 17
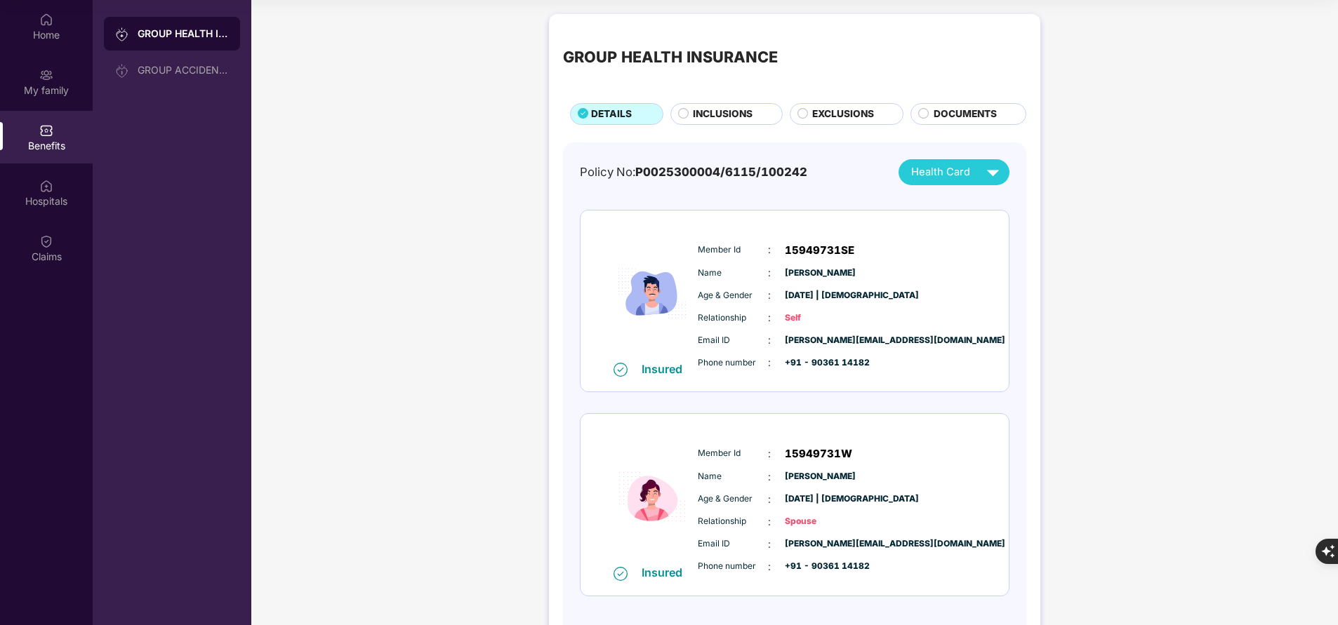
click at [725, 112] on span "INCLUSIONS" at bounding box center [723, 114] width 60 height 15
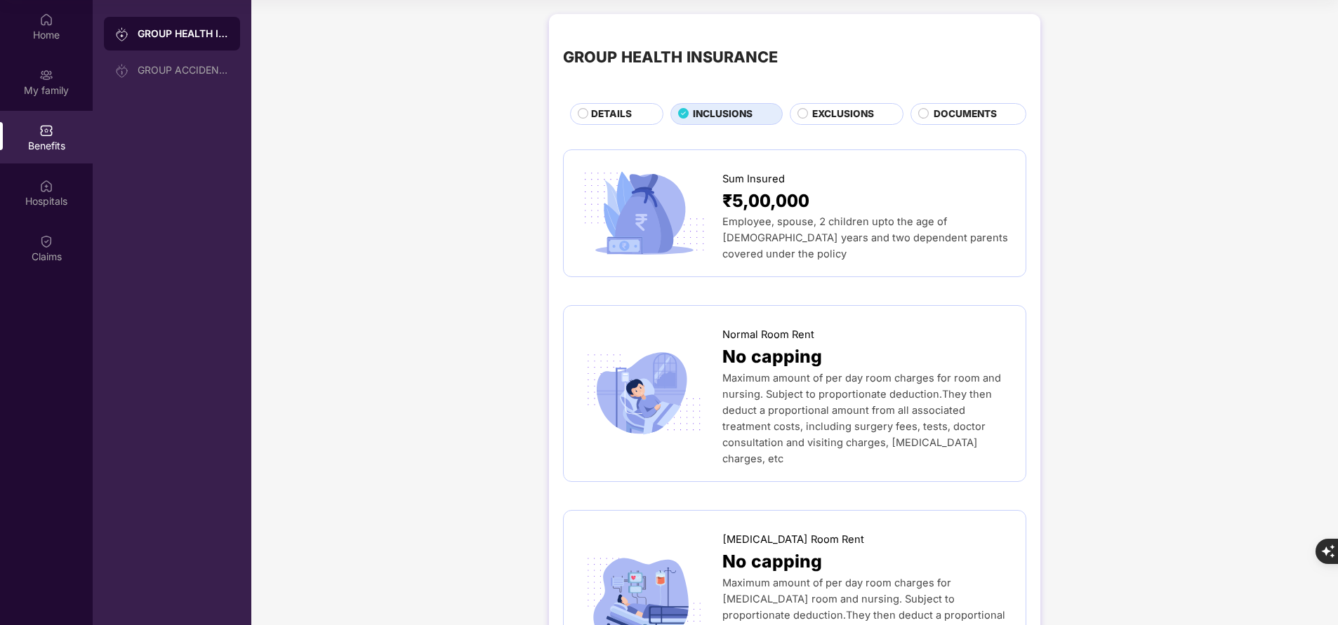
click at [603, 116] on span "DETAILS" at bounding box center [611, 114] width 41 height 15
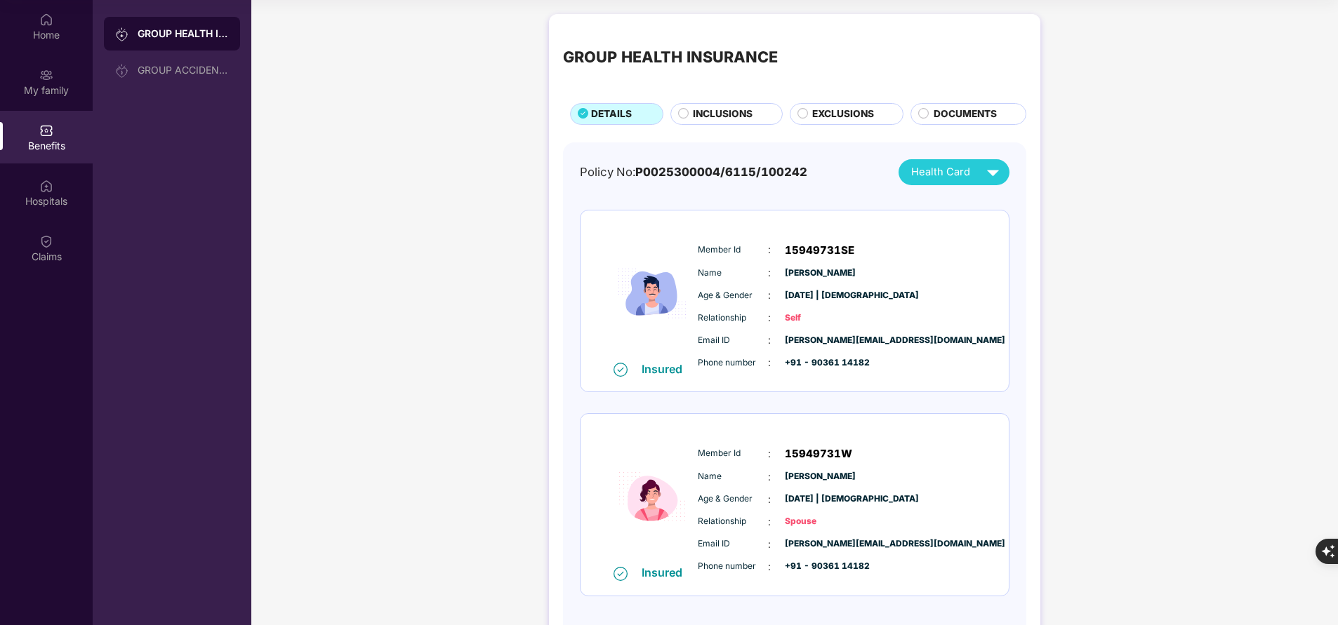
click at [711, 116] on span "INCLUSIONS" at bounding box center [723, 114] width 60 height 15
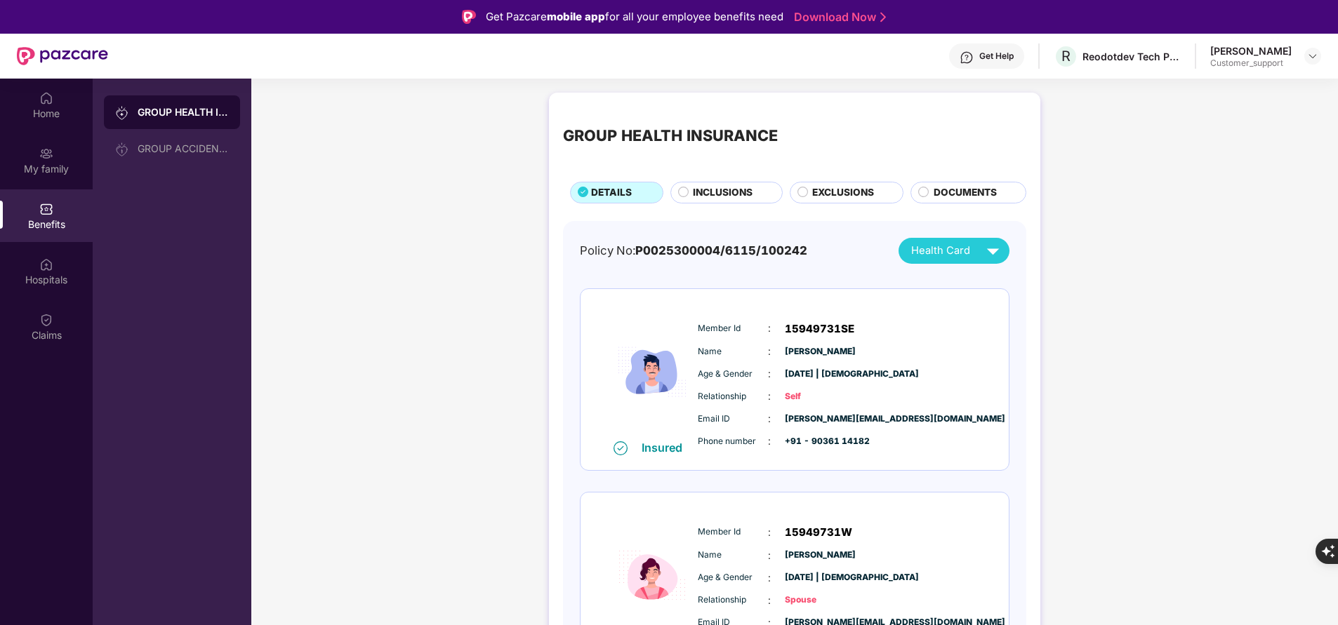
scroll to position [79, 0]
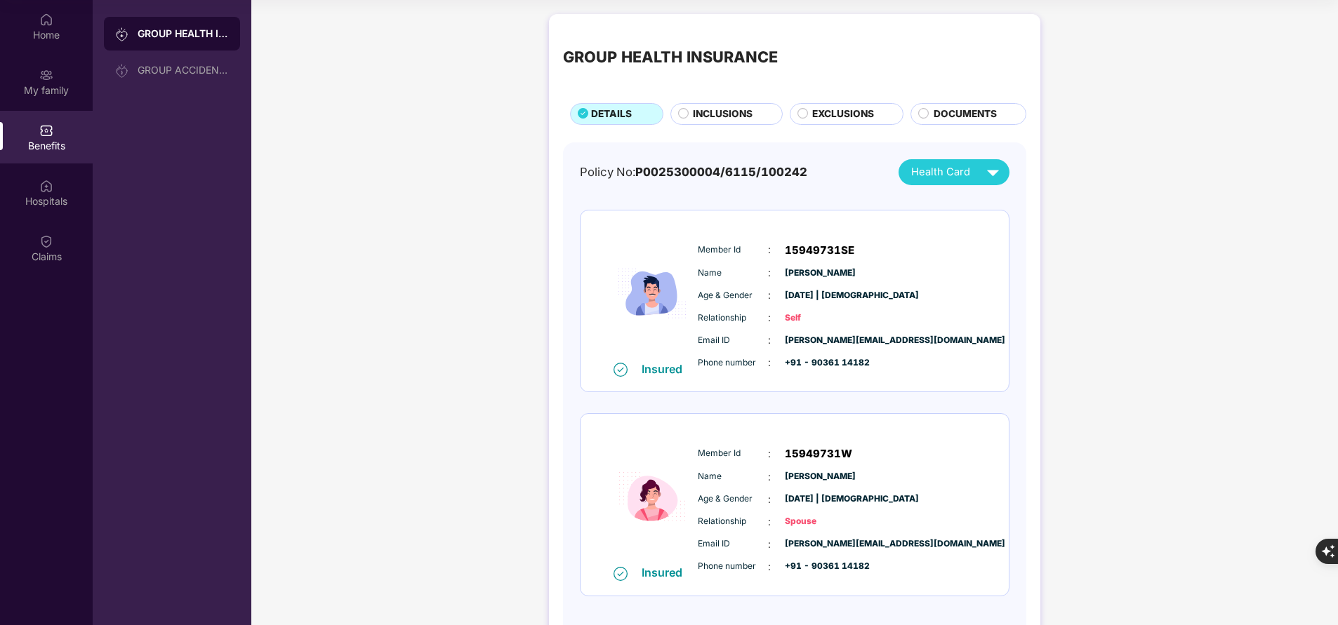
click at [829, 112] on span "EXCLUSIONS" at bounding box center [843, 114] width 62 height 15
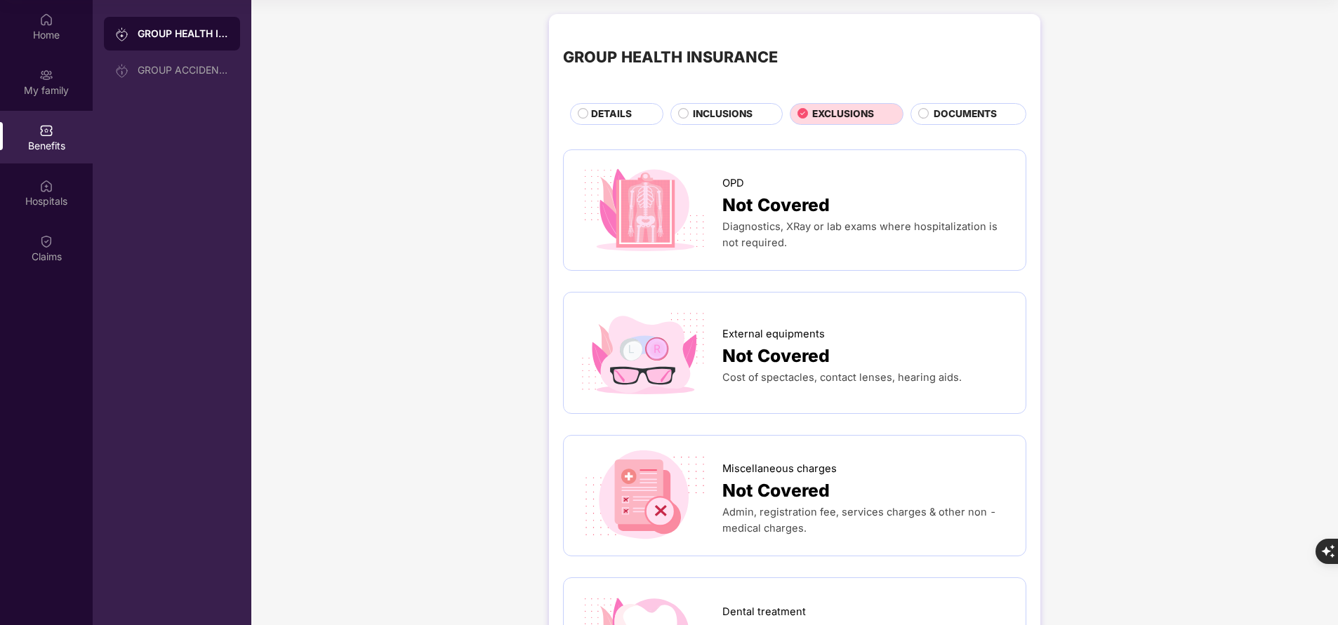
click at [743, 116] on span "INCLUSIONS" at bounding box center [723, 114] width 60 height 15
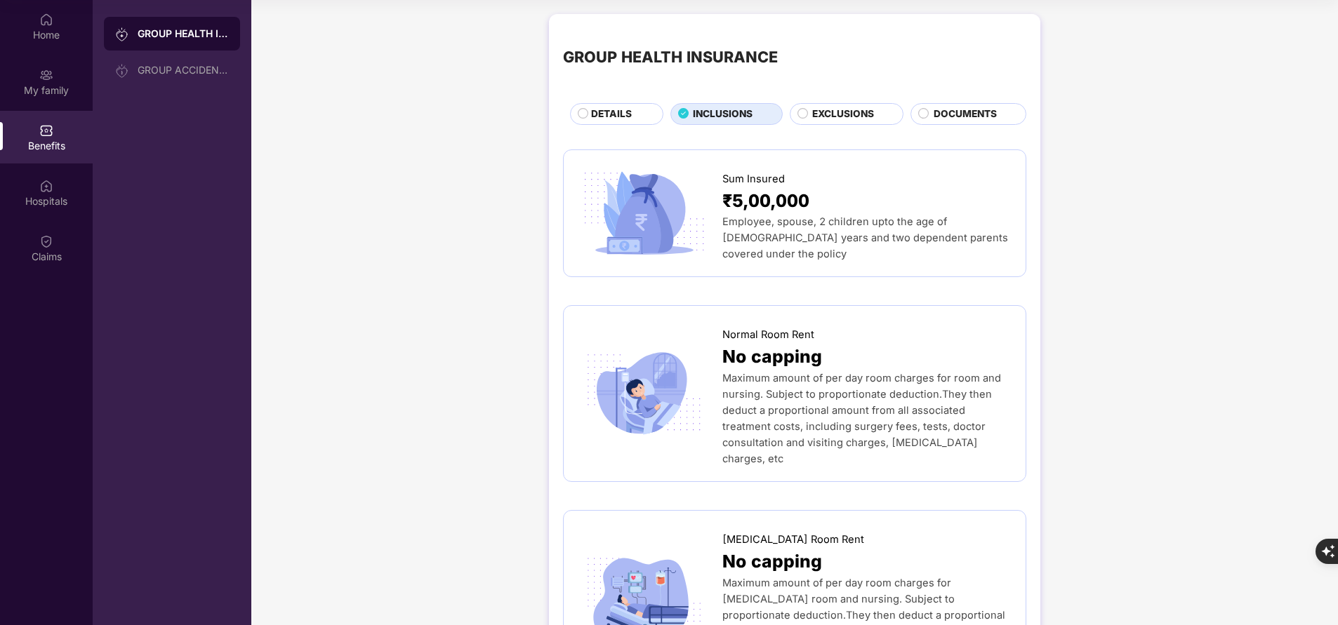
click at [615, 116] on span "DETAILS" at bounding box center [611, 114] width 41 height 15
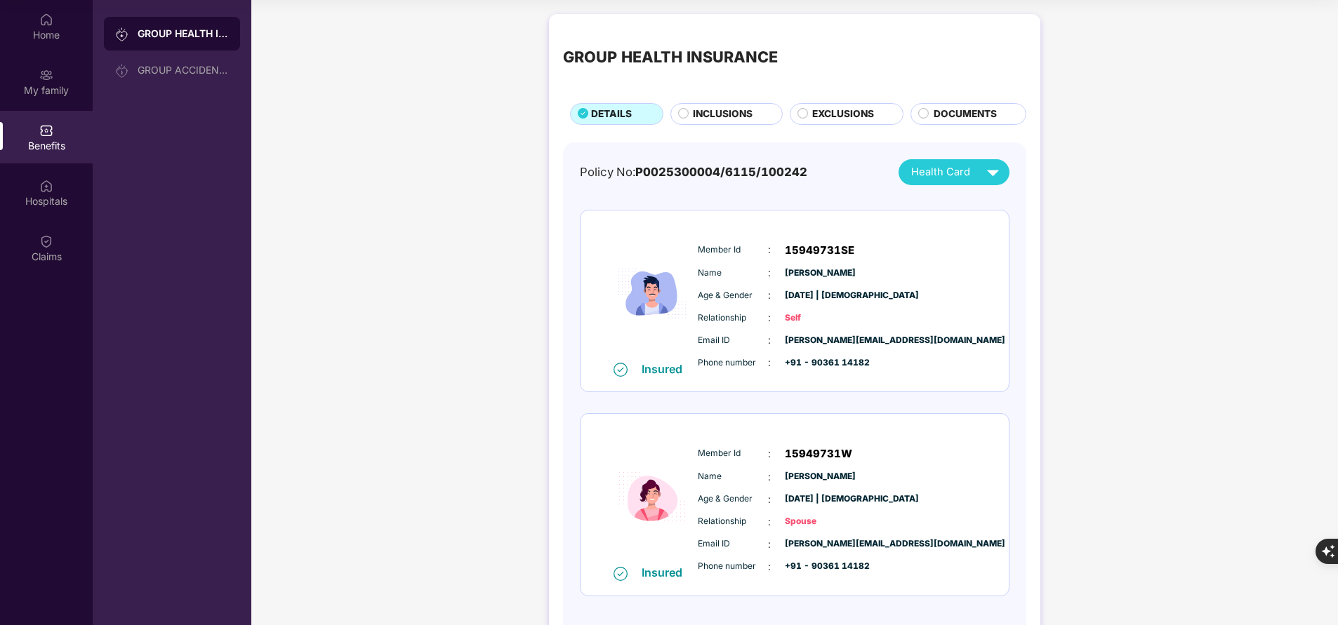
click at [715, 114] on span "INCLUSIONS" at bounding box center [723, 114] width 60 height 15
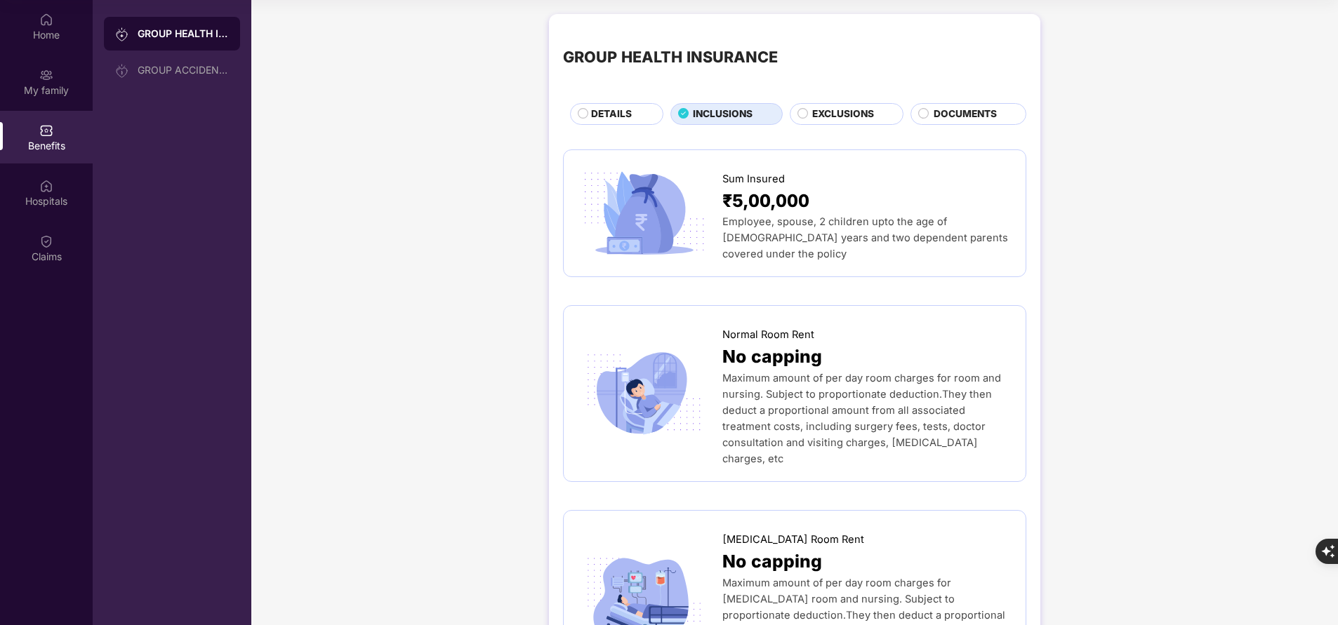
click at [821, 114] on span "EXCLUSIONS" at bounding box center [843, 114] width 62 height 15
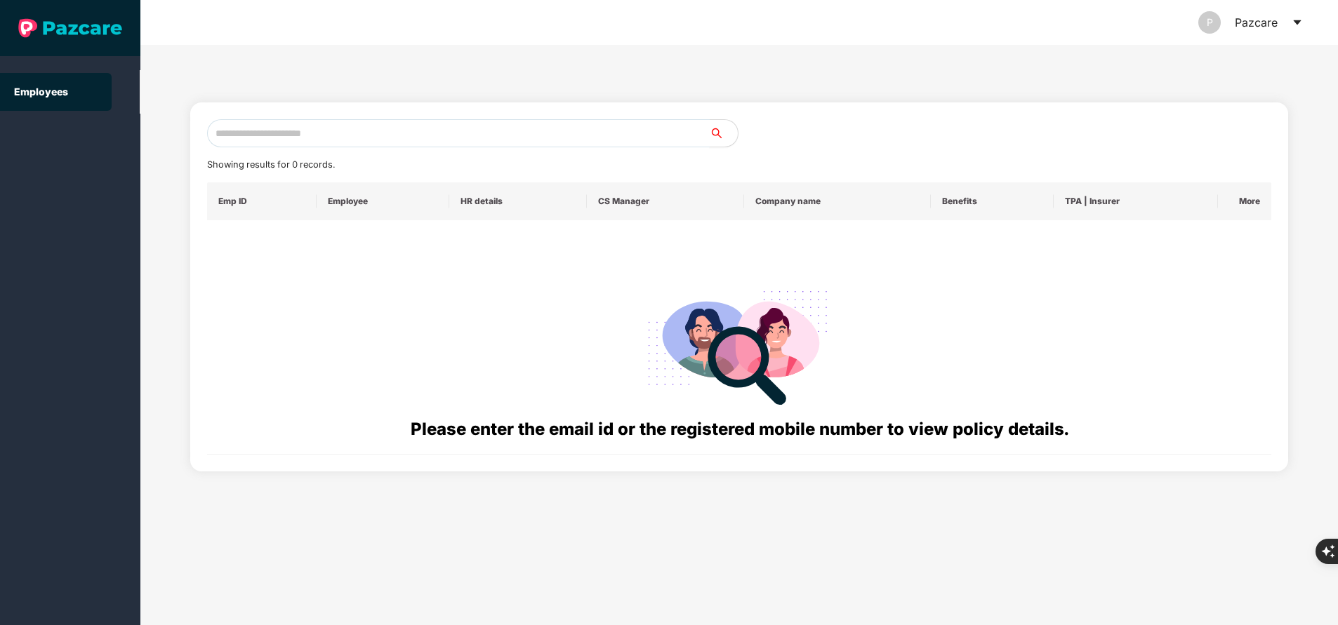
click at [345, 130] on input "text" at bounding box center [458, 133] width 502 height 28
paste input "**********"
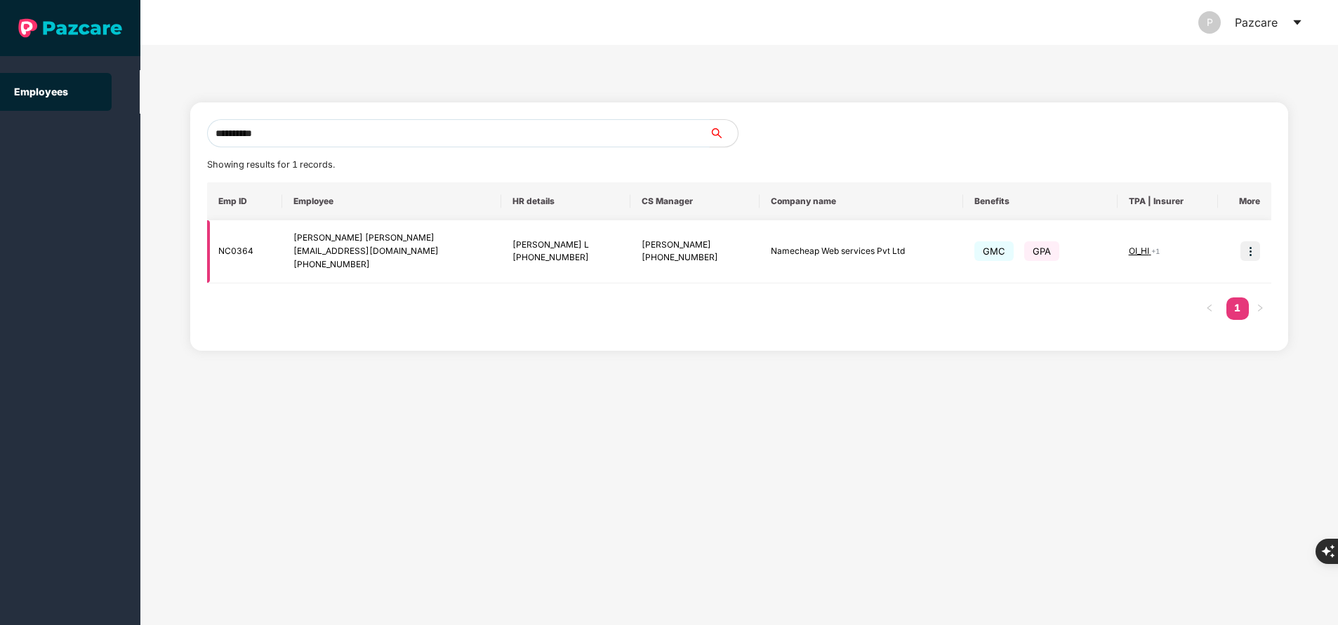
type input "**********"
click at [1255, 252] on img at bounding box center [1250, 251] width 20 height 20
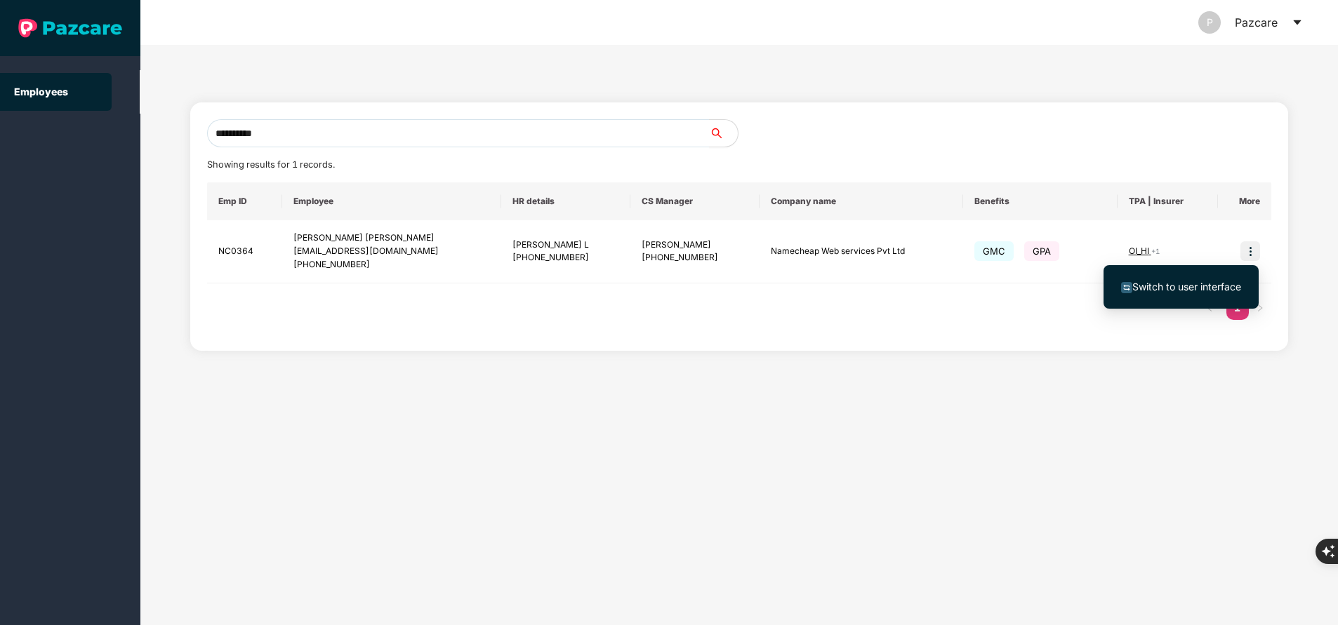
click at [1203, 285] on span "Switch to user interface" at bounding box center [1186, 287] width 109 height 12
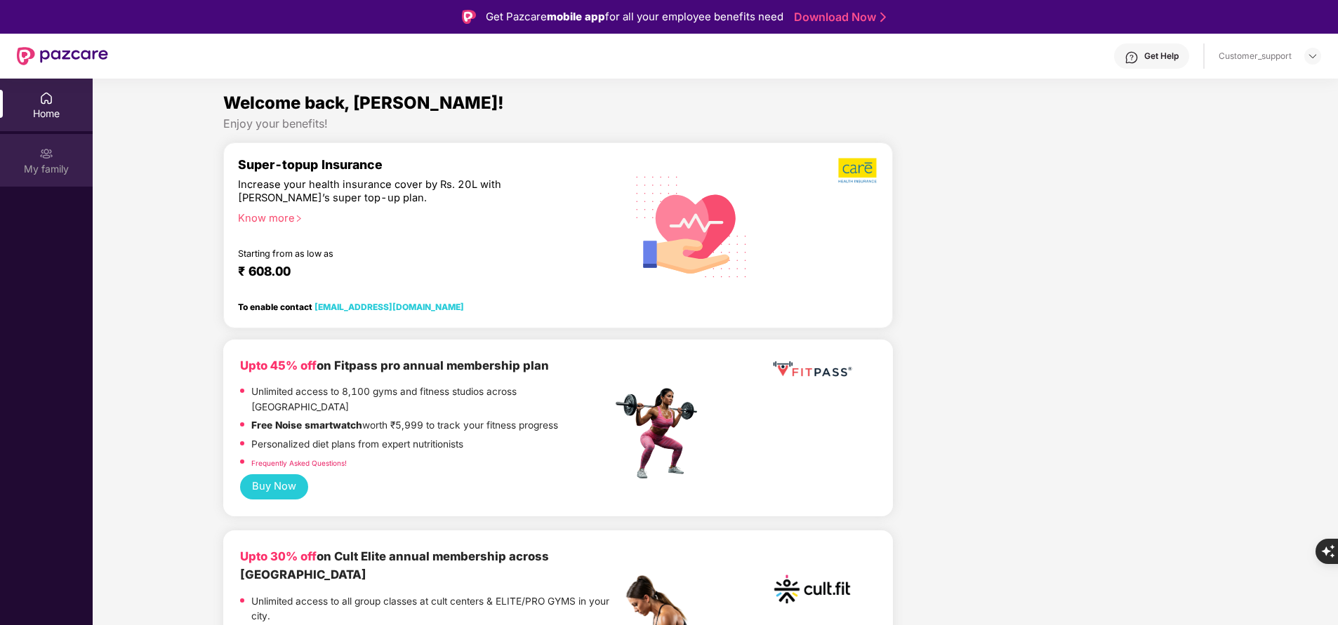
click at [41, 166] on div "My family" at bounding box center [46, 169] width 93 height 14
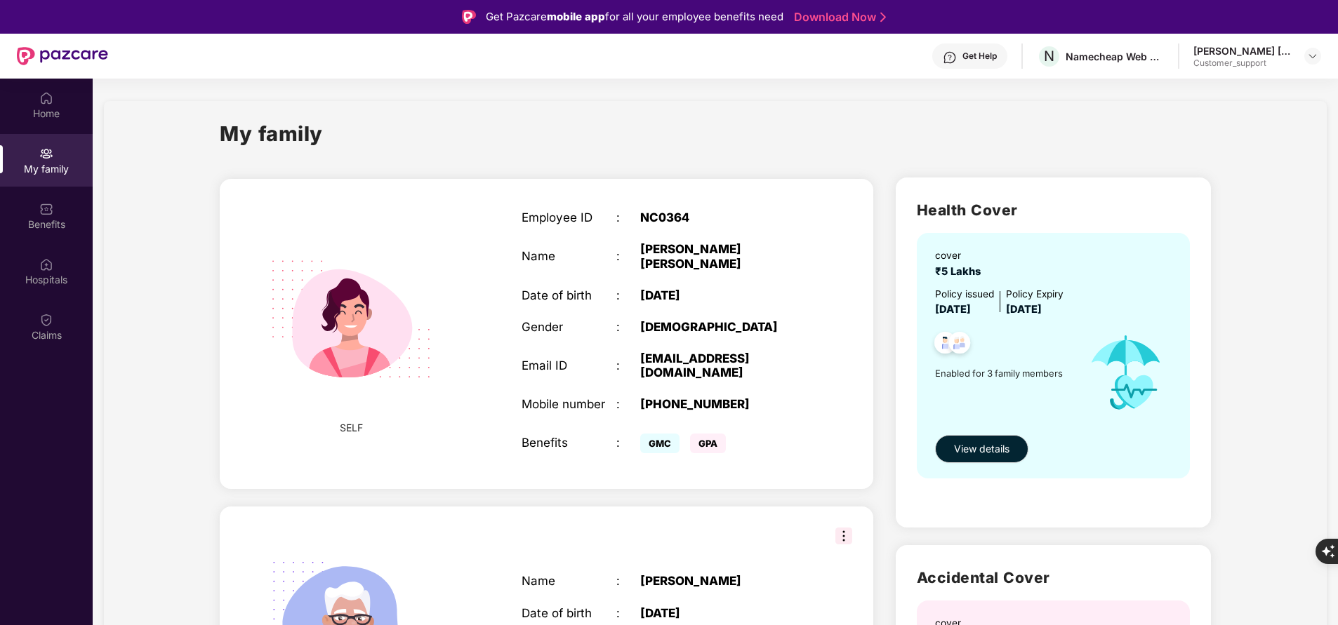
click at [846, 144] on div "My family" at bounding box center [715, 142] width 991 height 48
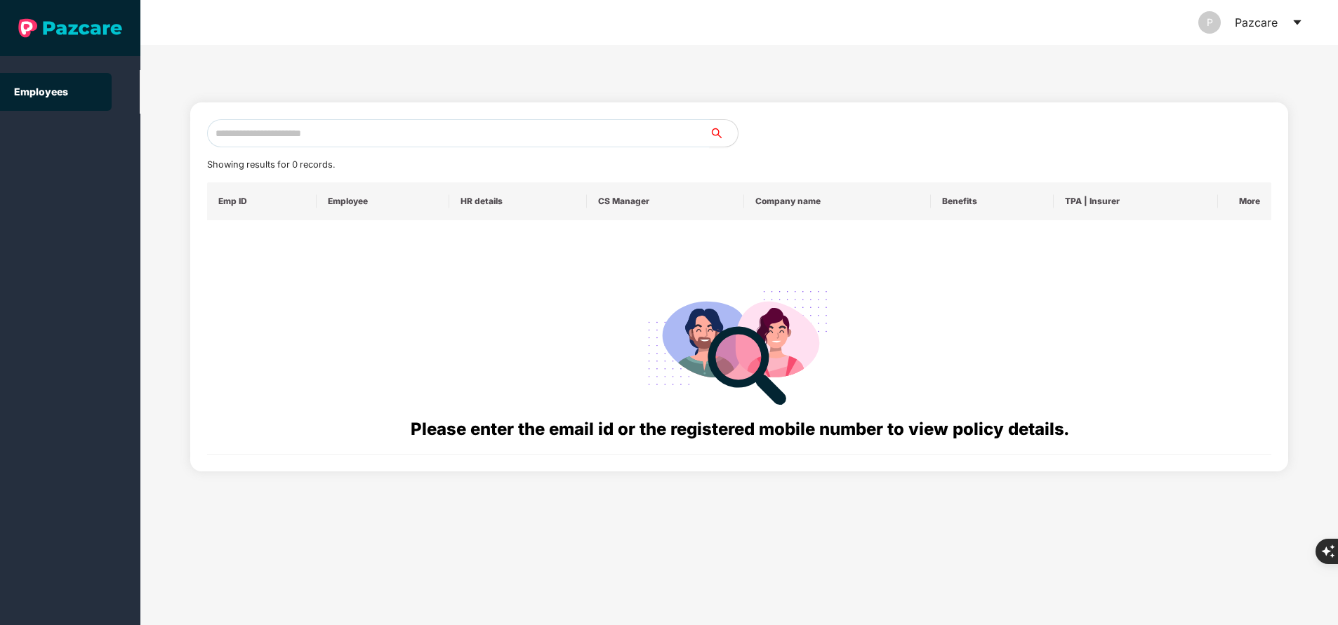
click at [381, 131] on input "text" at bounding box center [458, 133] width 502 height 28
paste input "**********"
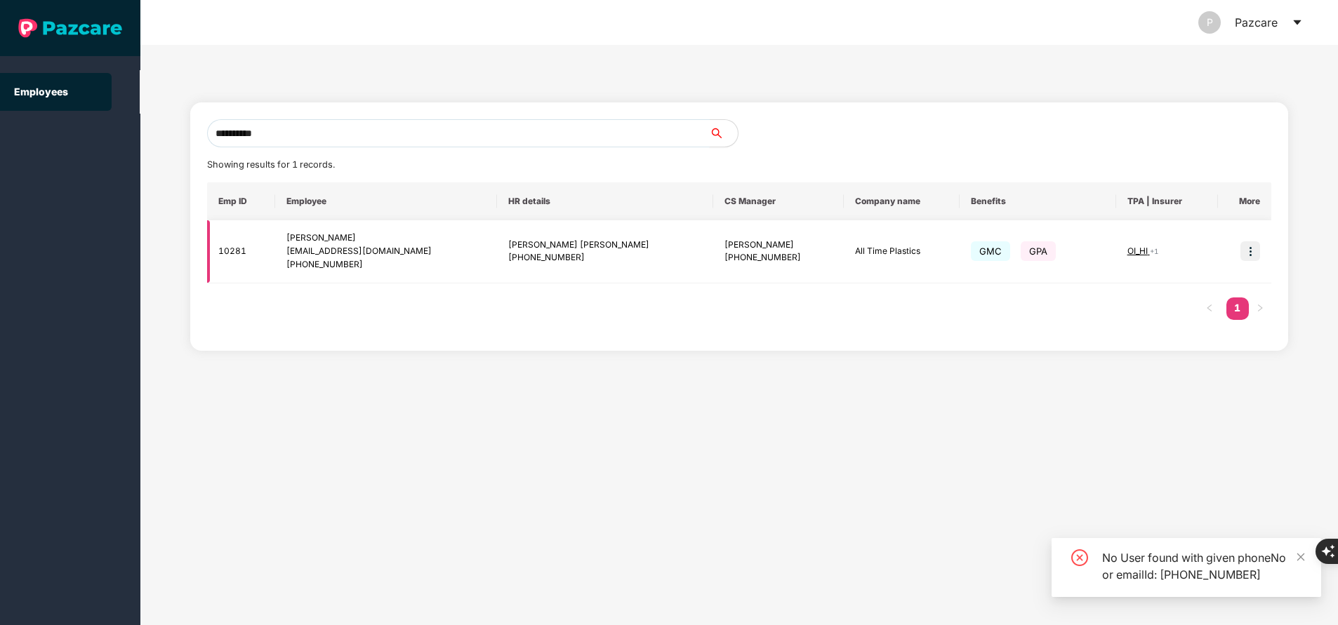
type input "**********"
click at [1252, 250] on img at bounding box center [1250, 251] width 20 height 20
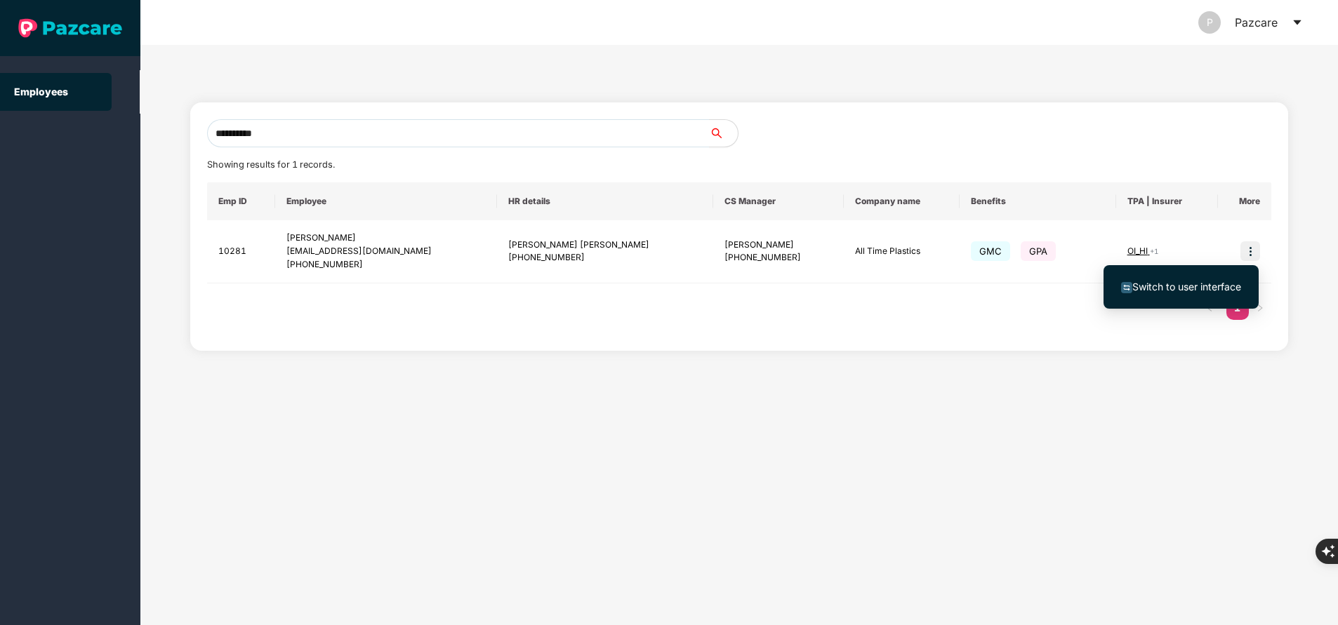
click at [1194, 286] on span "Switch to user interface" at bounding box center [1186, 287] width 109 height 12
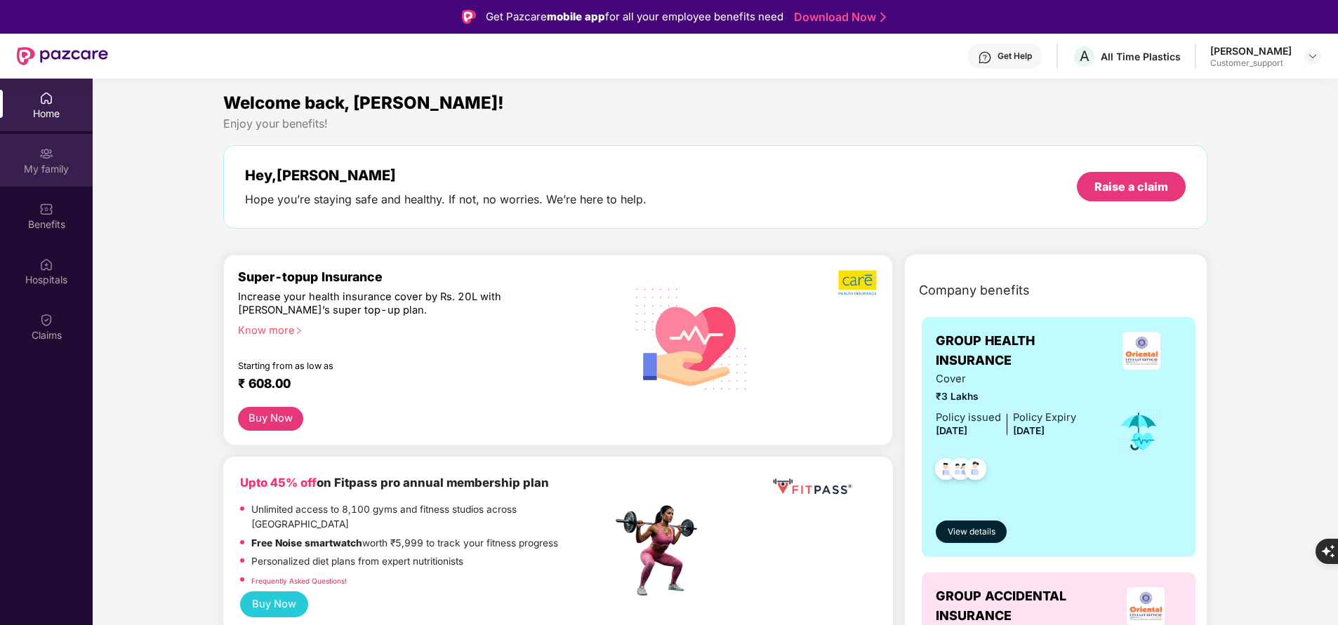
click at [64, 167] on div "My family" at bounding box center [46, 169] width 93 height 14
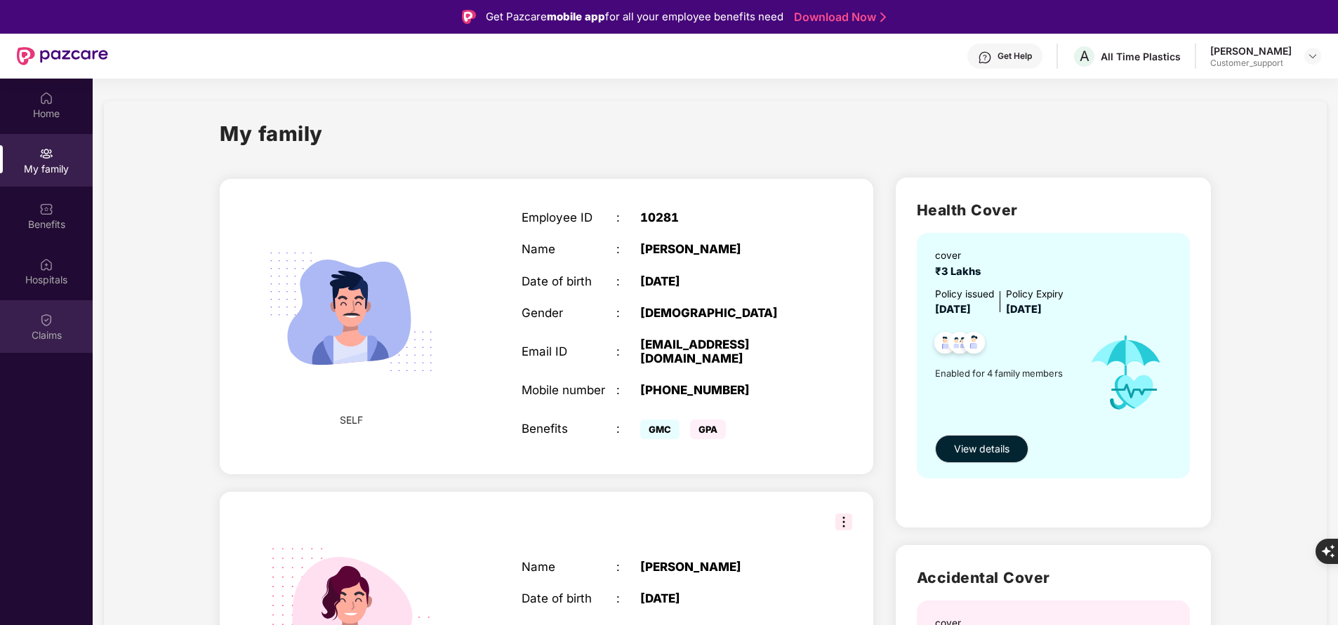
click at [32, 330] on div "Claims" at bounding box center [46, 335] width 93 height 14
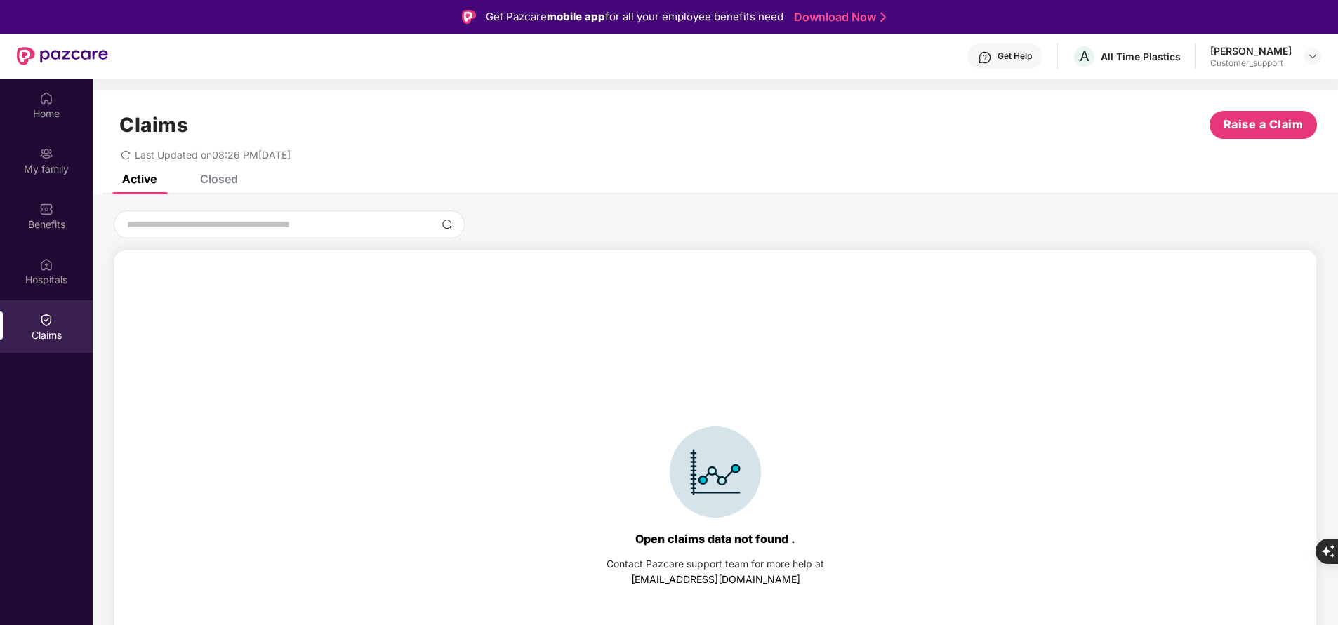
click at [207, 177] on div "Closed" at bounding box center [219, 179] width 38 height 14
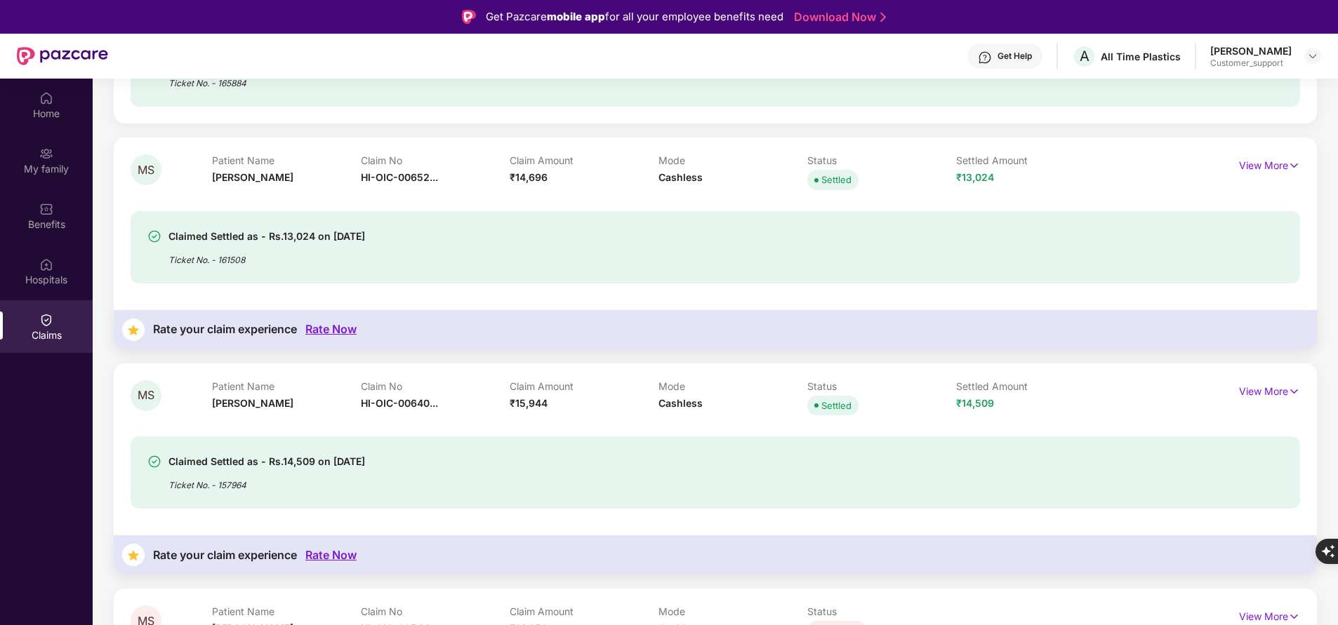
scroll to position [288, 0]
click at [1251, 164] on p "View More" at bounding box center [1269, 164] width 61 height 19
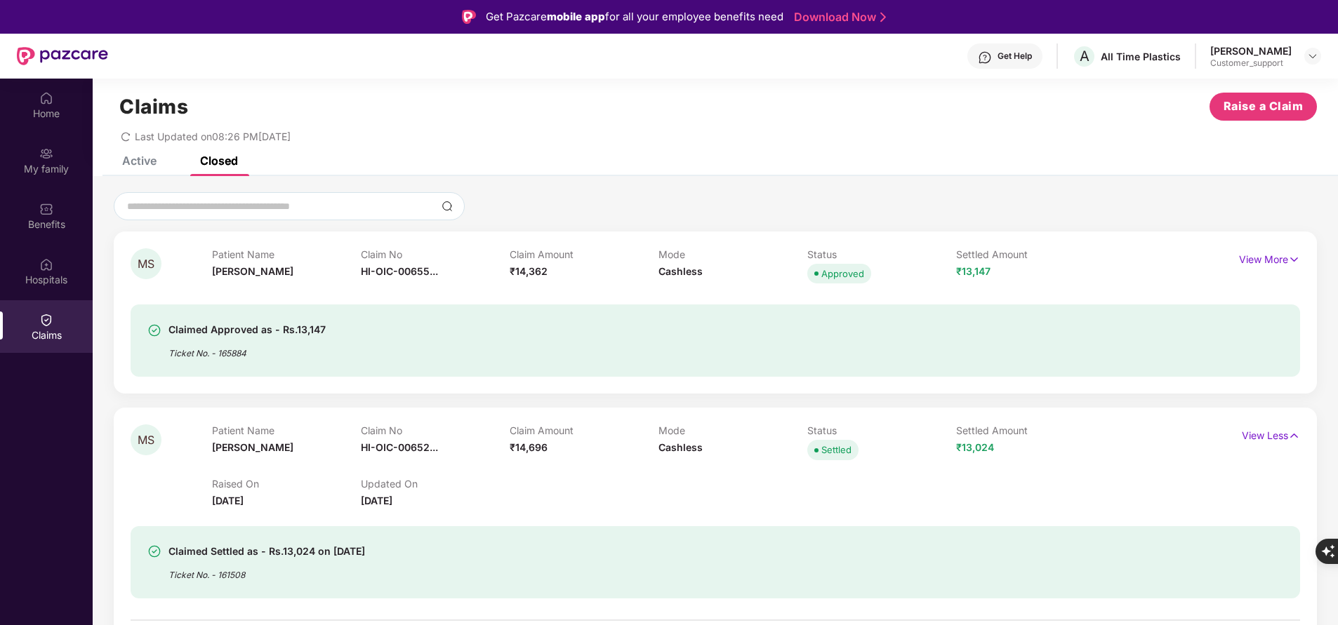
scroll to position [17, 0]
click at [1272, 258] on p "View More" at bounding box center [1269, 259] width 61 height 19
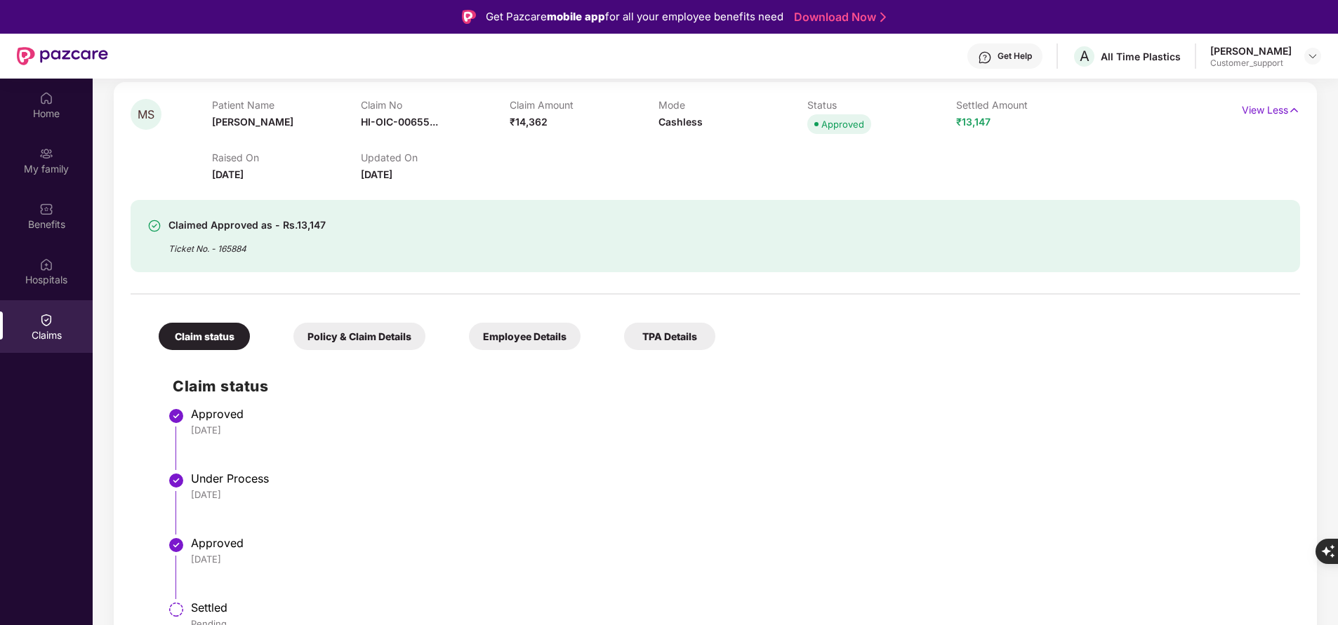
scroll to position [168, 0]
click at [378, 345] on div "Policy & Claim Details" at bounding box center [359, 335] width 132 height 27
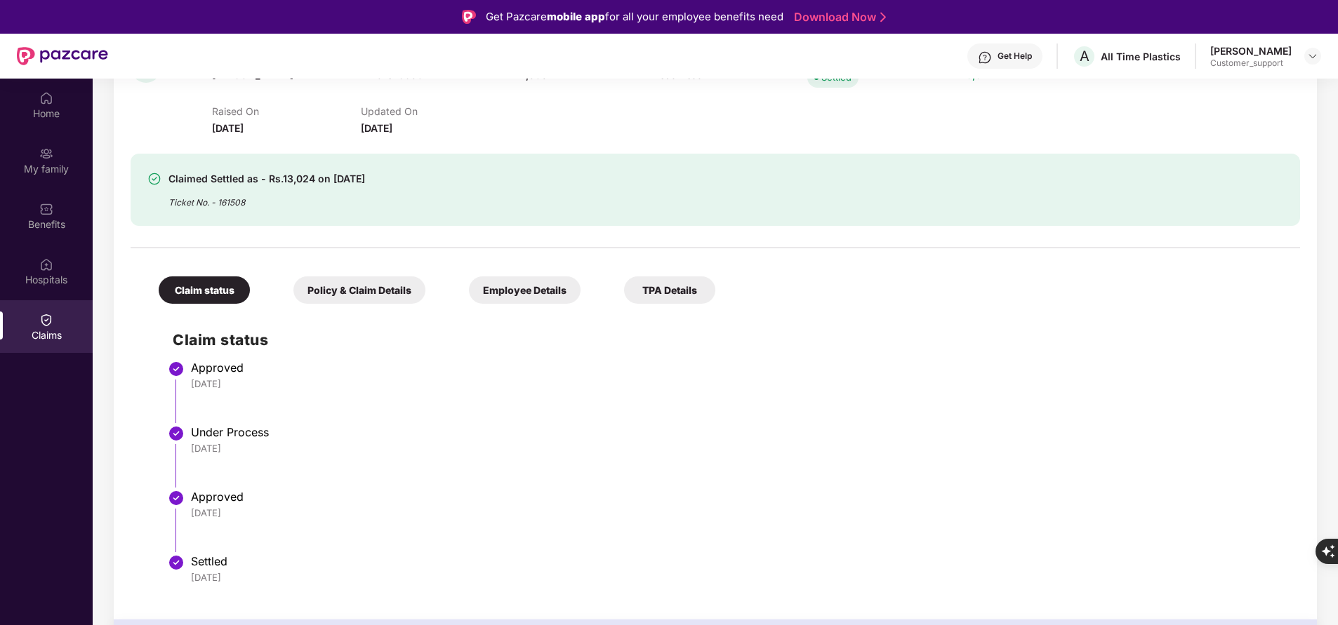
click at [397, 291] on div "Policy & Claim Details" at bounding box center [359, 289] width 132 height 27
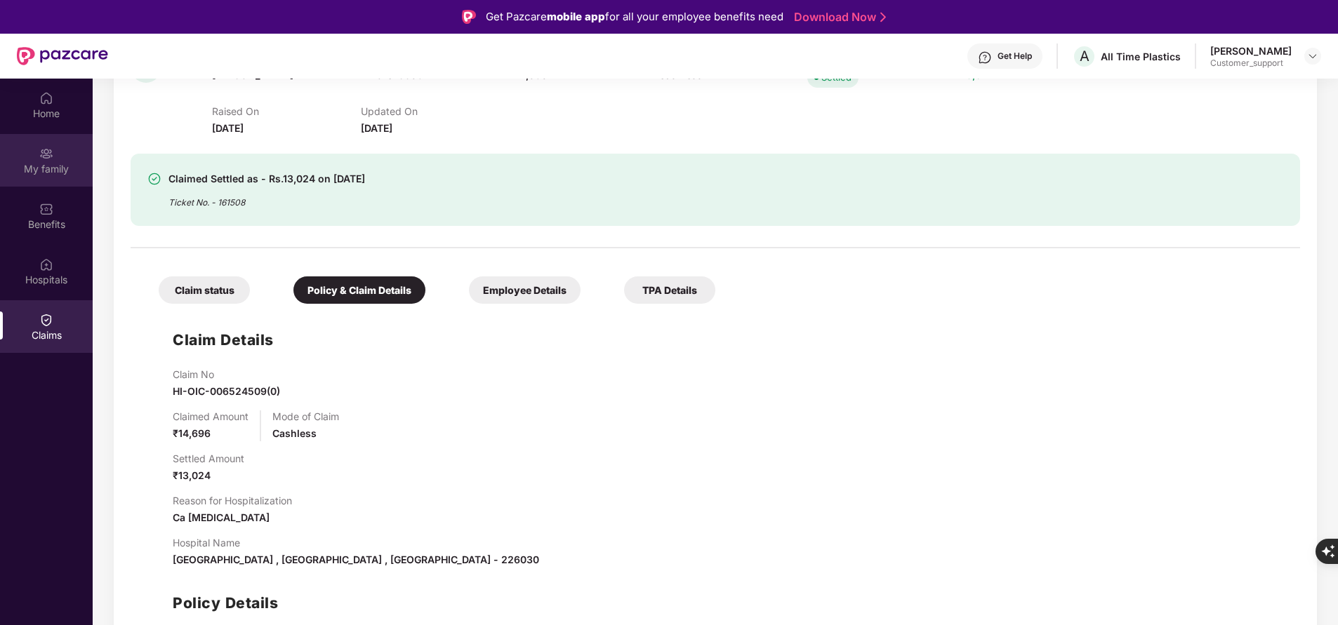
click at [45, 170] on div "My family" at bounding box center [46, 169] width 93 height 14
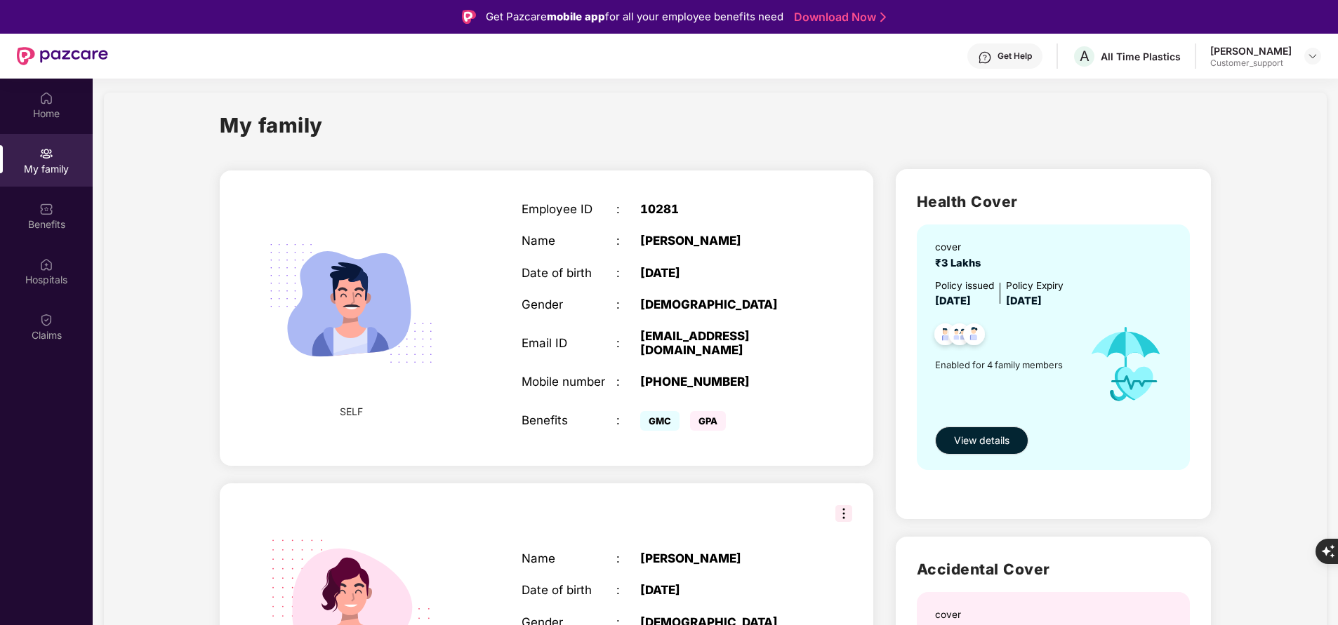
scroll to position [0, 0]
